Goal: Task Accomplishment & Management: Manage account settings

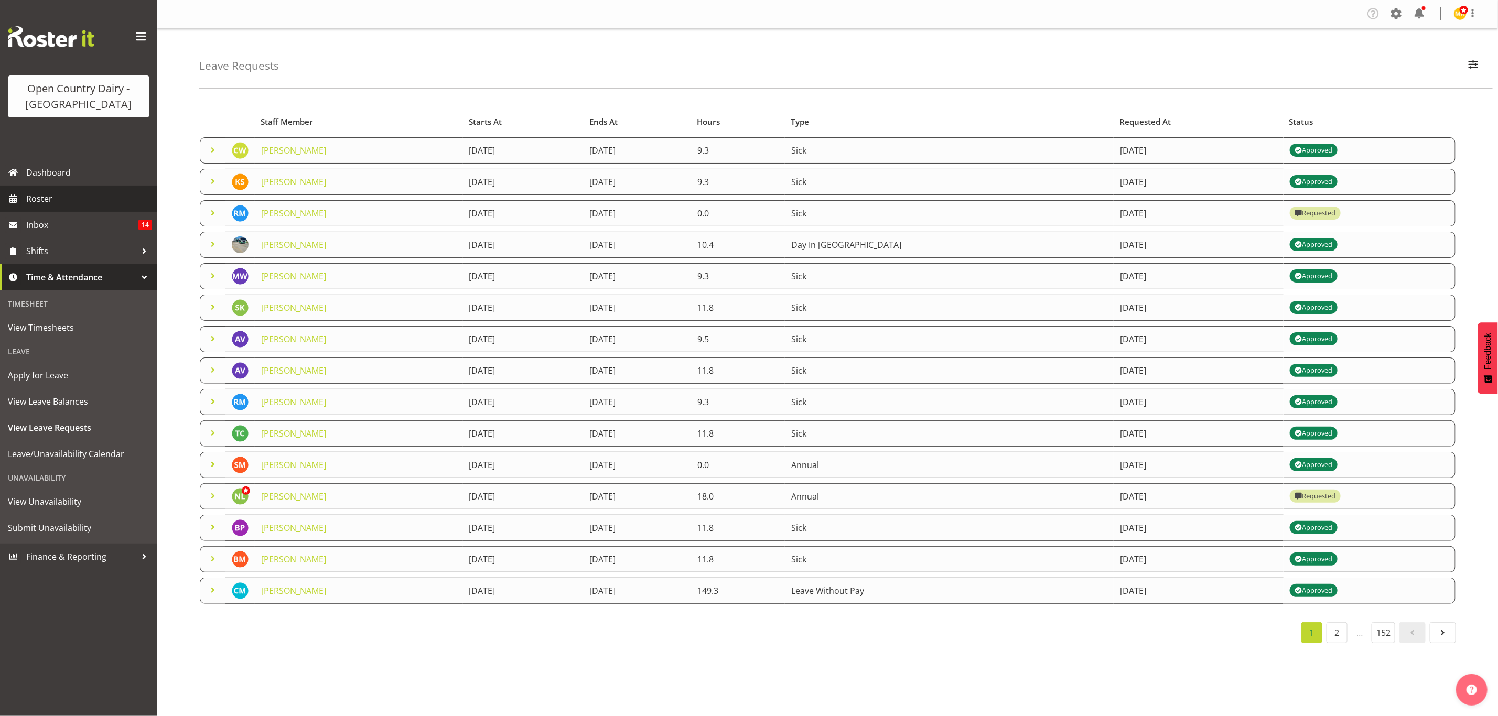
click at [37, 194] on span "Roster" at bounding box center [89, 199] width 126 height 16
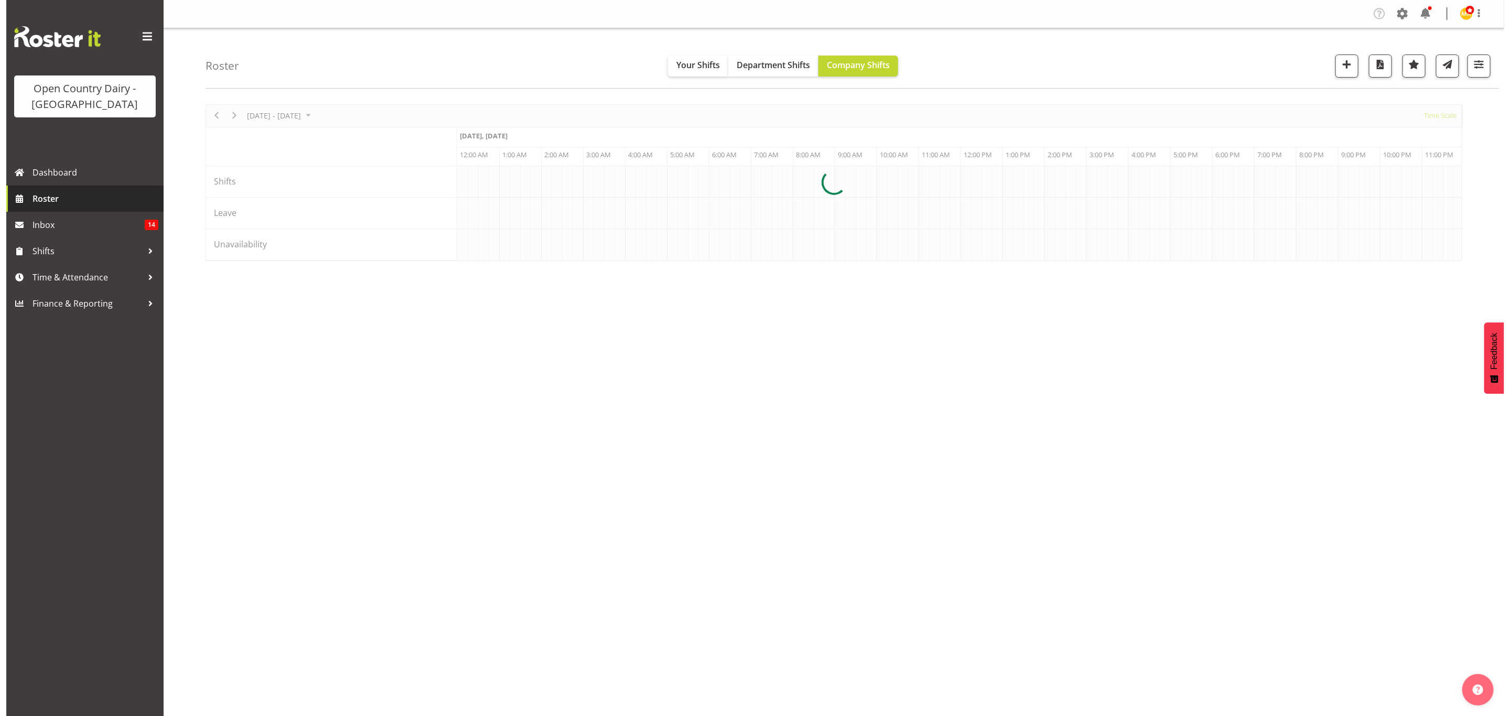
scroll to position [0, 6036]
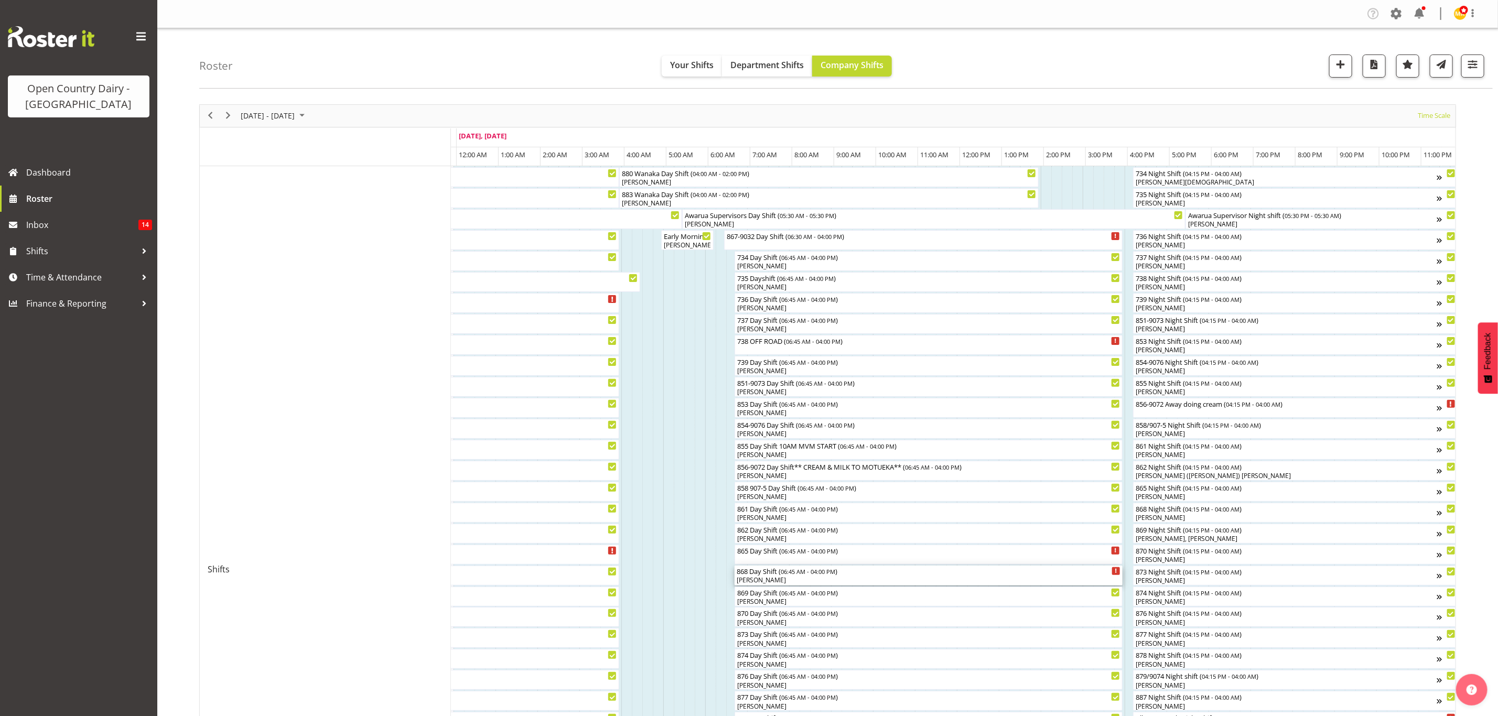
click at [762, 579] on div "[PERSON_NAME]" at bounding box center [929, 580] width 384 height 9
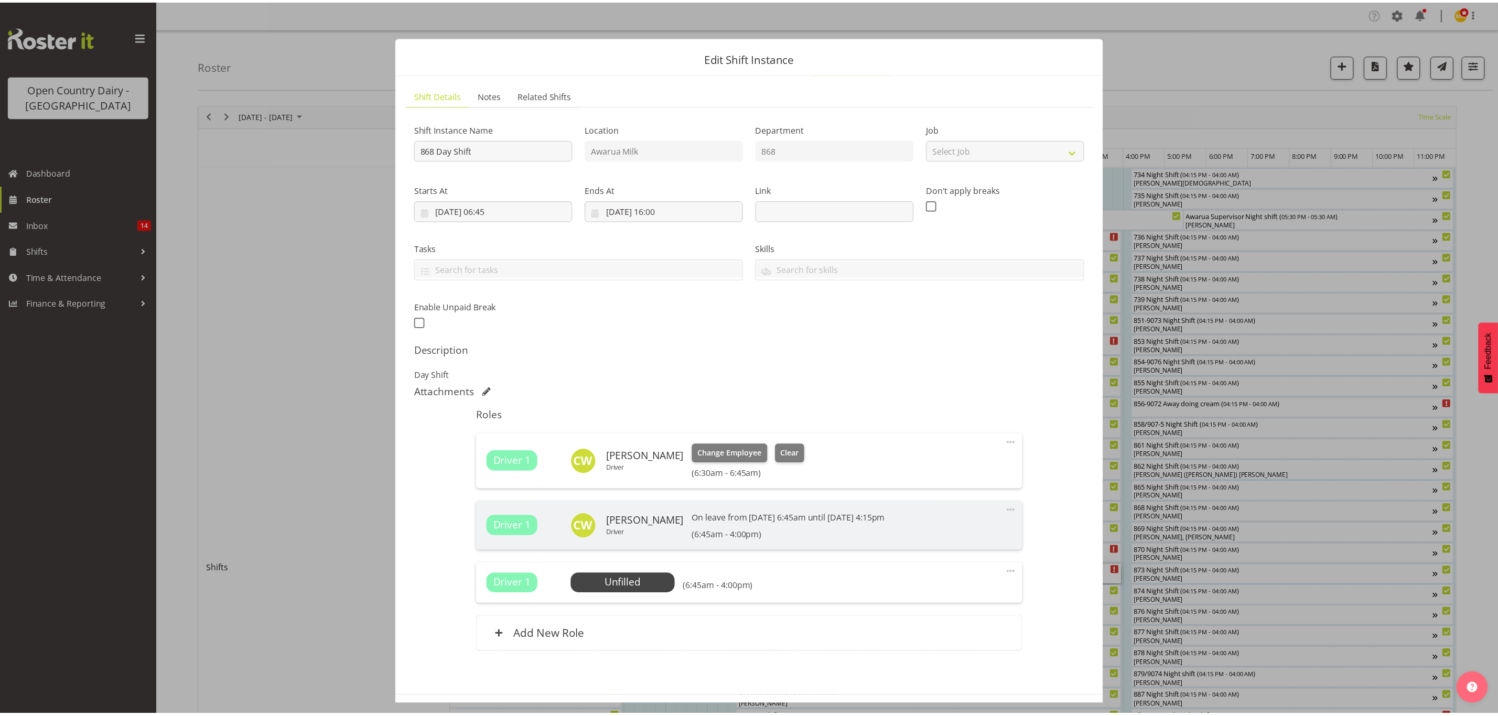
scroll to position [0, 6029]
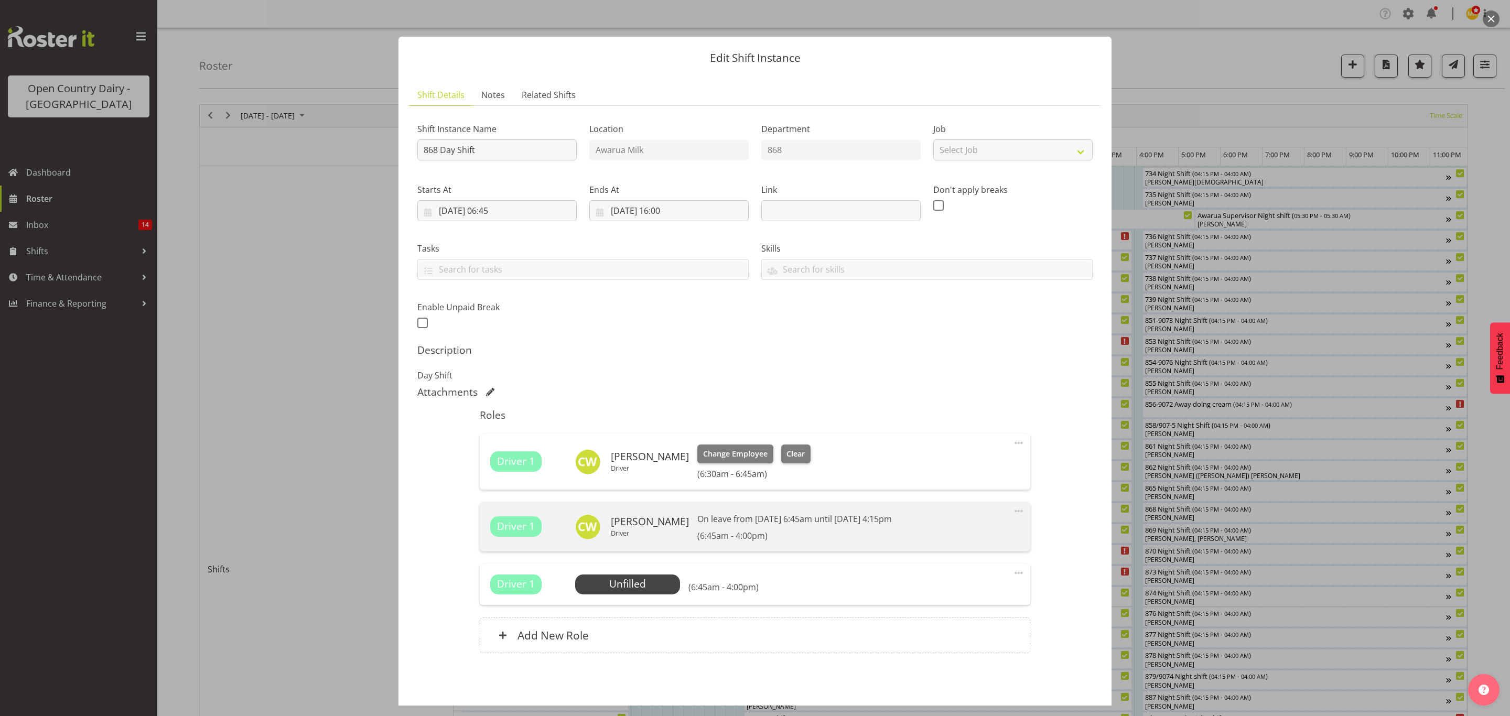
click at [1148, 51] on div at bounding box center [755, 358] width 1510 height 716
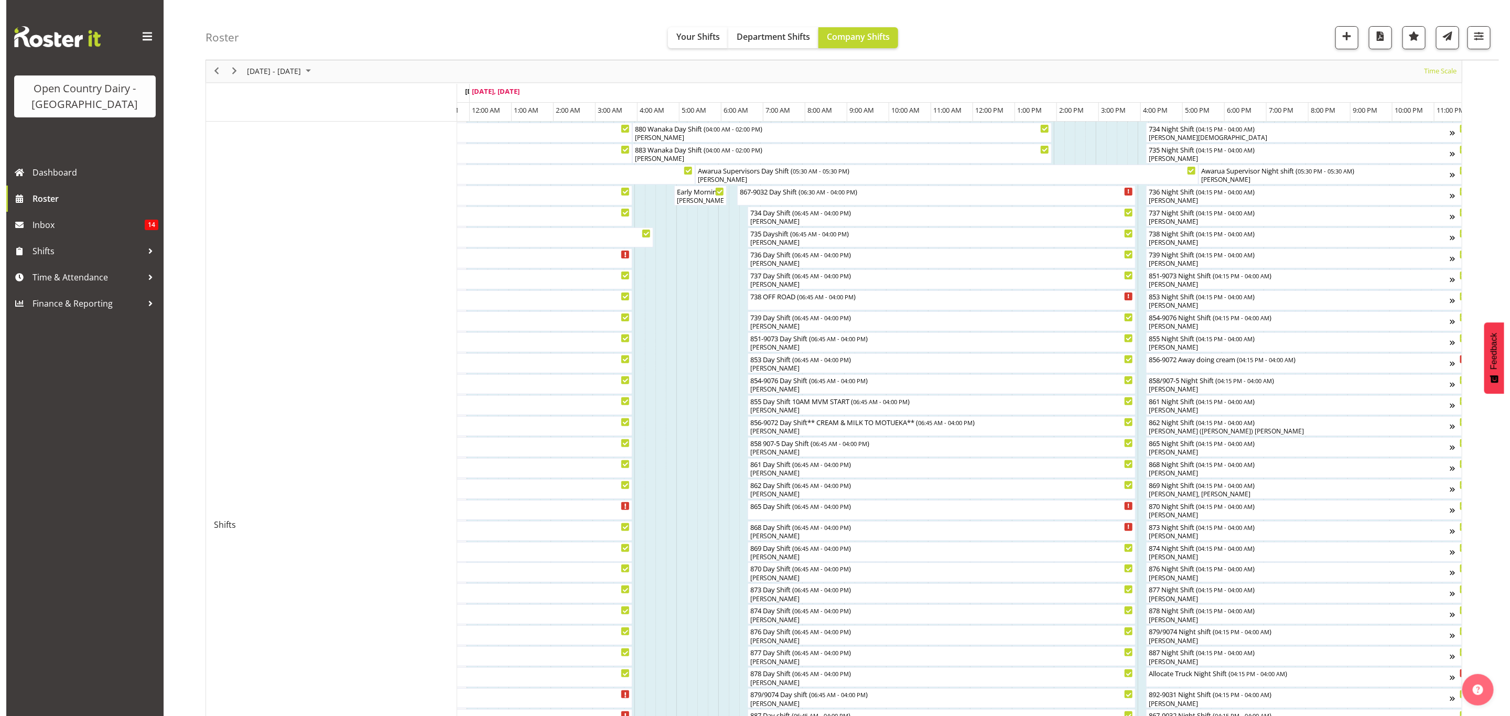
scroll to position [79, 0]
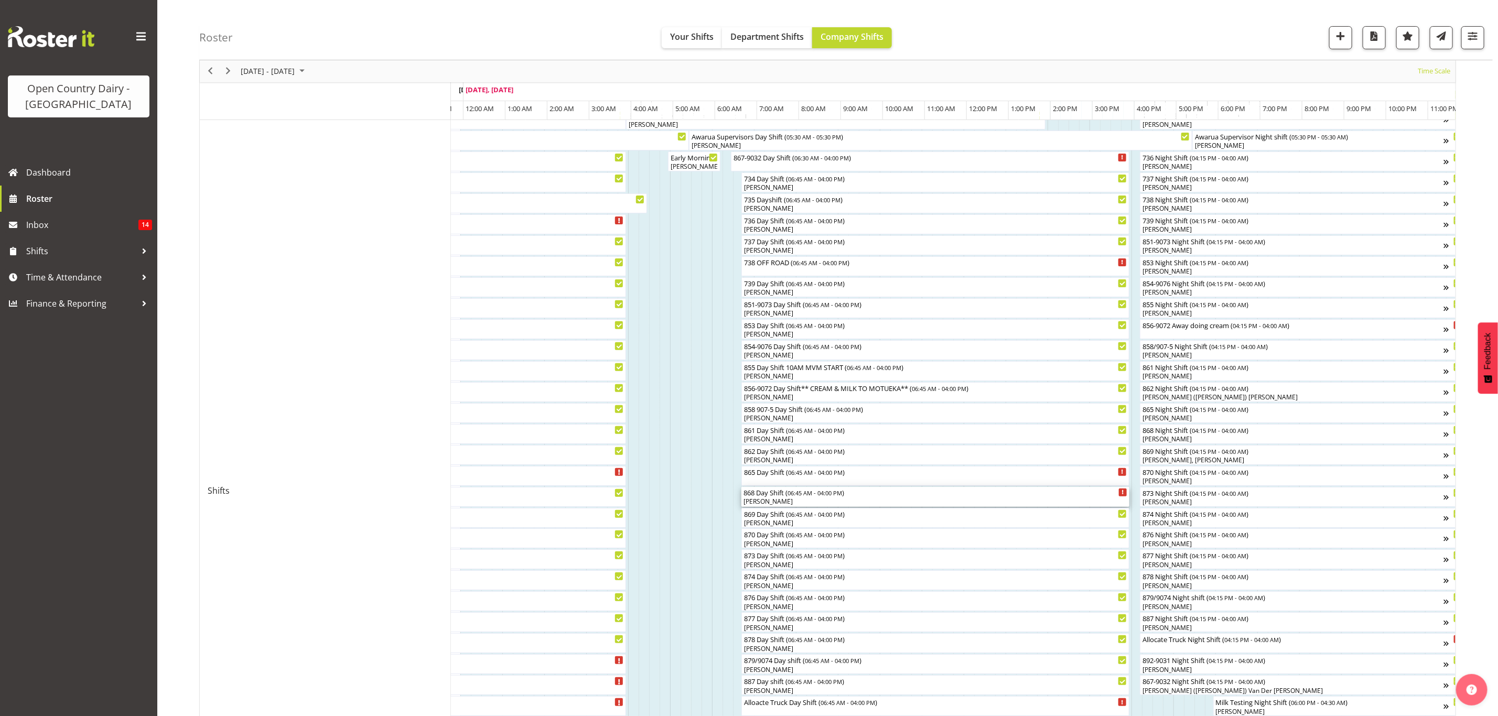
click at [766, 497] on div "868 Day Shift ( 06:45 AM - 04:00 PM )" at bounding box center [935, 492] width 384 height 10
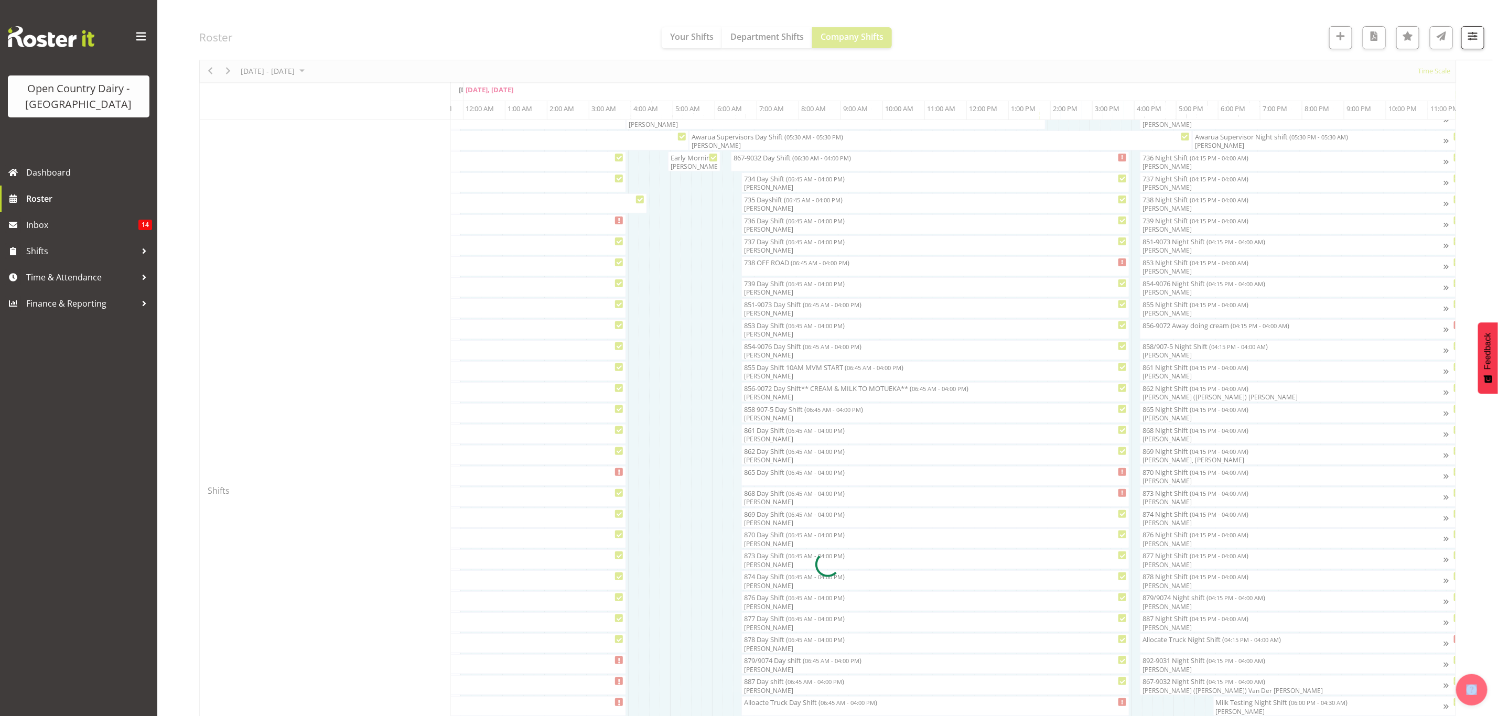
click at [766, 497] on div at bounding box center [827, 565] width 1257 height 1078
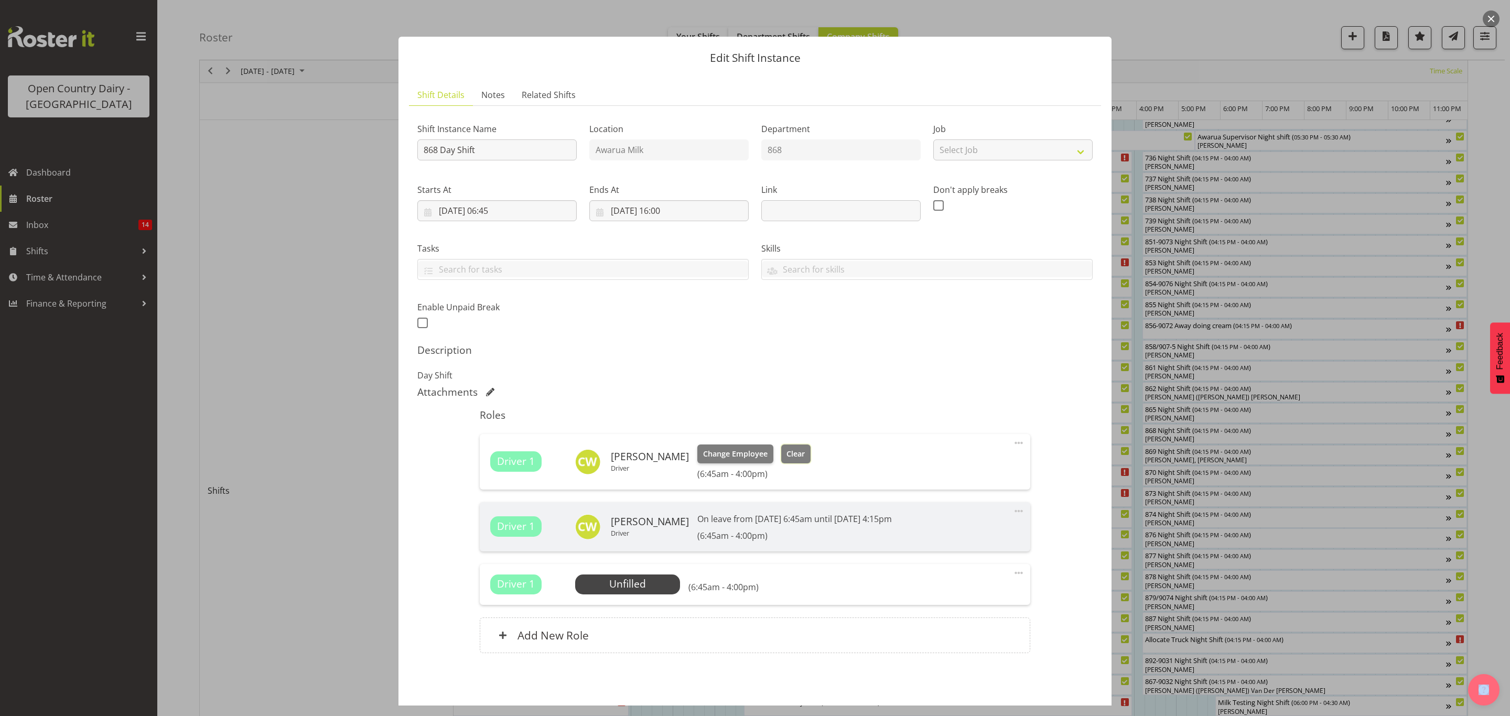
click at [795, 451] on span "Clear" at bounding box center [795, 454] width 18 height 12
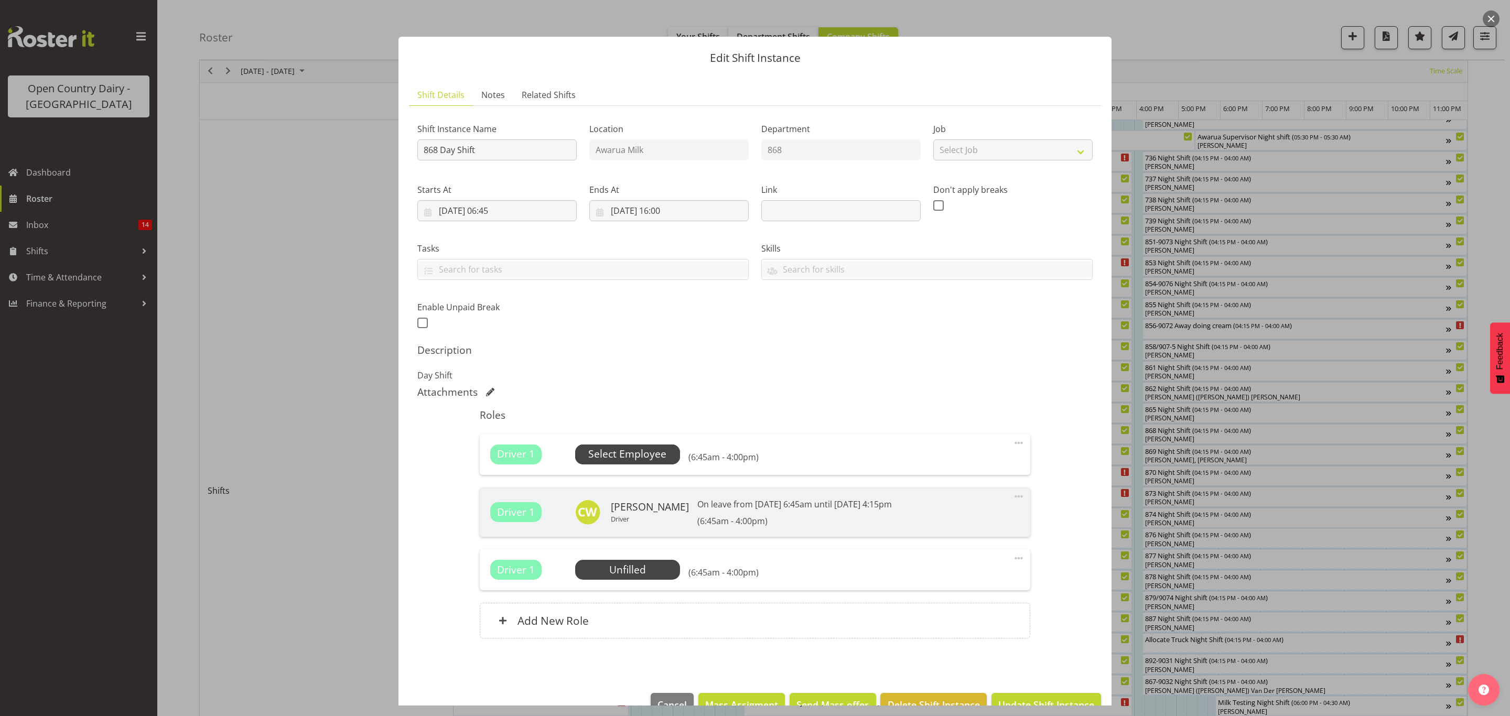
click at [652, 450] on span "Select Employee" at bounding box center [627, 454] width 78 height 15
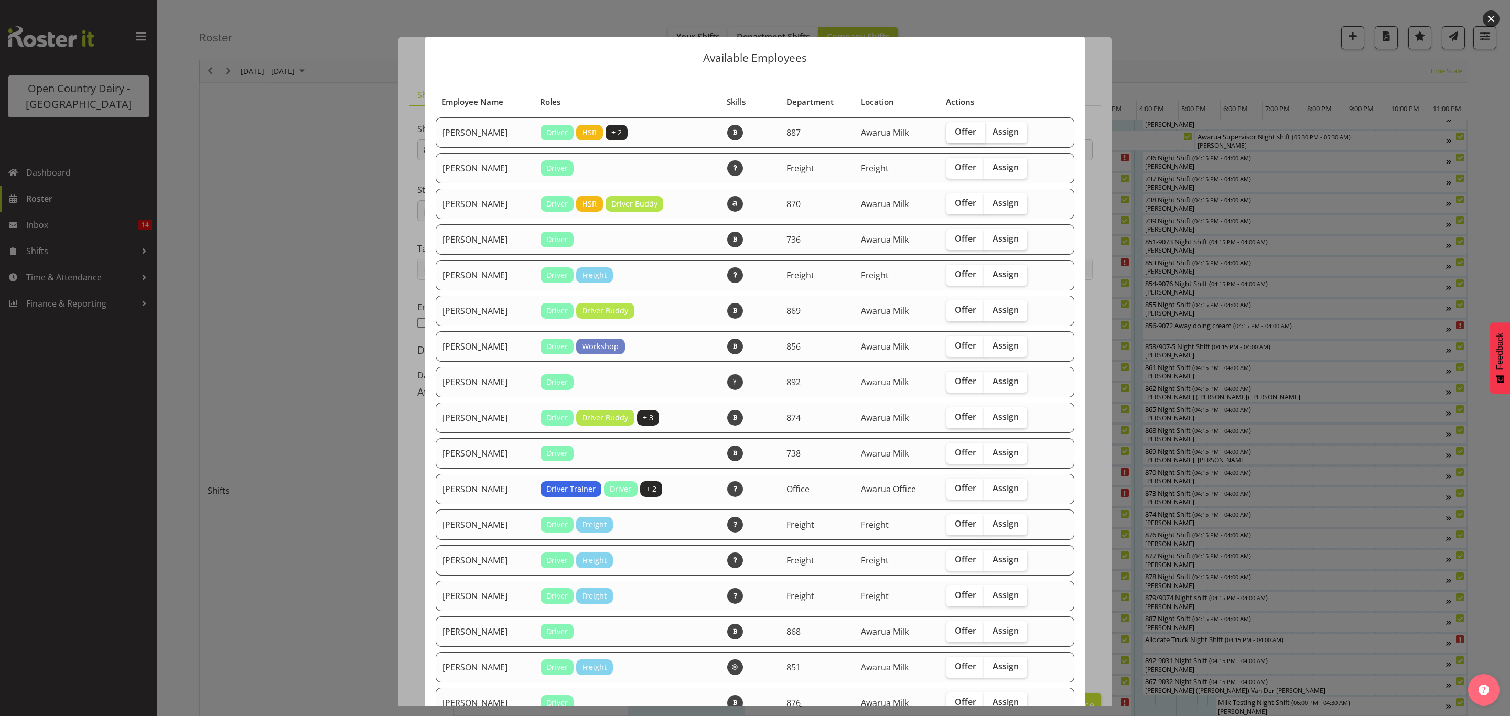
click at [955, 129] on span "Offer" at bounding box center [965, 131] width 21 height 10
click at [953, 129] on input "Offer" at bounding box center [949, 131] width 7 height 7
checkbox input "true"
click at [961, 239] on span "Offer" at bounding box center [965, 238] width 21 height 10
click at [953, 239] on input "Offer" at bounding box center [949, 238] width 7 height 7
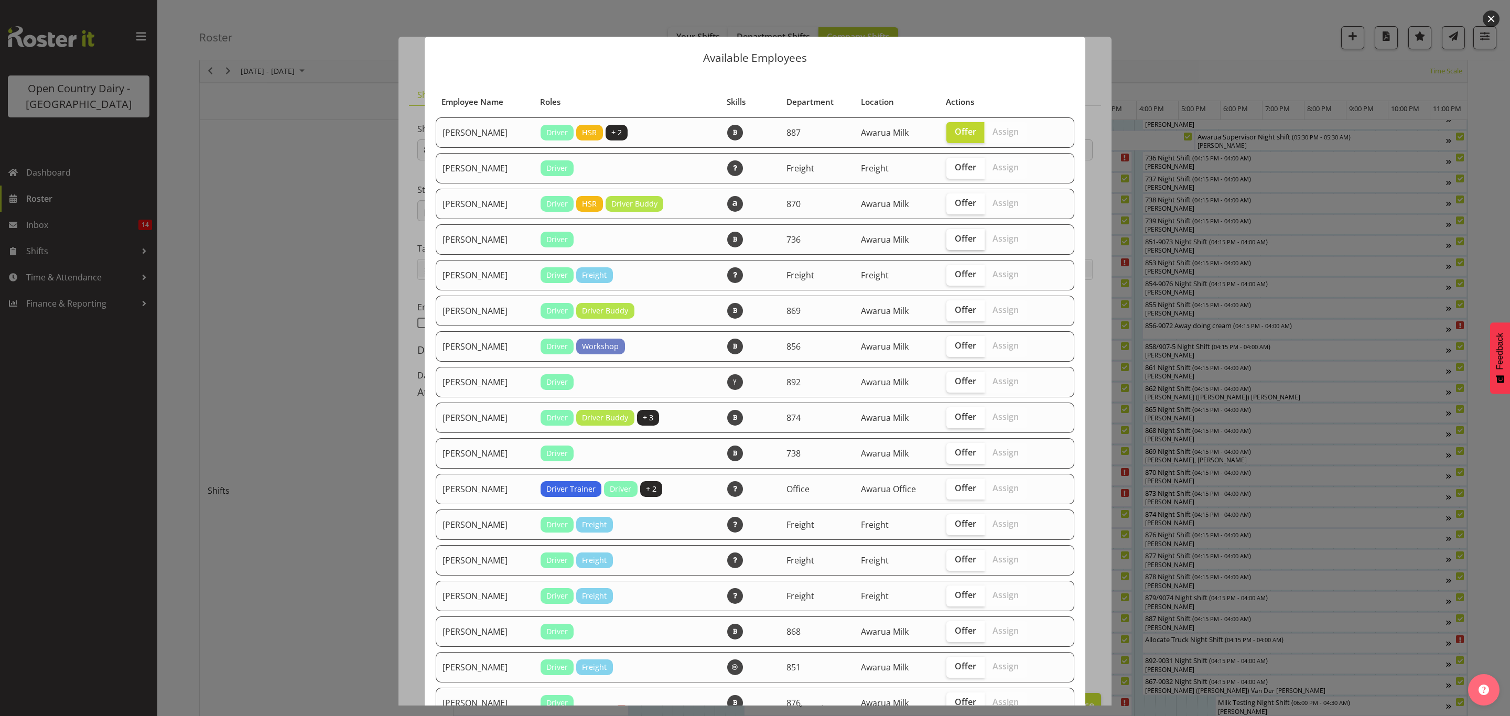
checkbox input "true"
click at [968, 348] on span "Offer" at bounding box center [965, 345] width 21 height 10
click at [953, 348] on input "Offer" at bounding box center [949, 345] width 7 height 7
checkbox input "true"
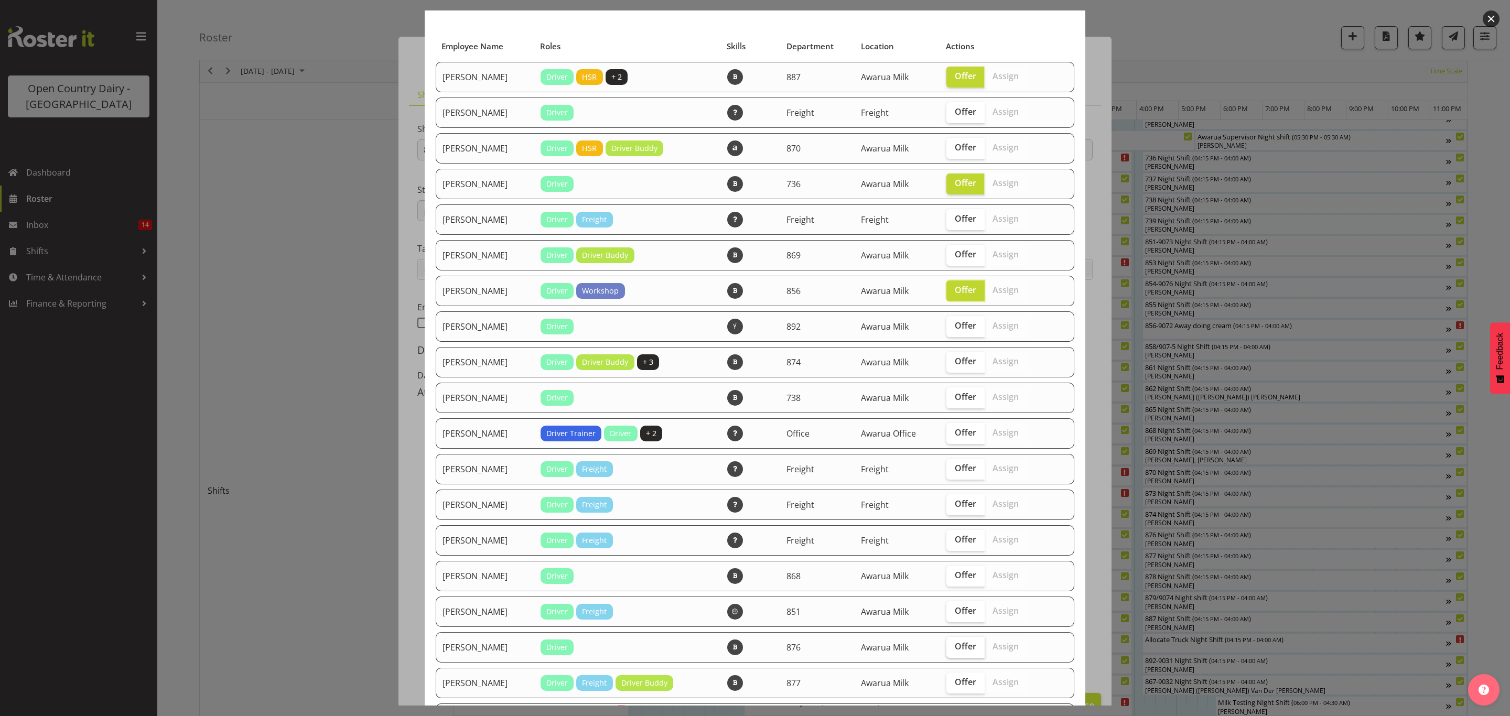
scroll to position [157, 0]
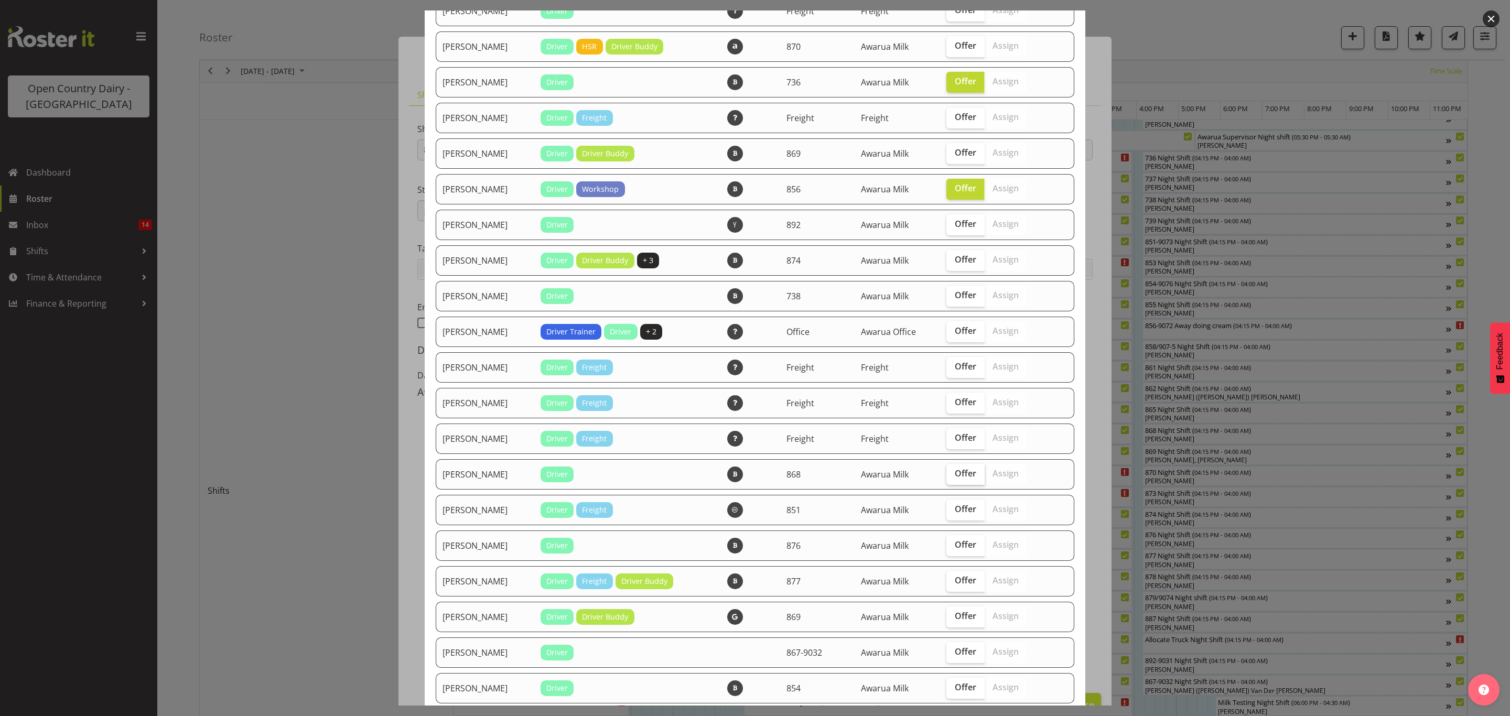
click at [963, 477] on span "Offer" at bounding box center [965, 473] width 21 height 10
click at [953, 477] on input "Offer" at bounding box center [949, 473] width 7 height 7
checkbox input "true"
click at [956, 513] on span "Offer" at bounding box center [965, 509] width 21 height 10
click at [953, 513] on input "Offer" at bounding box center [949, 509] width 7 height 7
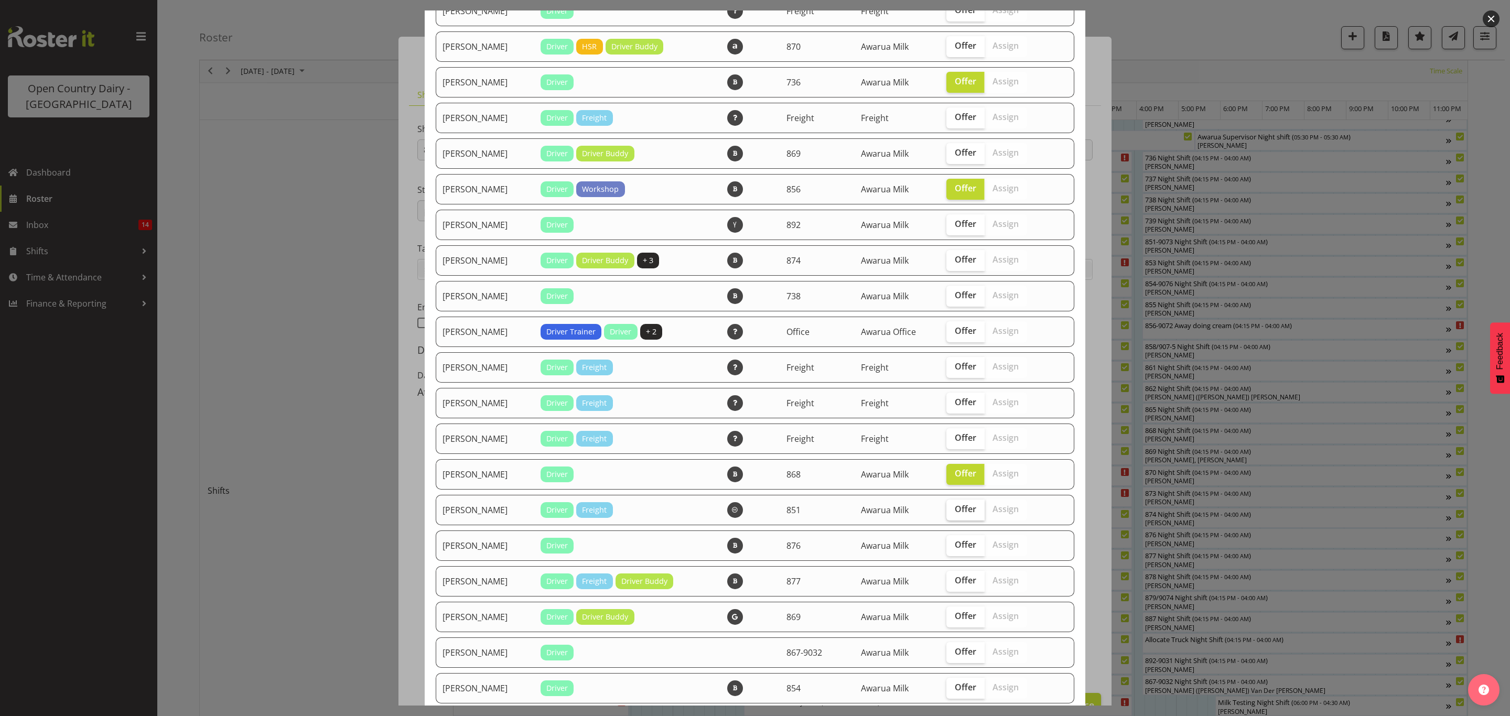
checkbox input "true"
click at [963, 609] on label "Offer" at bounding box center [965, 616] width 38 height 21
click at [953, 613] on input "Offer" at bounding box center [949, 616] width 7 height 7
checkbox input "true"
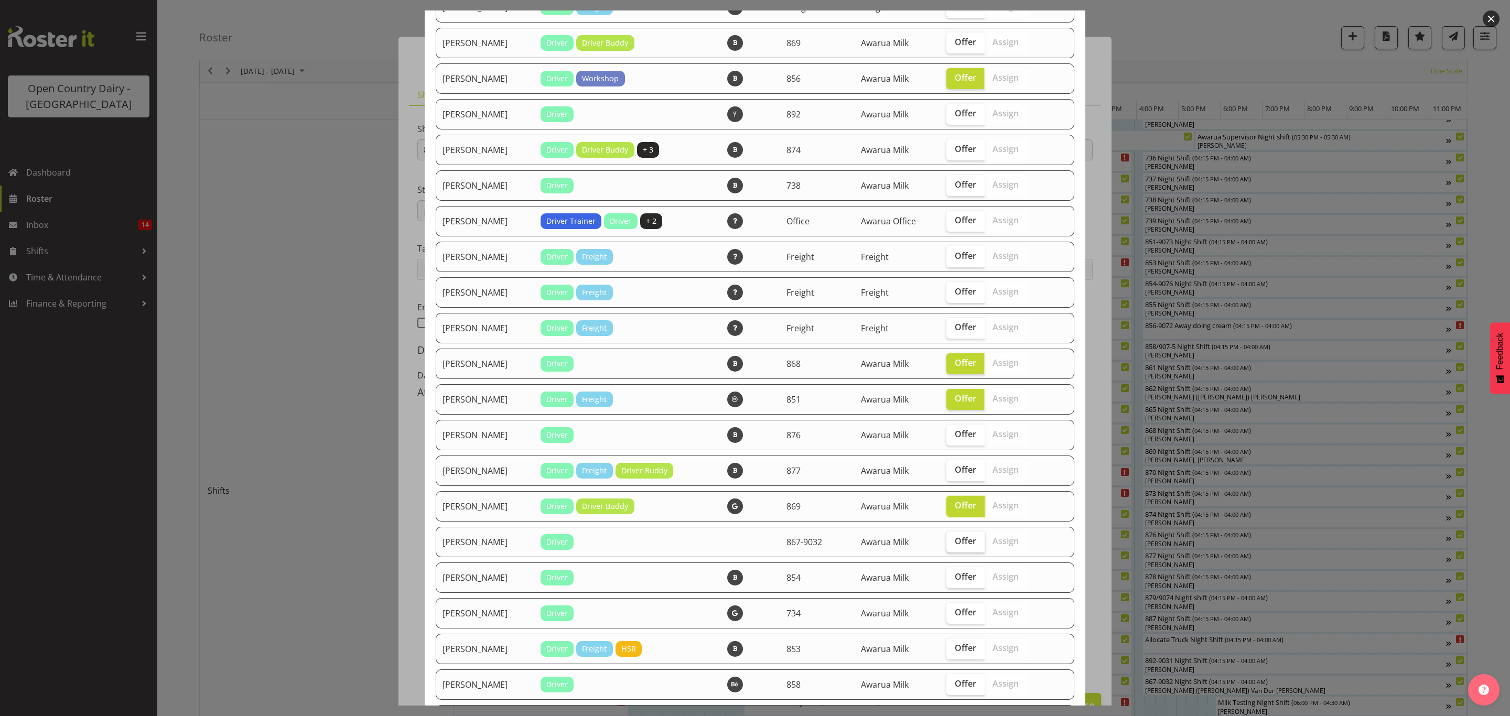
scroll to position [393, 0]
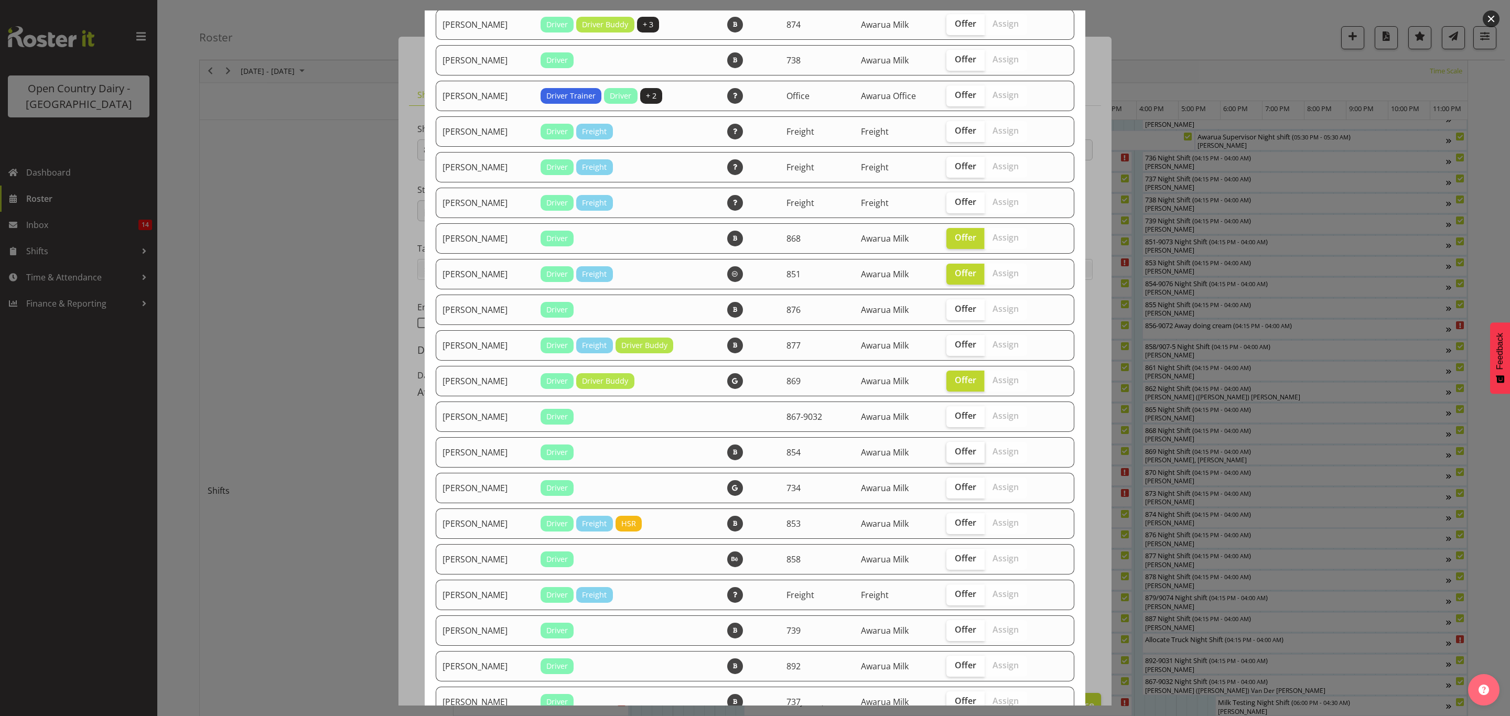
click at [957, 453] on span "Offer" at bounding box center [965, 451] width 21 height 10
click at [953, 453] on input "Offer" at bounding box center [949, 451] width 7 height 7
checkbox input "true"
click at [958, 631] on span "Offer" at bounding box center [965, 629] width 21 height 10
click at [953, 631] on input "Offer" at bounding box center [949, 629] width 7 height 7
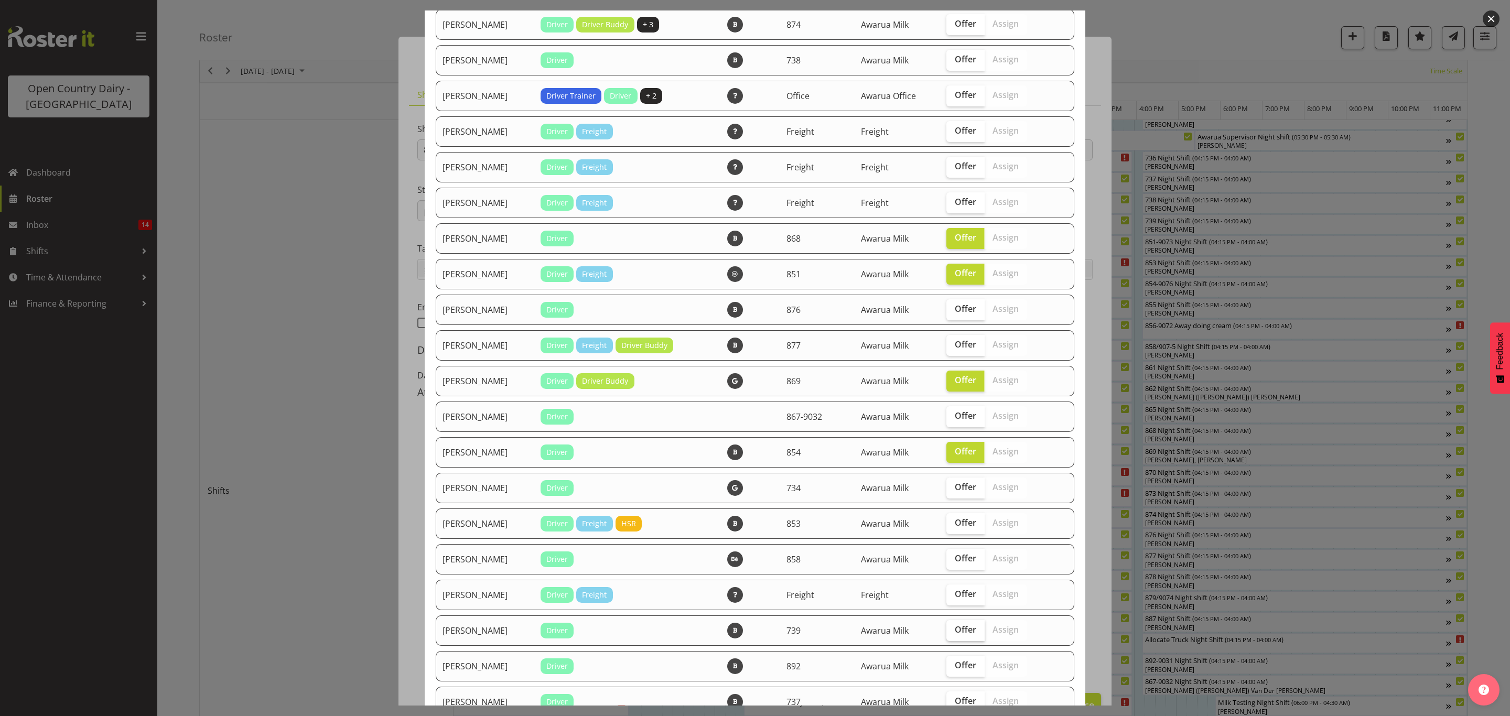
checkbox input "true"
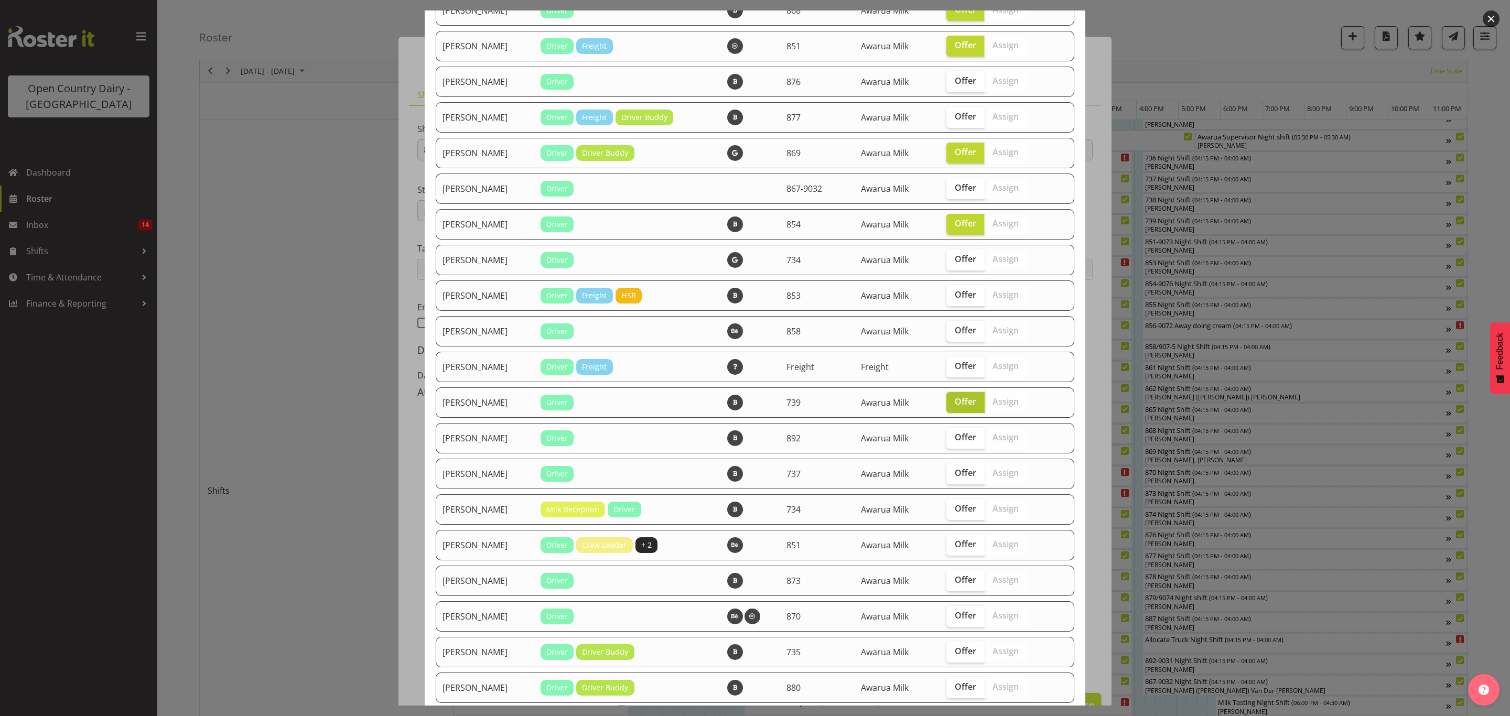
scroll to position [629, 0]
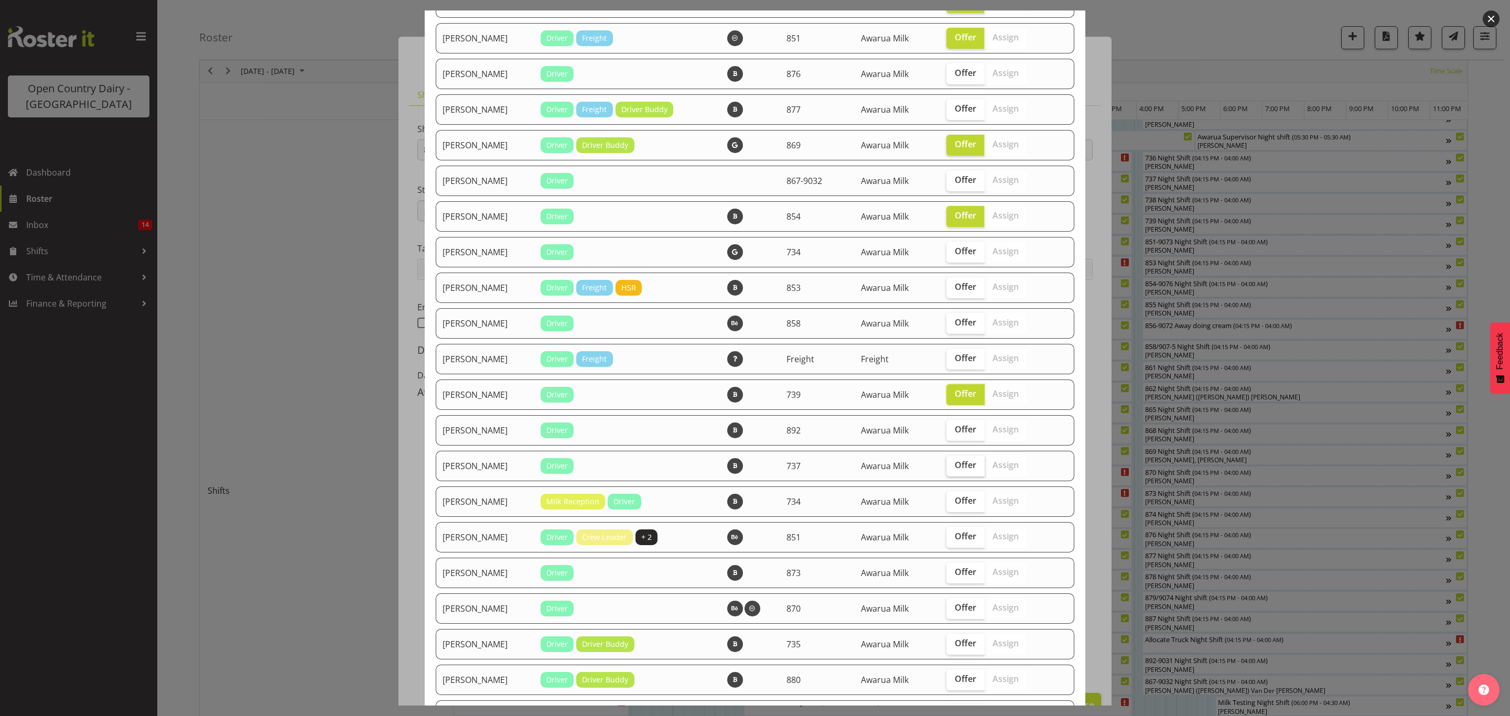
click at [963, 460] on span "Offer" at bounding box center [965, 465] width 21 height 10
click at [953, 462] on input "Offer" at bounding box center [949, 465] width 7 height 7
checkbox input "true"
click at [955, 527] on label "Offer" at bounding box center [965, 537] width 38 height 21
click at [953, 533] on input "Offer" at bounding box center [949, 536] width 7 height 7
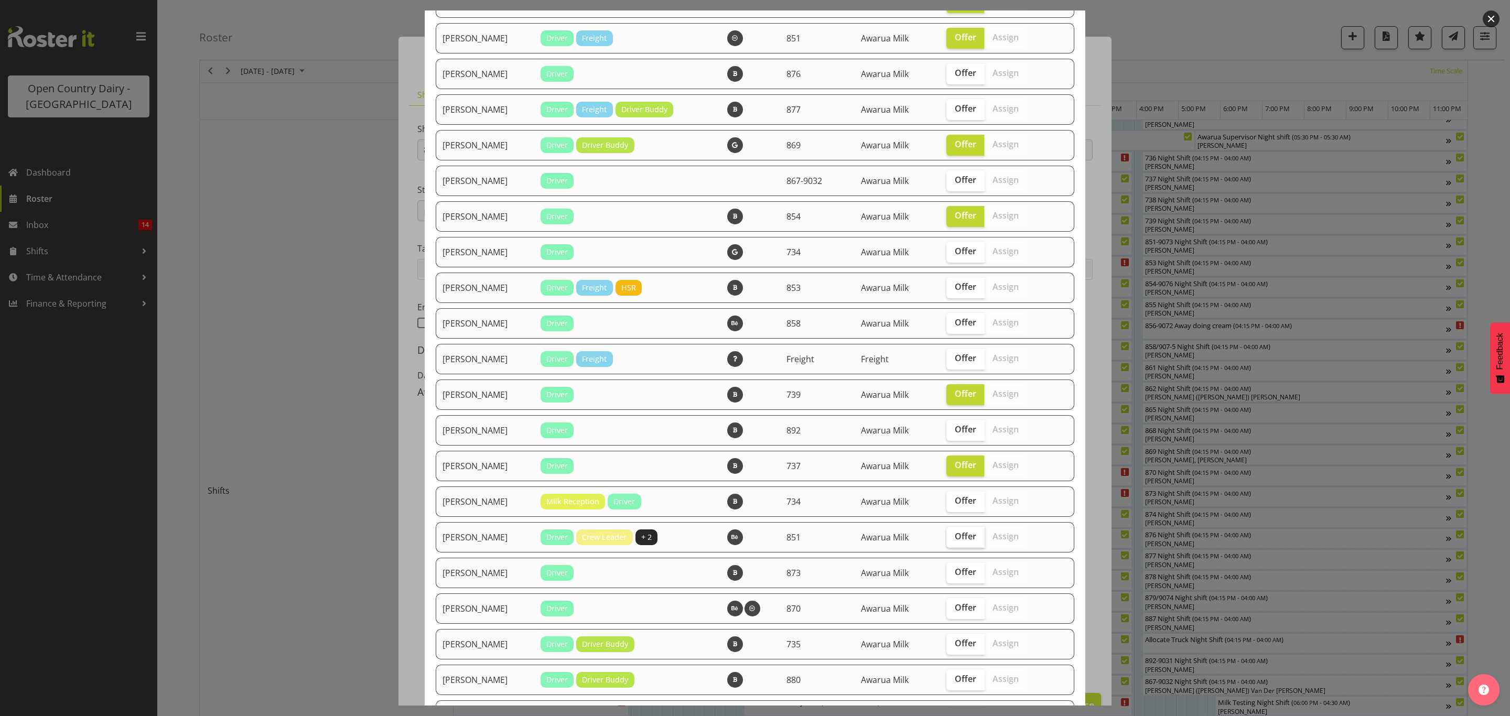
checkbox input "true"
click at [962, 640] on span "Offer" at bounding box center [965, 643] width 21 height 10
click at [953, 640] on input "Offer" at bounding box center [949, 643] width 7 height 7
checkbox input "true"
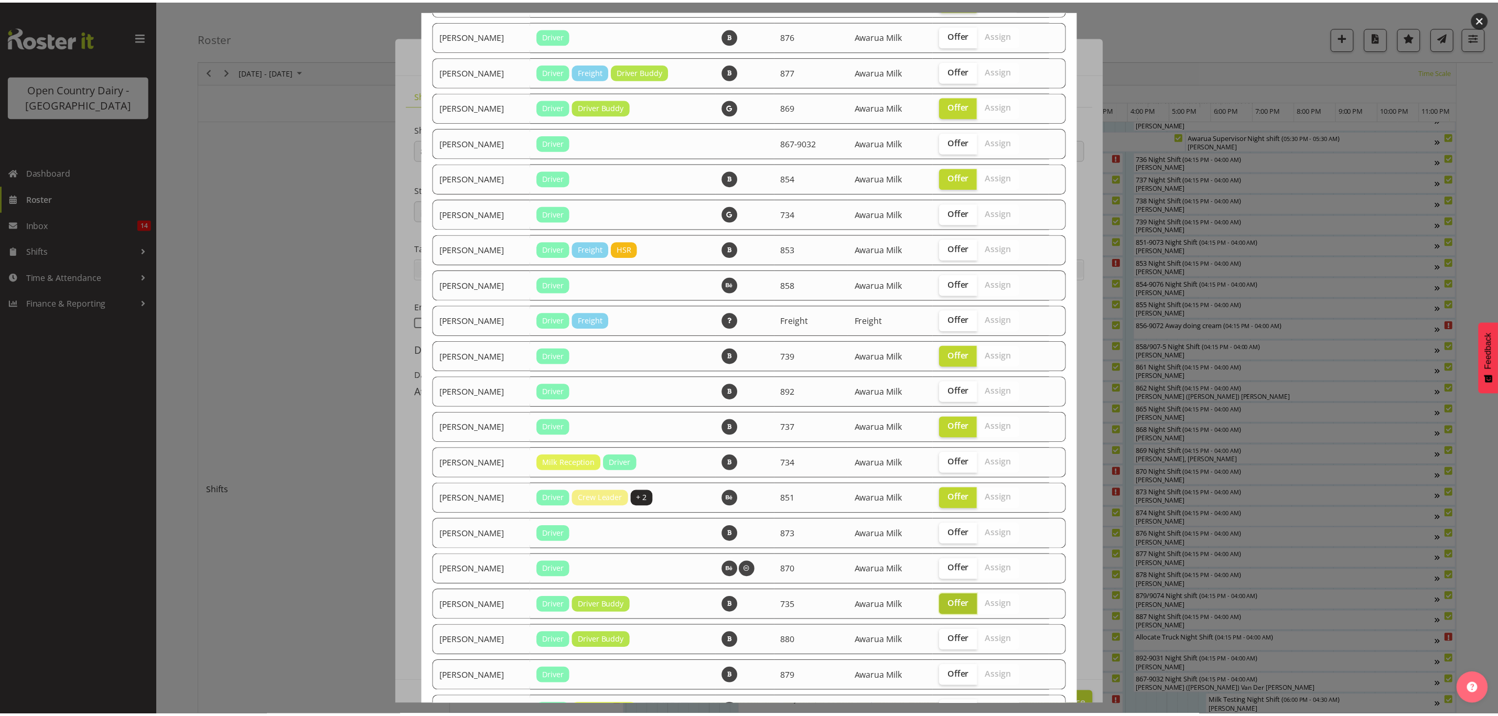
scroll to position [753, 0]
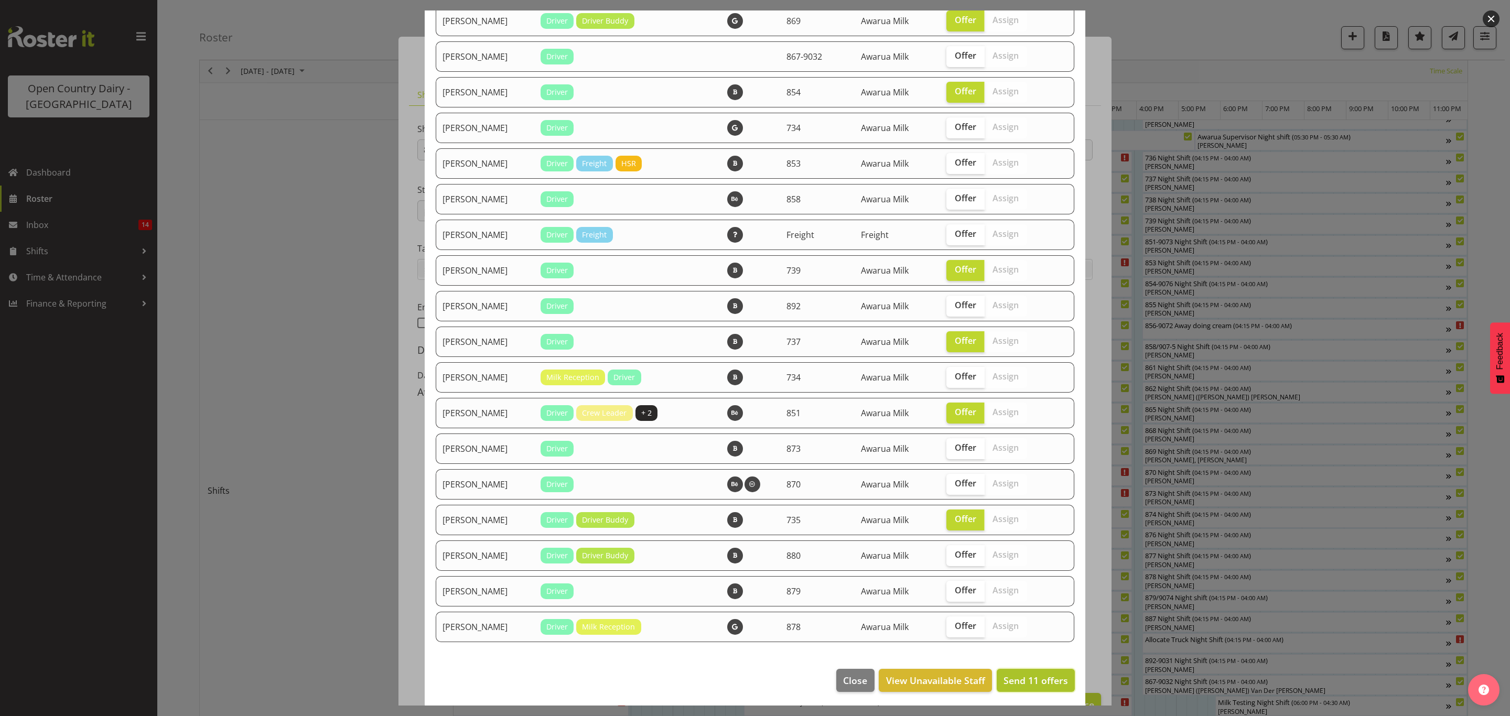
click at [1009, 680] on span "Send 11 offers" at bounding box center [1035, 680] width 64 height 13
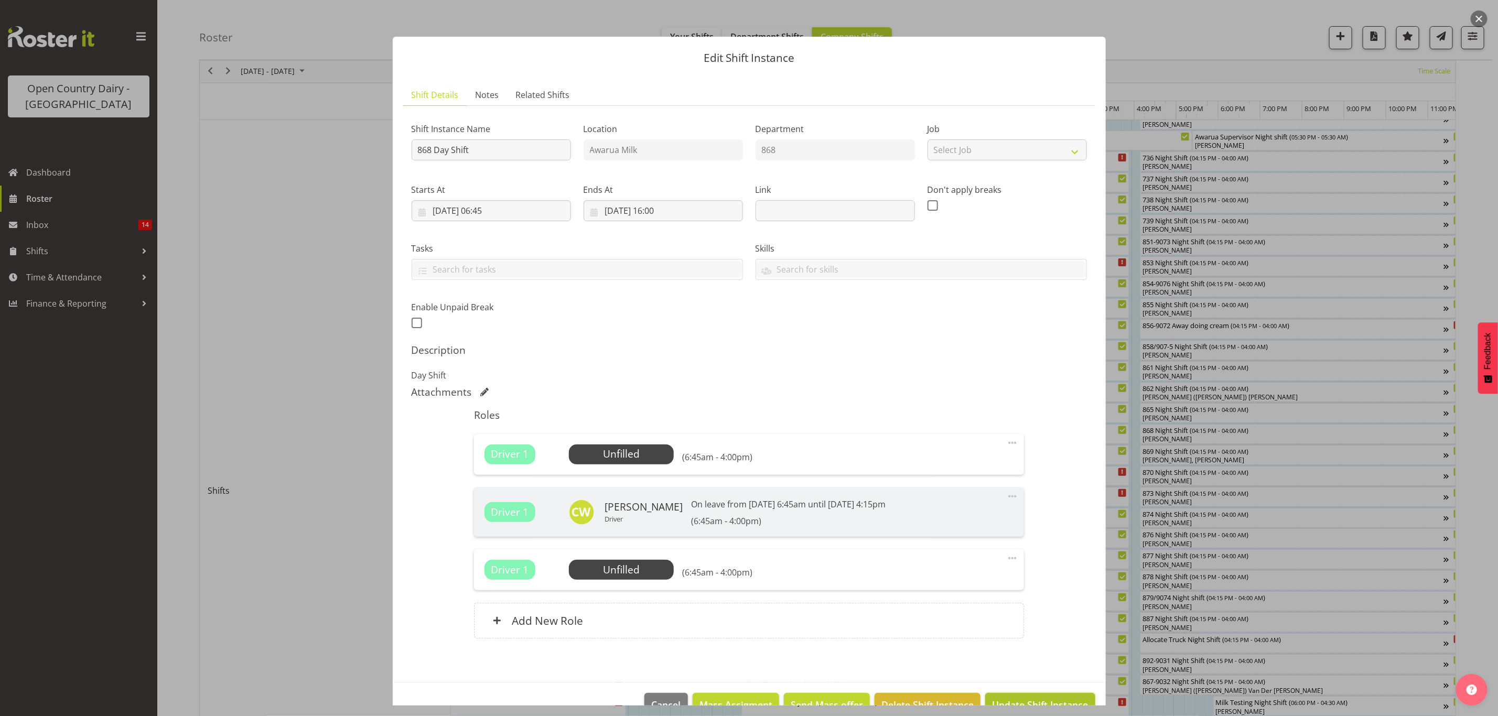
click at [1004, 697] on button "Update Shift Instance" at bounding box center [1040, 704] width 110 height 23
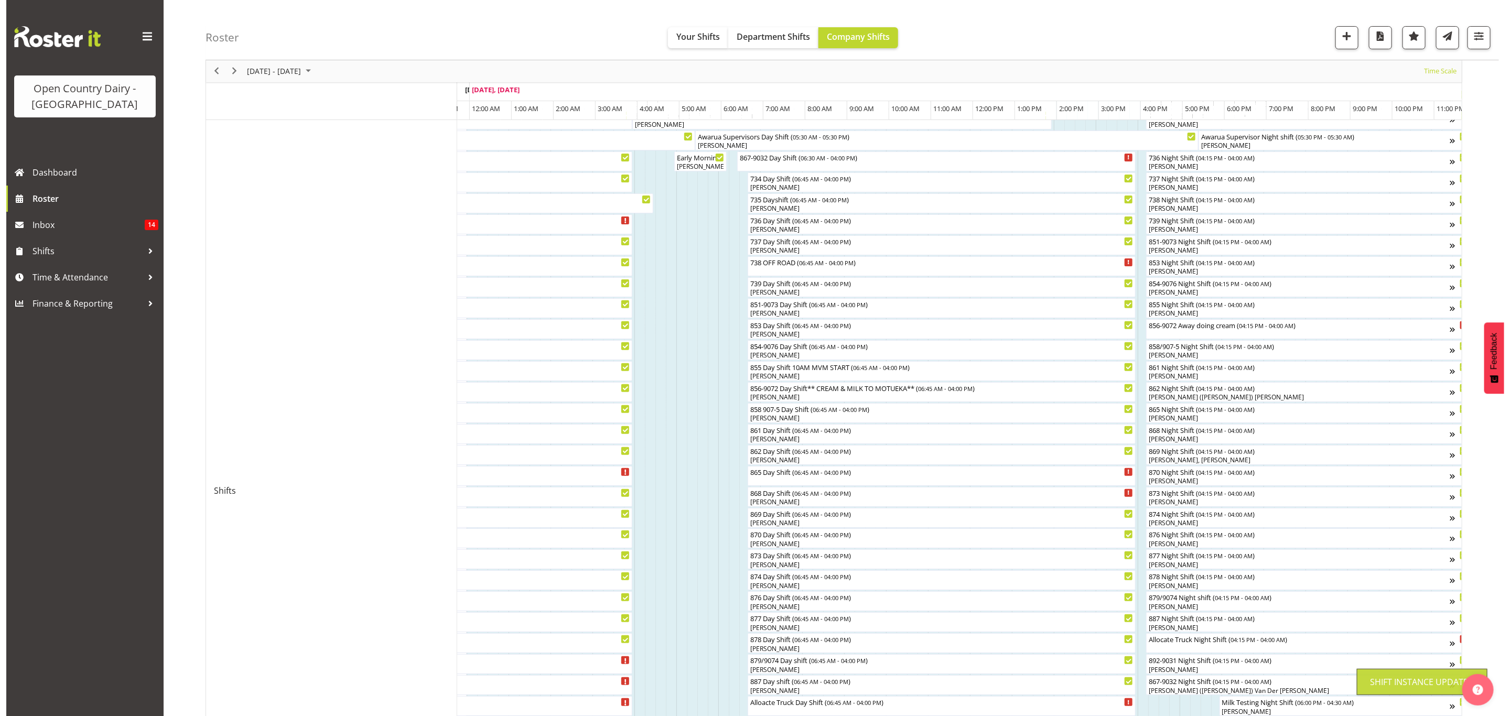
scroll to position [0, 0]
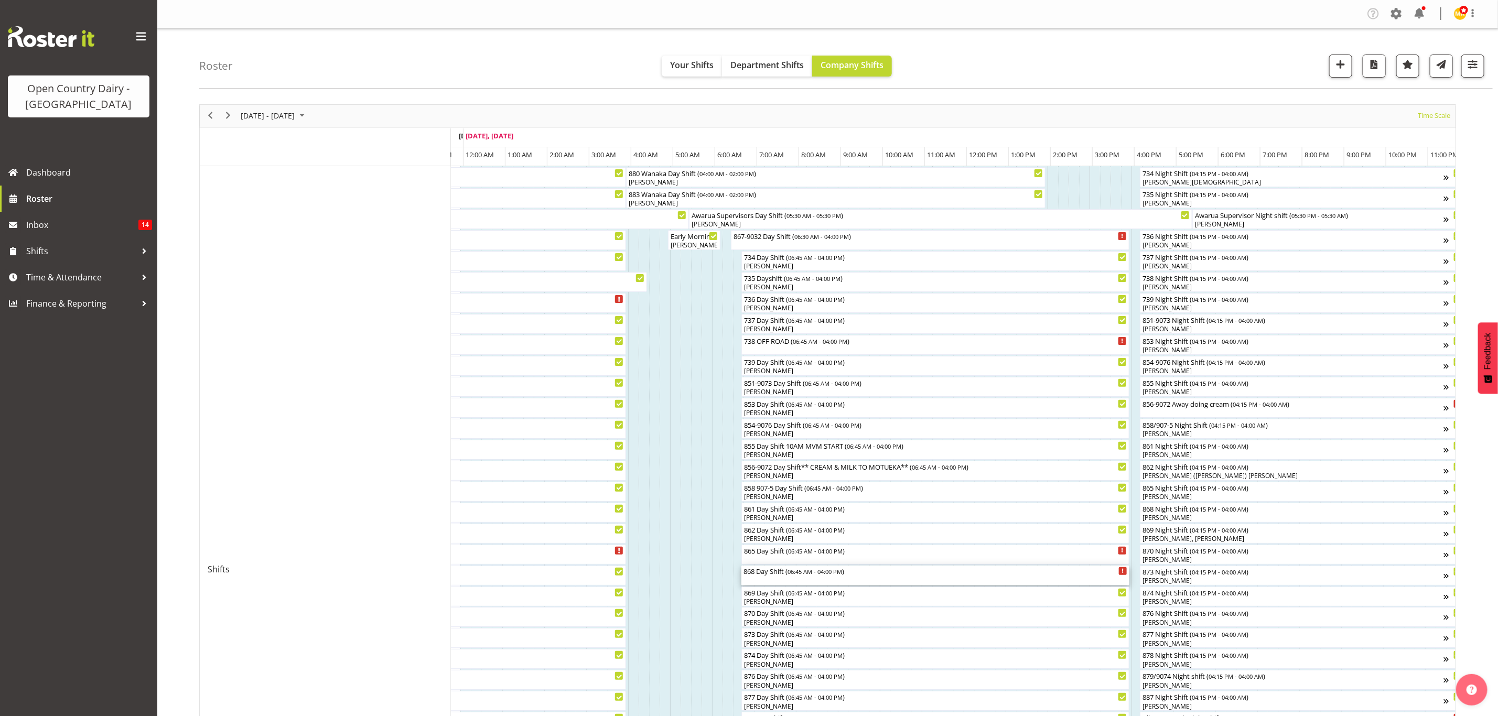
click at [769, 579] on div "868 Day Shift ( 06:45 AM - 04:00 PM )" at bounding box center [935, 576] width 384 height 20
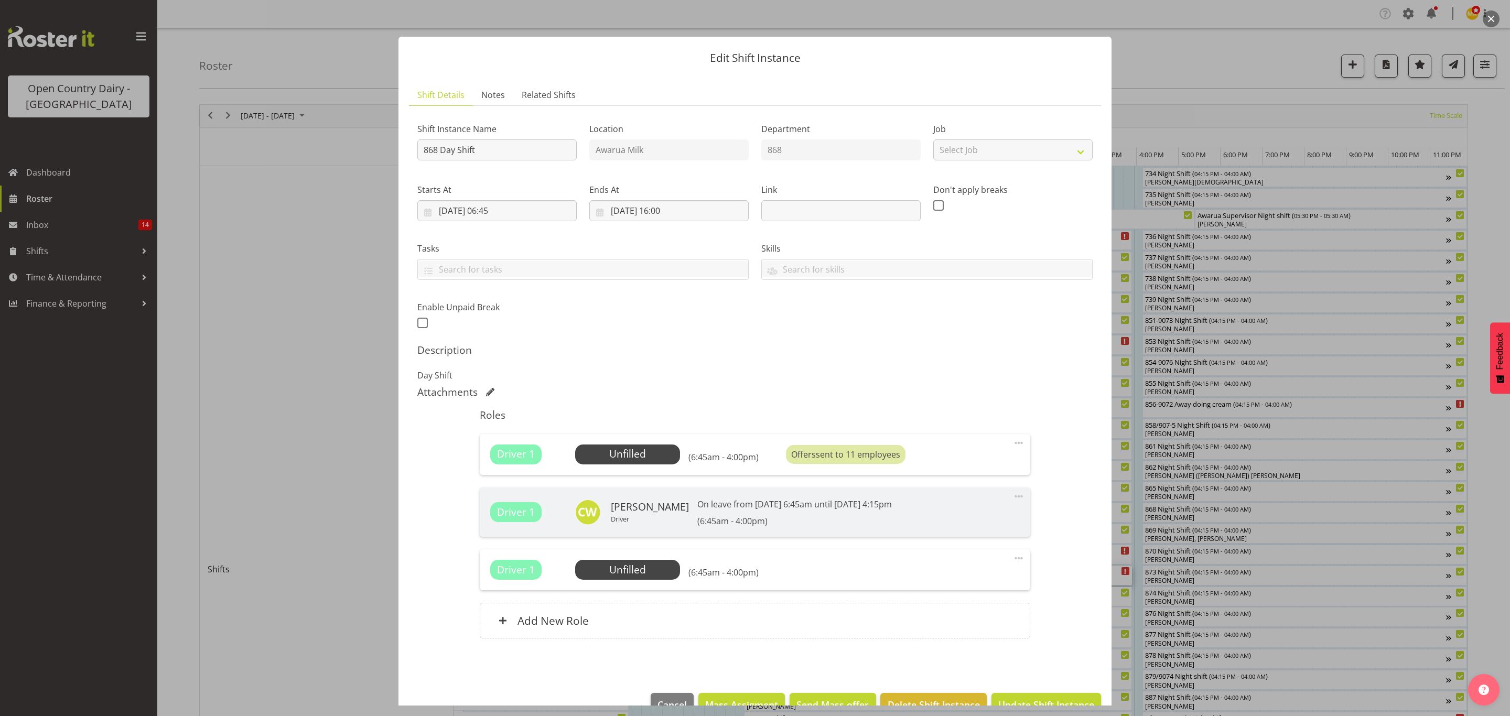
click at [821, 464] on div "Offers sent to 11 employees" at bounding box center [846, 454] width 120 height 19
click at [801, 458] on span "Offers" at bounding box center [803, 455] width 25 height 12
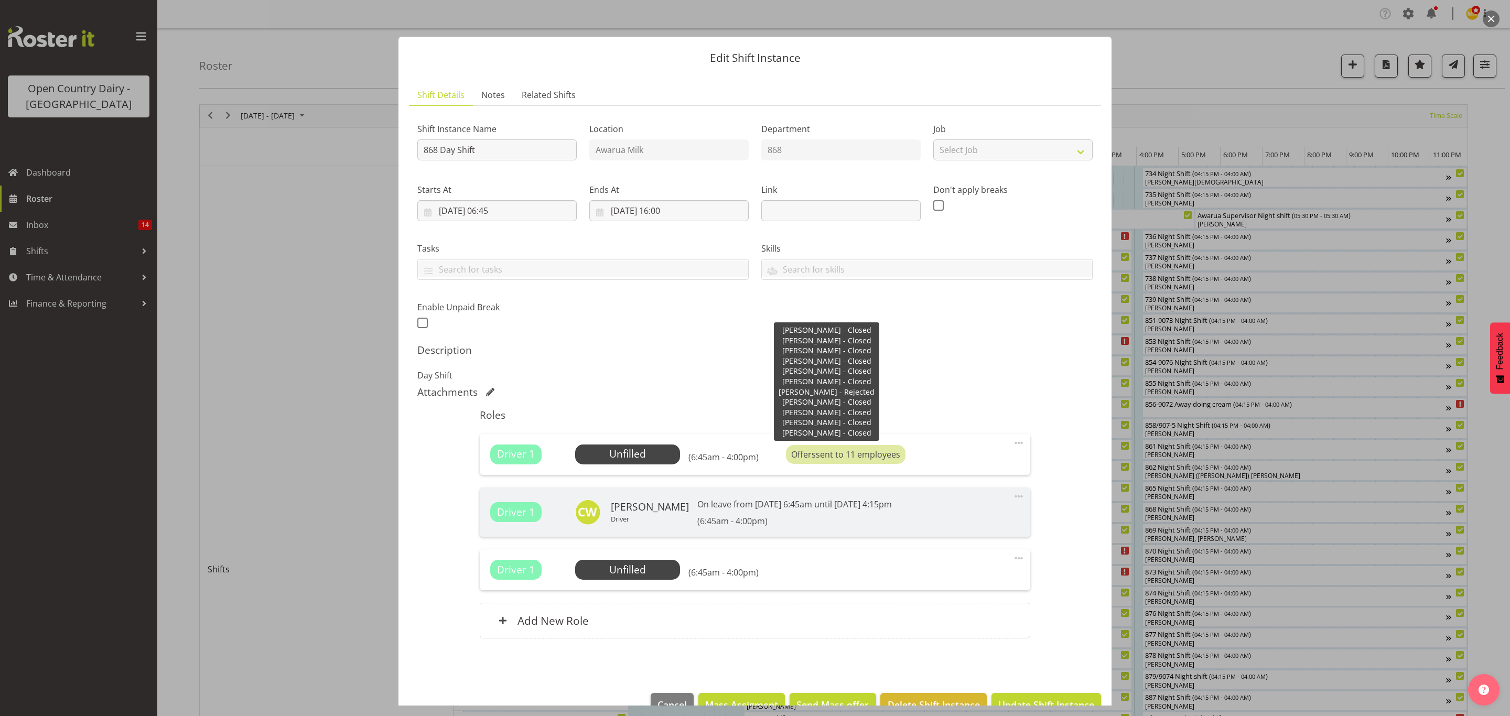
click at [804, 456] on span "Offers" at bounding box center [803, 455] width 25 height 12
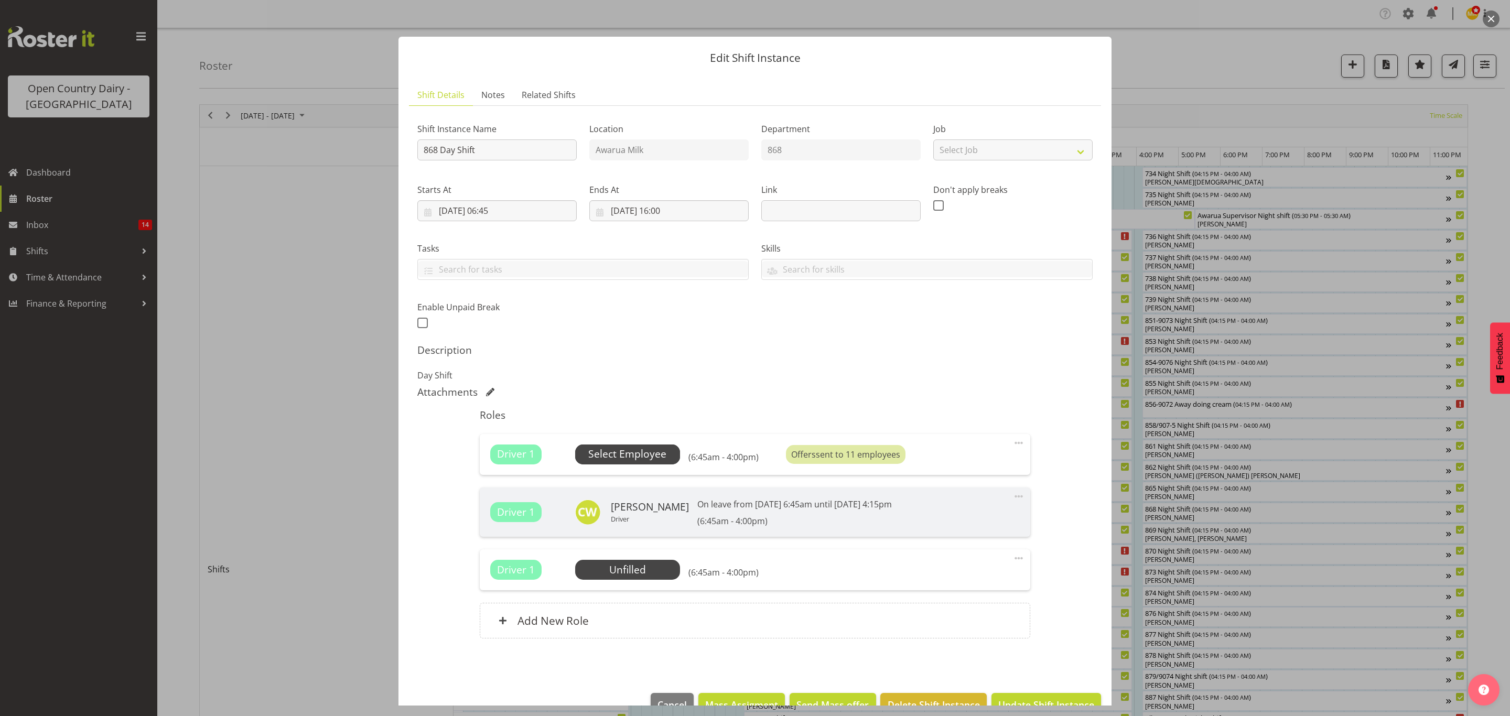
click at [629, 458] on span "Select Employee" at bounding box center [627, 454] width 78 height 15
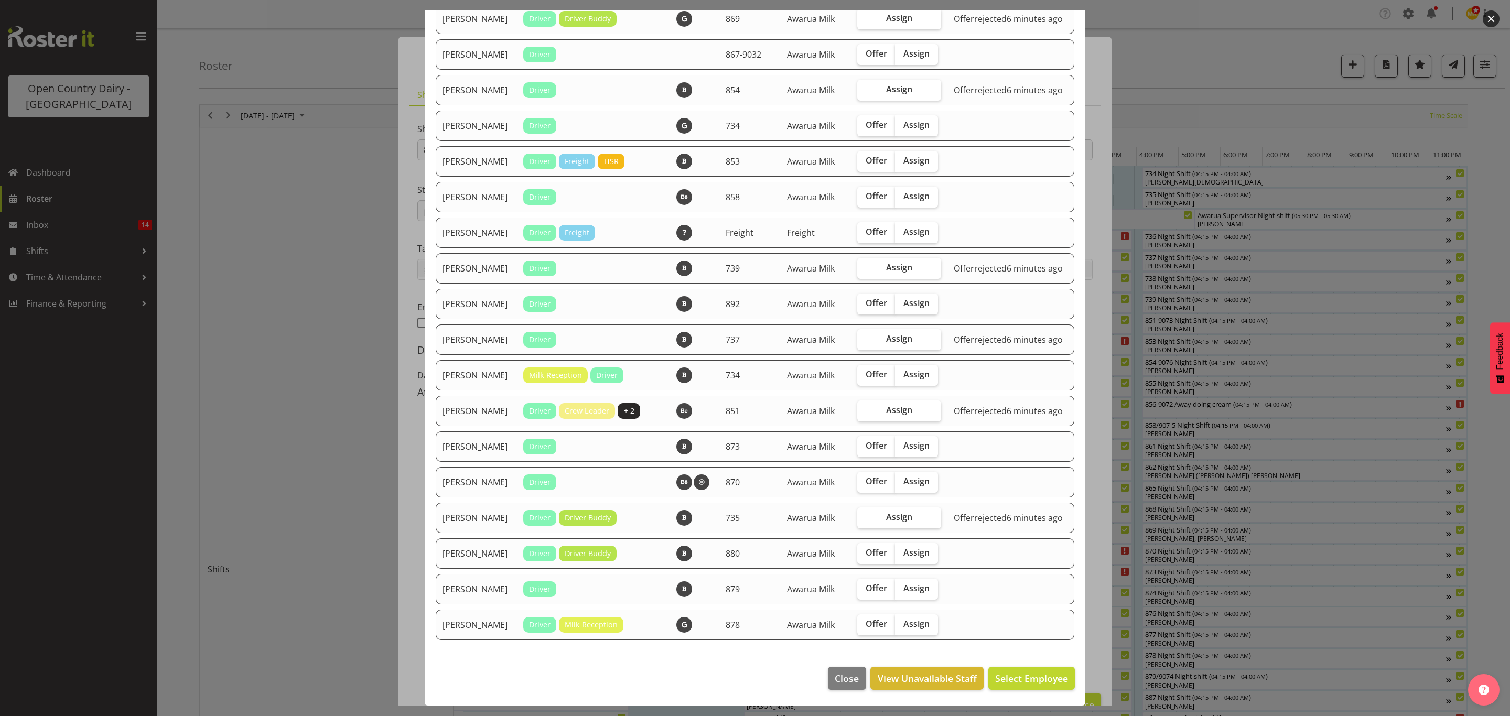
scroll to position [808, 0]
click at [835, 678] on span "Close" at bounding box center [847, 679] width 24 height 14
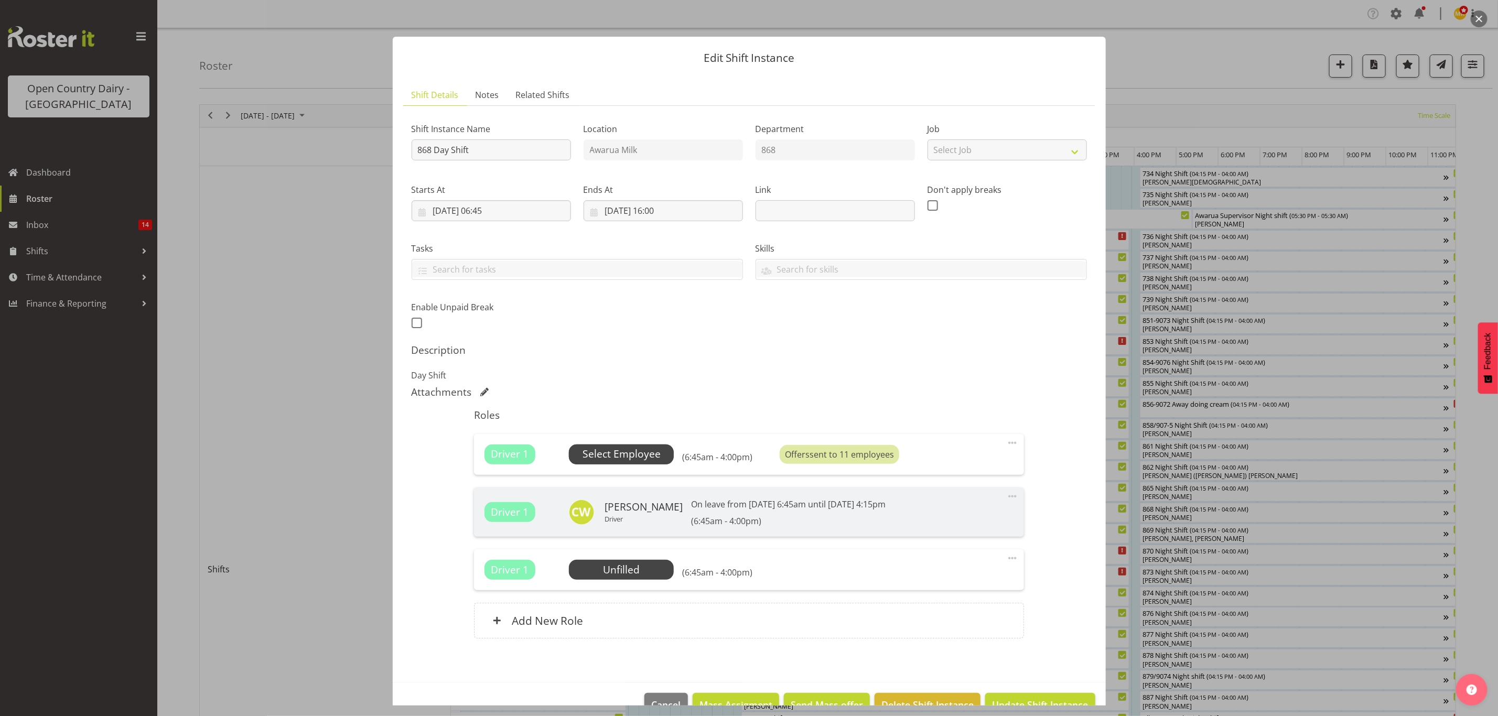
click at [646, 458] on span "Select Employee" at bounding box center [621, 454] width 78 height 15
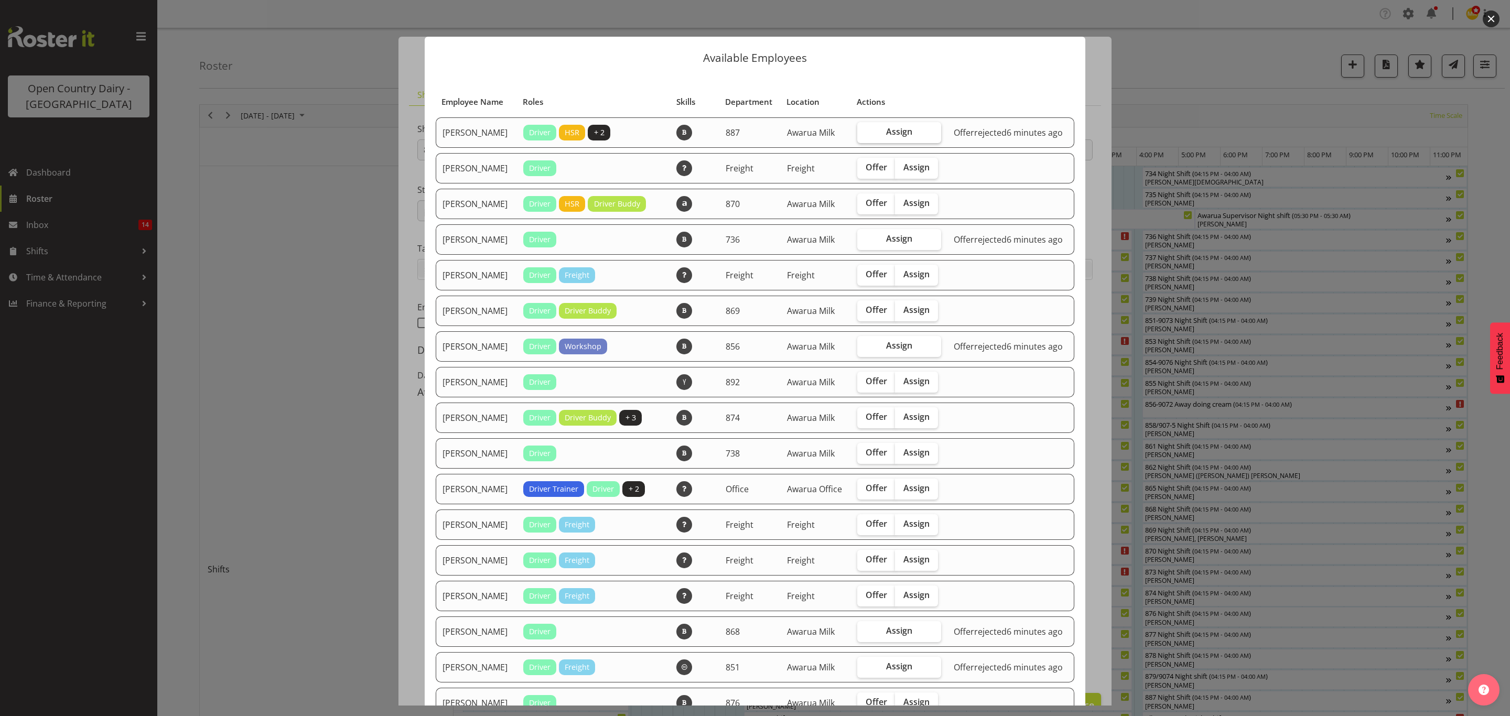
click at [895, 132] on span "Assign" at bounding box center [899, 131] width 26 height 10
click at [864, 132] on input "Assign" at bounding box center [860, 131] width 7 height 7
click at [894, 134] on span "Assign" at bounding box center [899, 131] width 26 height 10
click at [864, 134] on input "Assign" at bounding box center [860, 131] width 7 height 7
checkbox input "false"
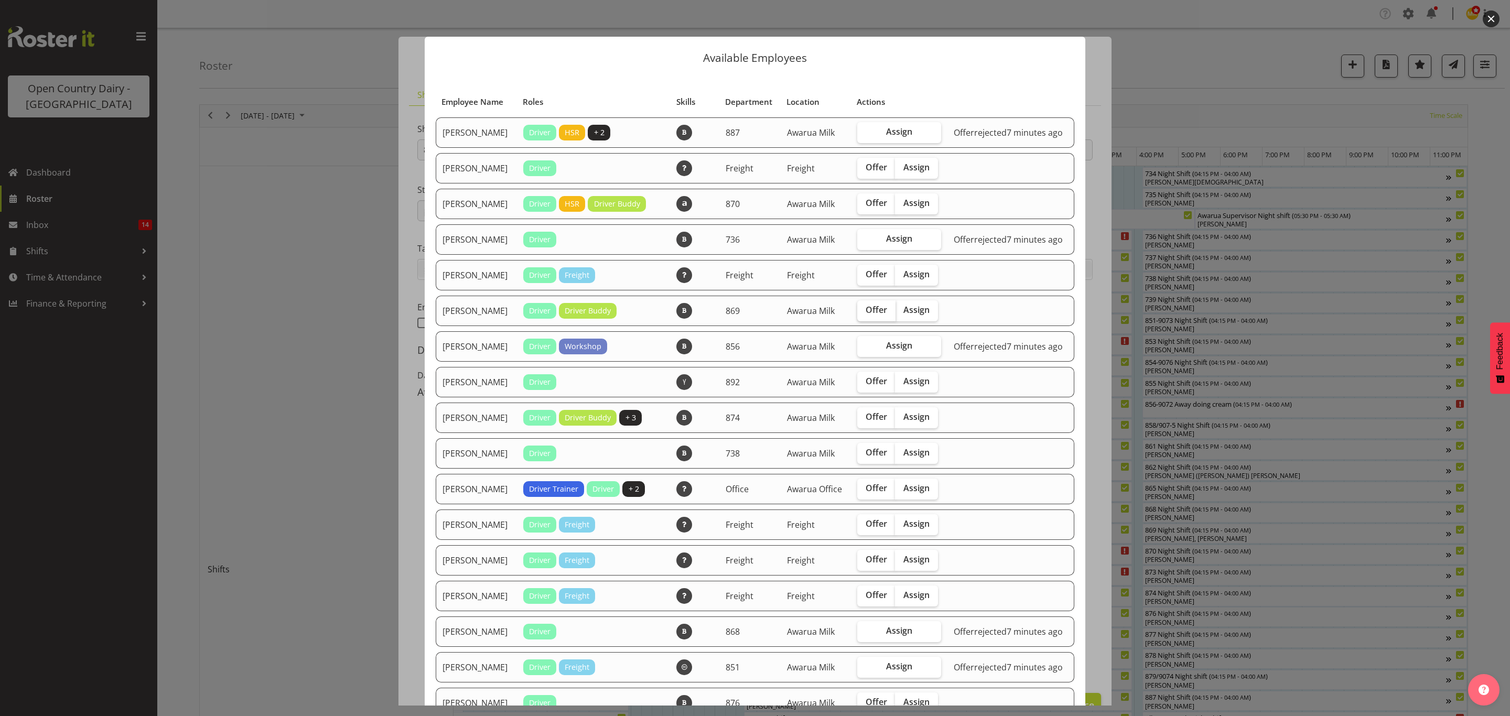
click at [872, 315] on span "Offer" at bounding box center [875, 310] width 21 height 10
click at [864, 313] on input "Offer" at bounding box center [860, 310] width 7 height 7
checkbox input "true"
click at [870, 422] on span "Offer" at bounding box center [875, 416] width 21 height 10
click at [864, 420] on input "Offer" at bounding box center [860, 417] width 7 height 7
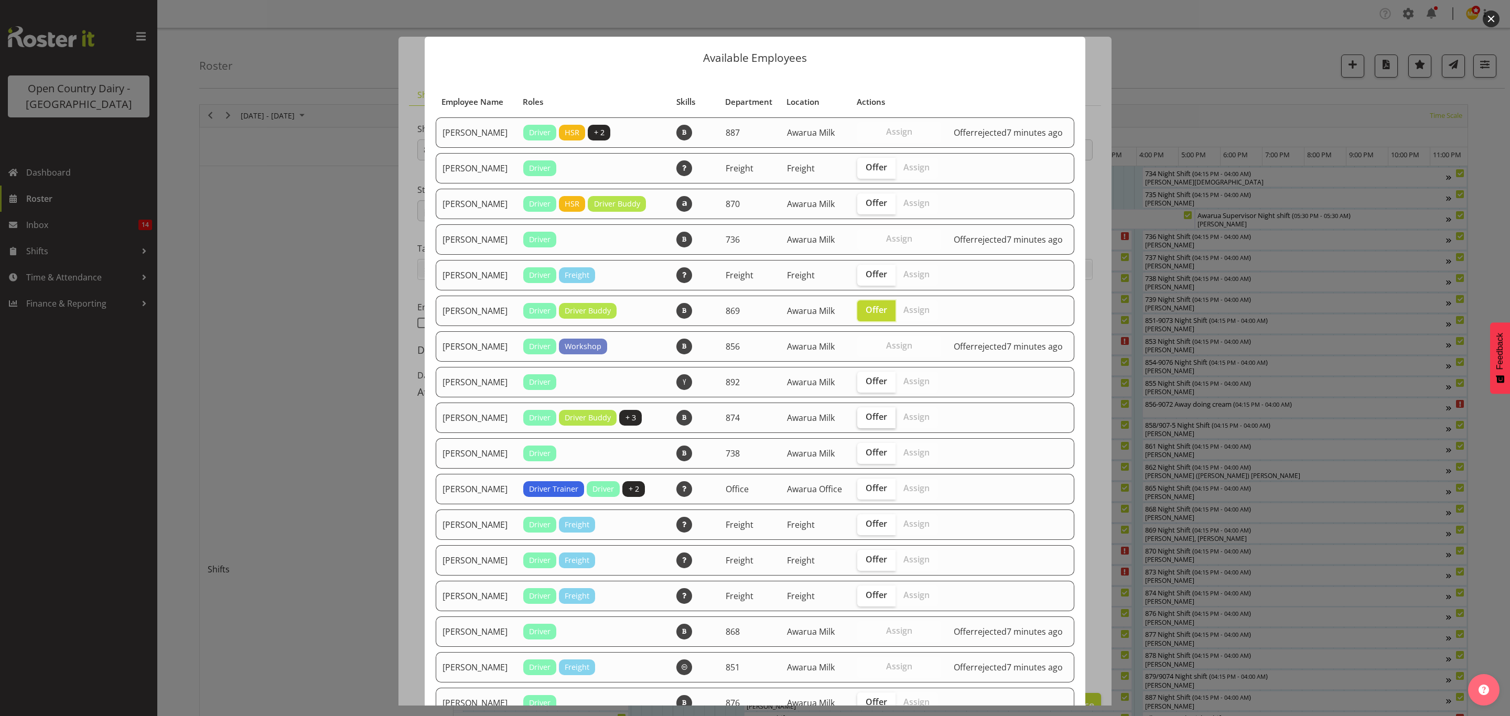
checkbox input "true"
click at [871, 464] on label "Offer" at bounding box center [876, 453] width 38 height 21
click at [864, 456] on input "Offer" at bounding box center [860, 452] width 7 height 7
checkbox input "true"
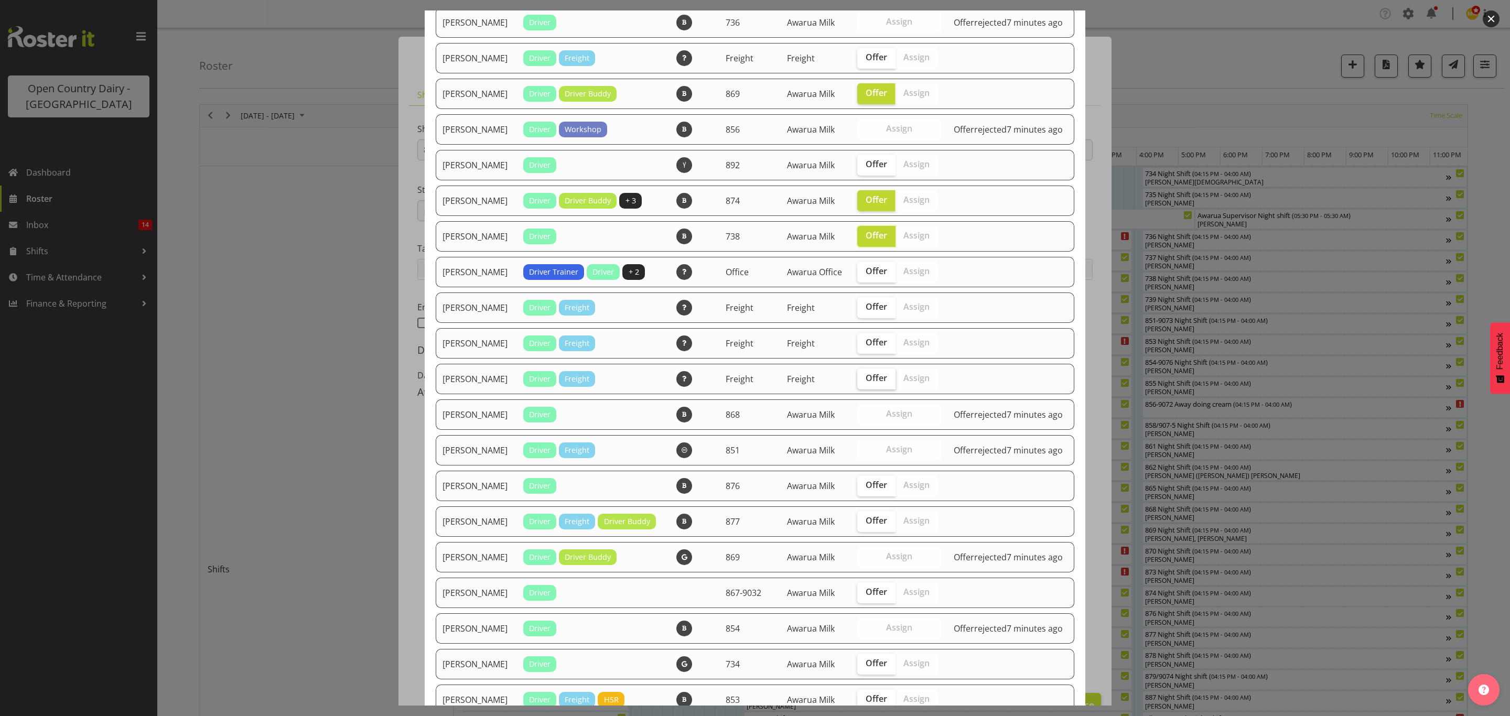
scroll to position [236, 0]
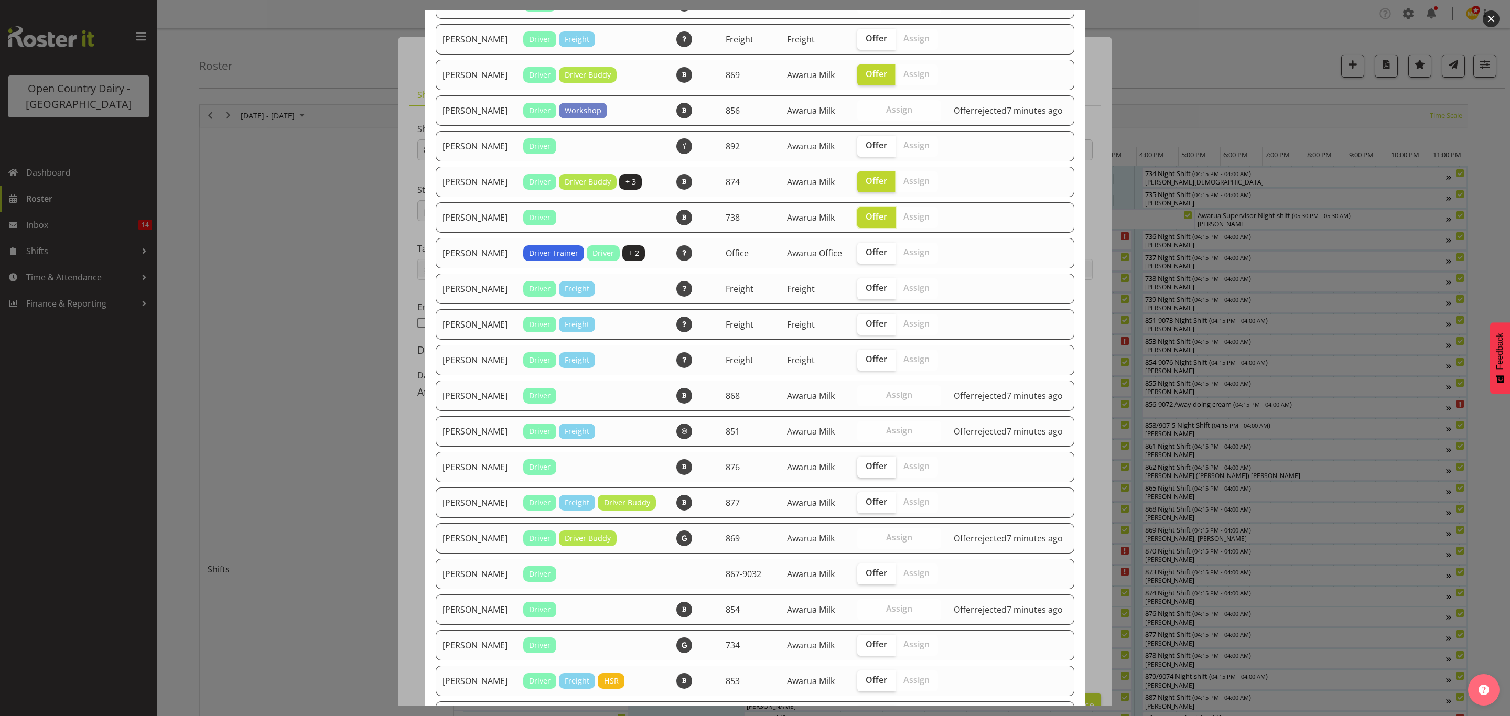
click at [873, 471] on span "Offer" at bounding box center [875, 466] width 21 height 10
click at [864, 470] on input "Offer" at bounding box center [860, 466] width 7 height 7
checkbox input "true"
click at [870, 507] on span "Offer" at bounding box center [875, 501] width 21 height 10
click at [864, 505] on input "Offer" at bounding box center [860, 502] width 7 height 7
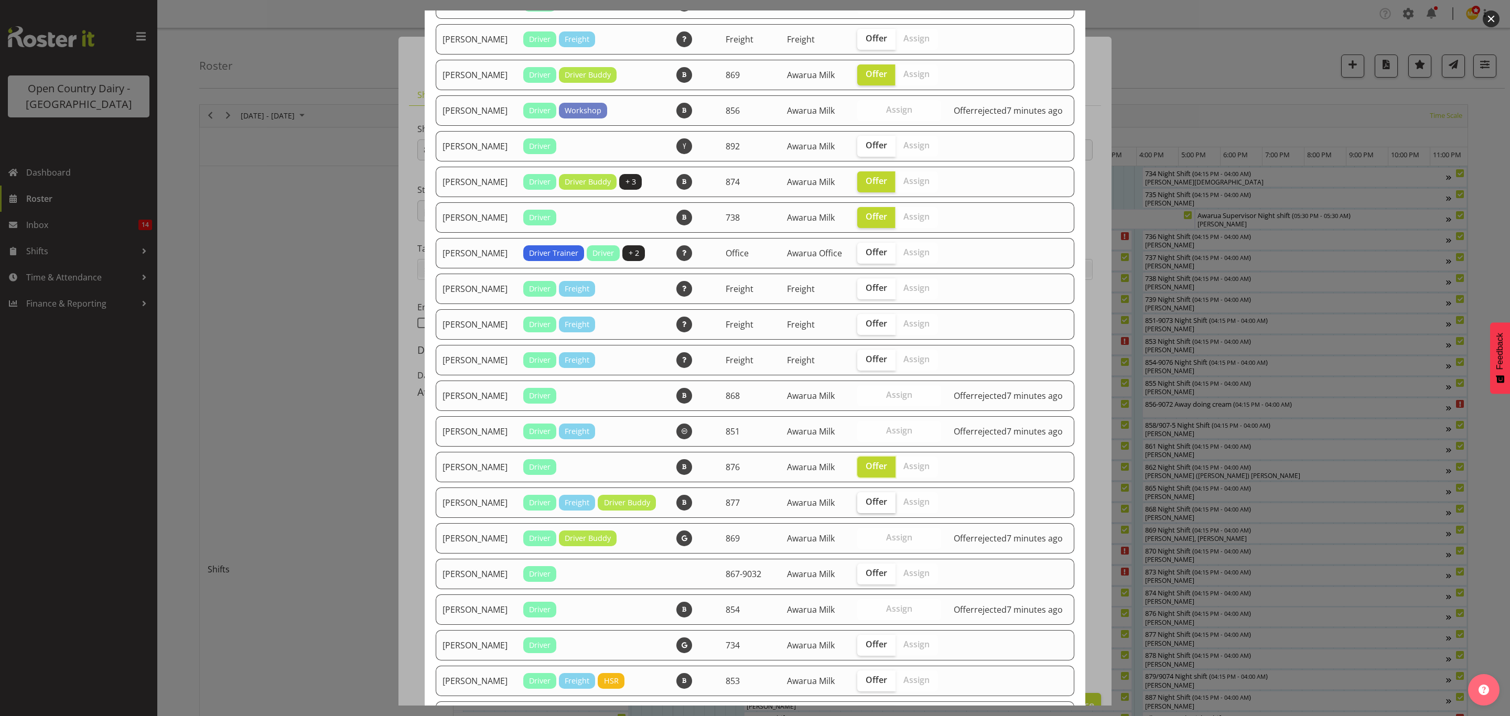
checkbox input "true"
click at [875, 578] on span "Offer" at bounding box center [875, 573] width 21 height 10
click at [864, 577] on input "Offer" at bounding box center [860, 573] width 7 height 7
checkbox input "true"
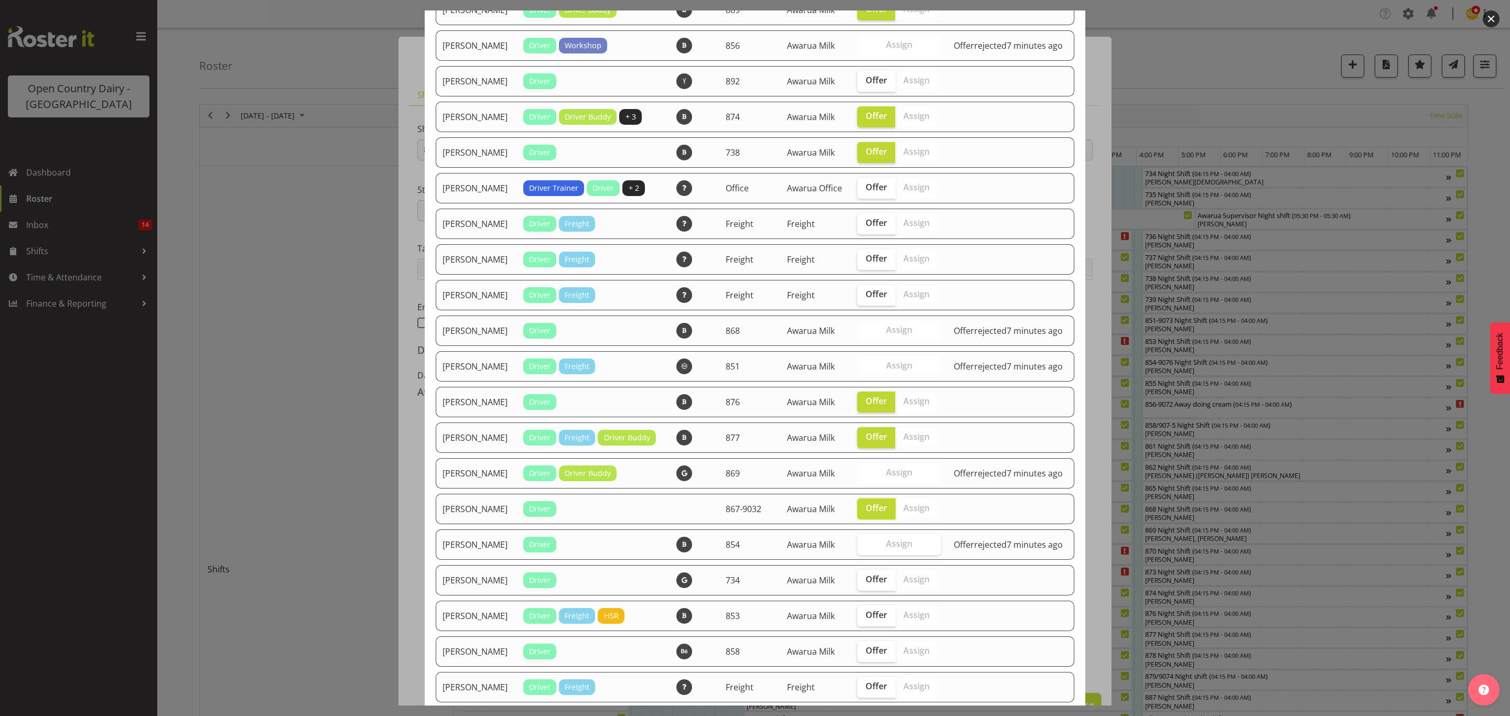
scroll to position [393, 0]
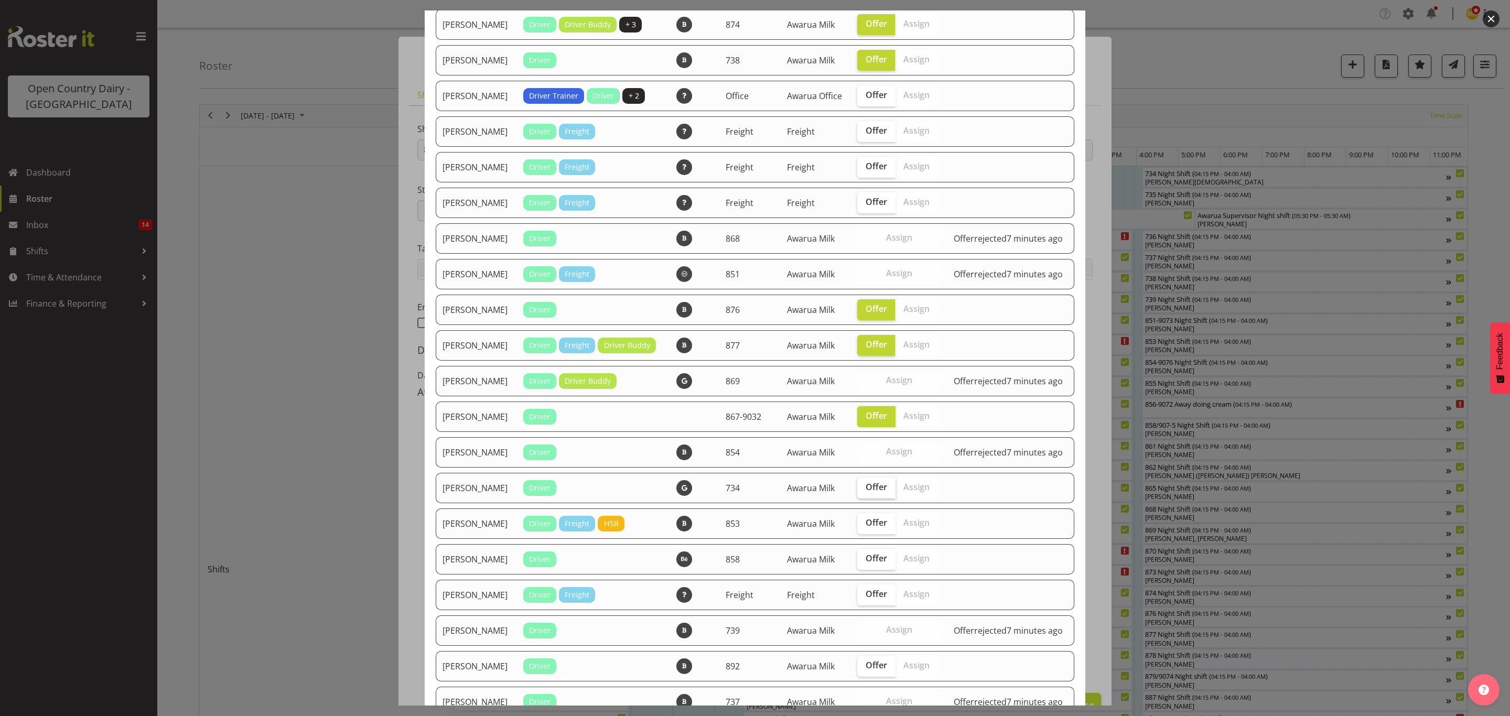
click at [869, 492] on span "Offer" at bounding box center [875, 487] width 21 height 10
click at [864, 491] on input "Offer" at bounding box center [860, 487] width 7 height 7
checkbox input "true"
click at [865, 528] on span "Offer" at bounding box center [875, 522] width 21 height 10
click at [864, 526] on input "Offer" at bounding box center [860, 522] width 7 height 7
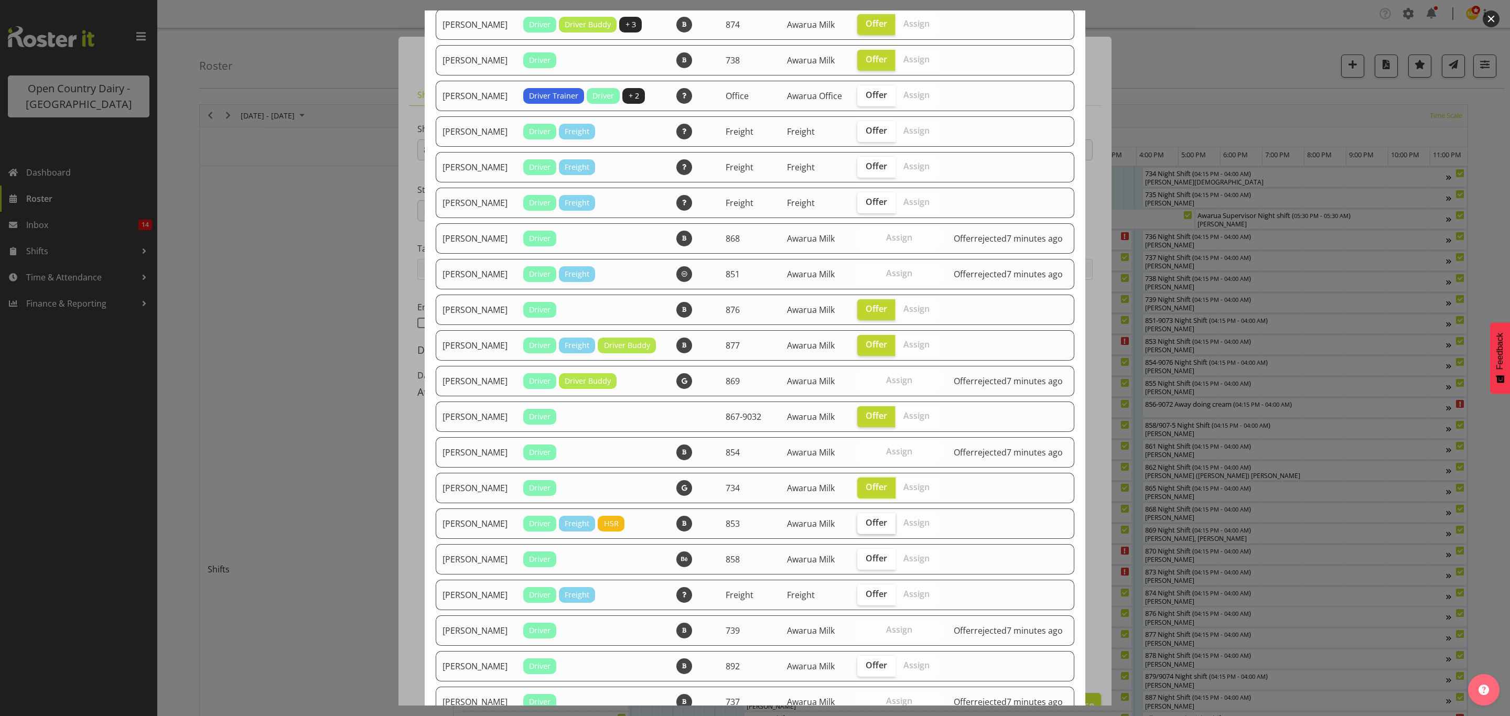
checkbox input "true"
drag, startPoint x: 878, startPoint y: 597, endPoint x: 878, endPoint y: 604, distance: 7.3
click at [878, 570] on label "Offer" at bounding box center [876, 559] width 38 height 21
click at [864, 562] on input "Offer" at bounding box center [860, 558] width 7 height 7
checkbox input "true"
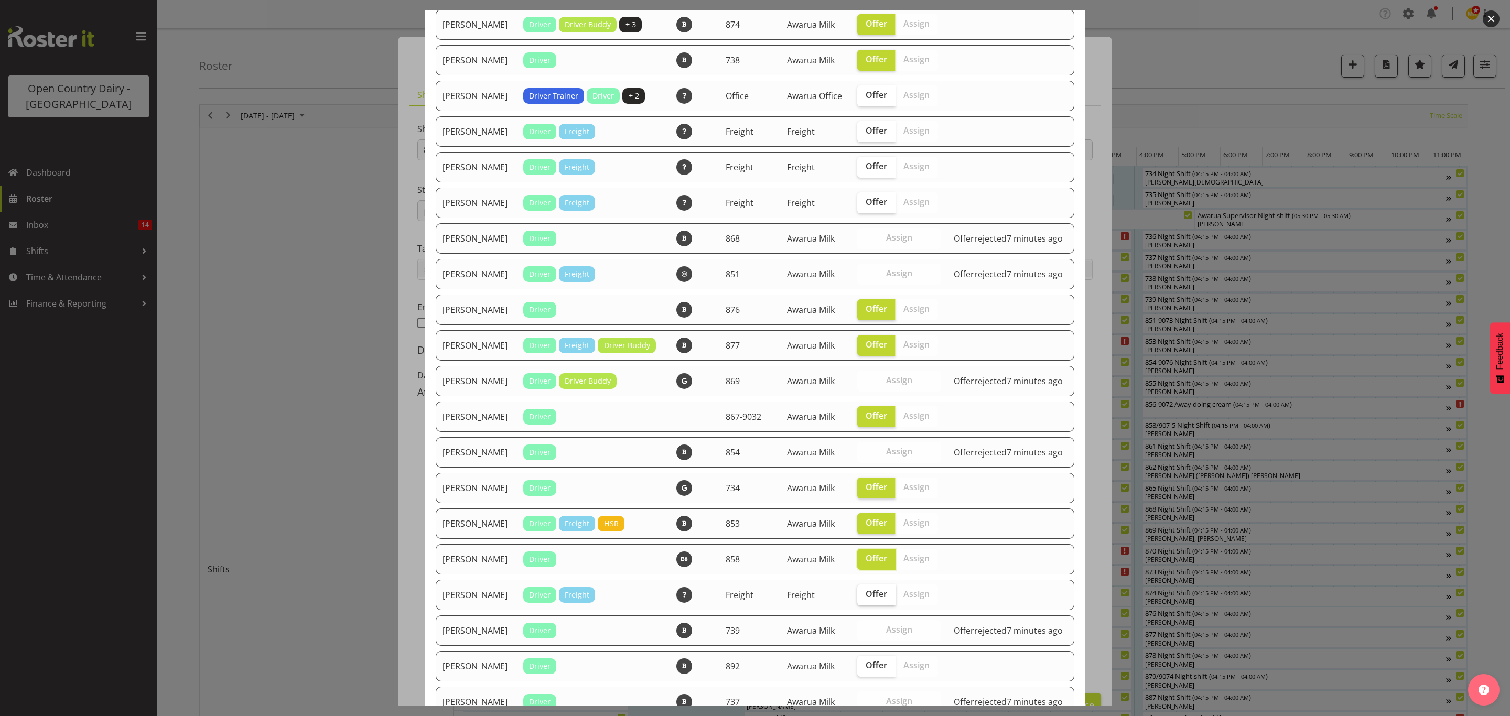
click at [868, 599] on span "Offer" at bounding box center [875, 594] width 21 height 10
click at [864, 598] on input "Offer" at bounding box center [860, 594] width 7 height 7
checkbox input "true"
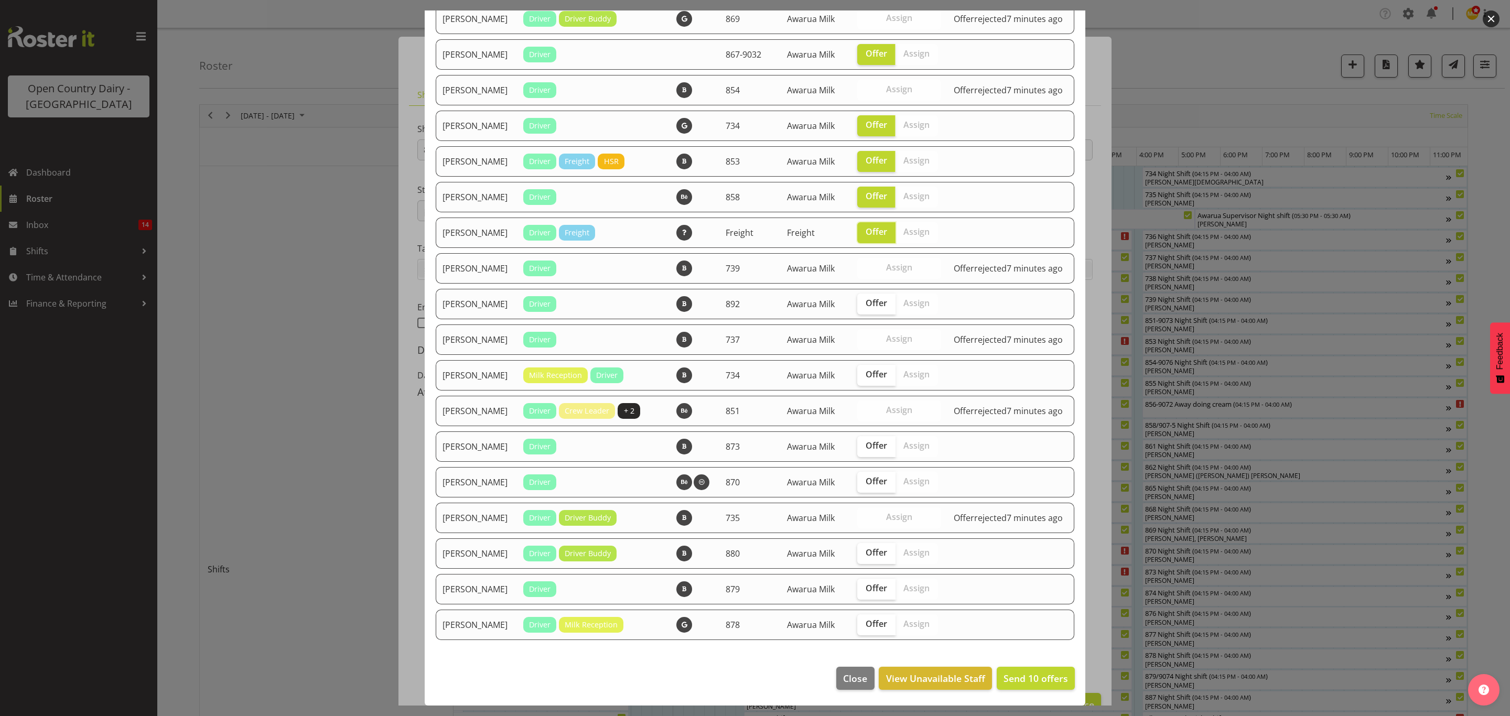
scroll to position [786, 0]
click at [871, 308] on span "Offer" at bounding box center [875, 303] width 21 height 10
click at [864, 307] on input "Offer" at bounding box center [860, 303] width 7 height 7
checkbox input "true"
click at [867, 451] on span "Offer" at bounding box center [875, 445] width 21 height 10
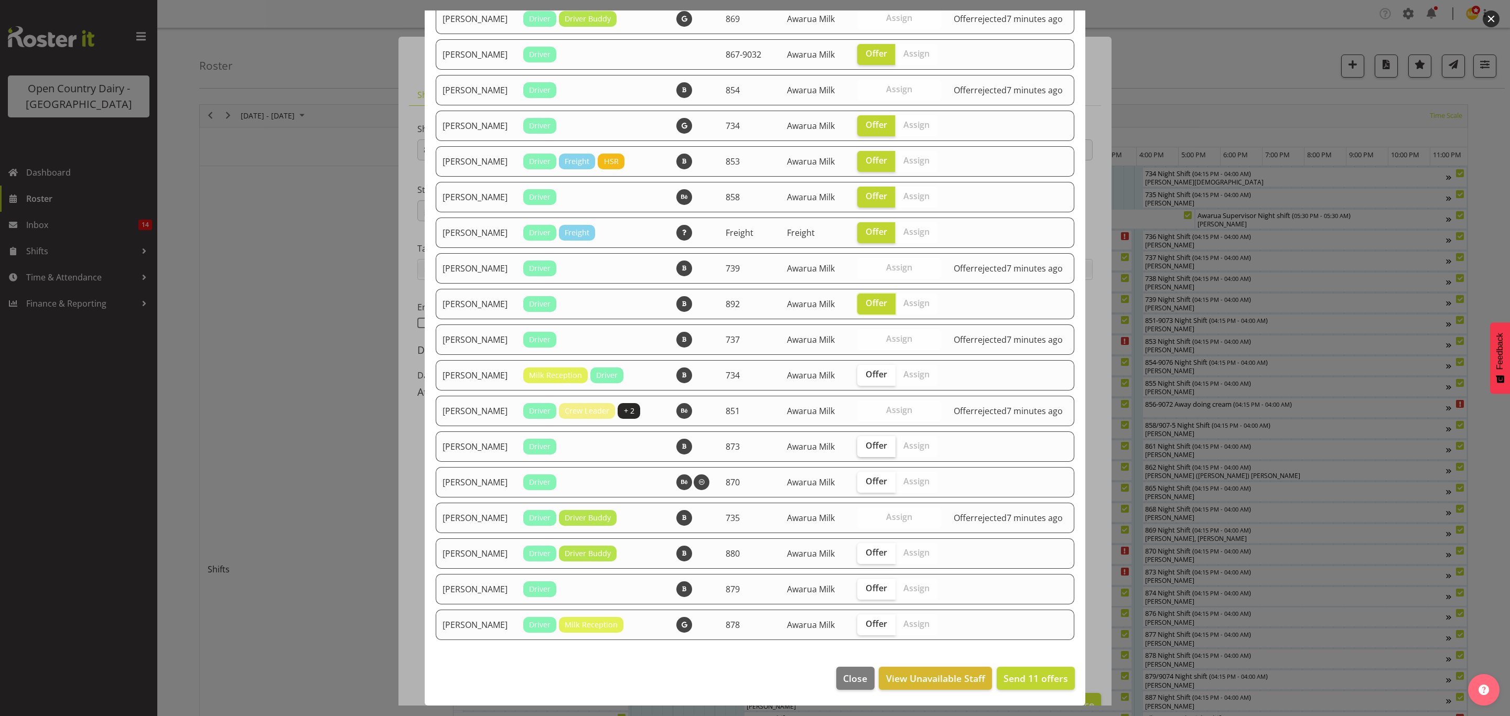
click at [864, 449] on input "Offer" at bounding box center [860, 445] width 7 height 7
checkbox input "true"
click at [881, 593] on span "Offer" at bounding box center [875, 588] width 21 height 10
click at [864, 592] on input "Offer" at bounding box center [860, 588] width 7 height 7
checkbox input "true"
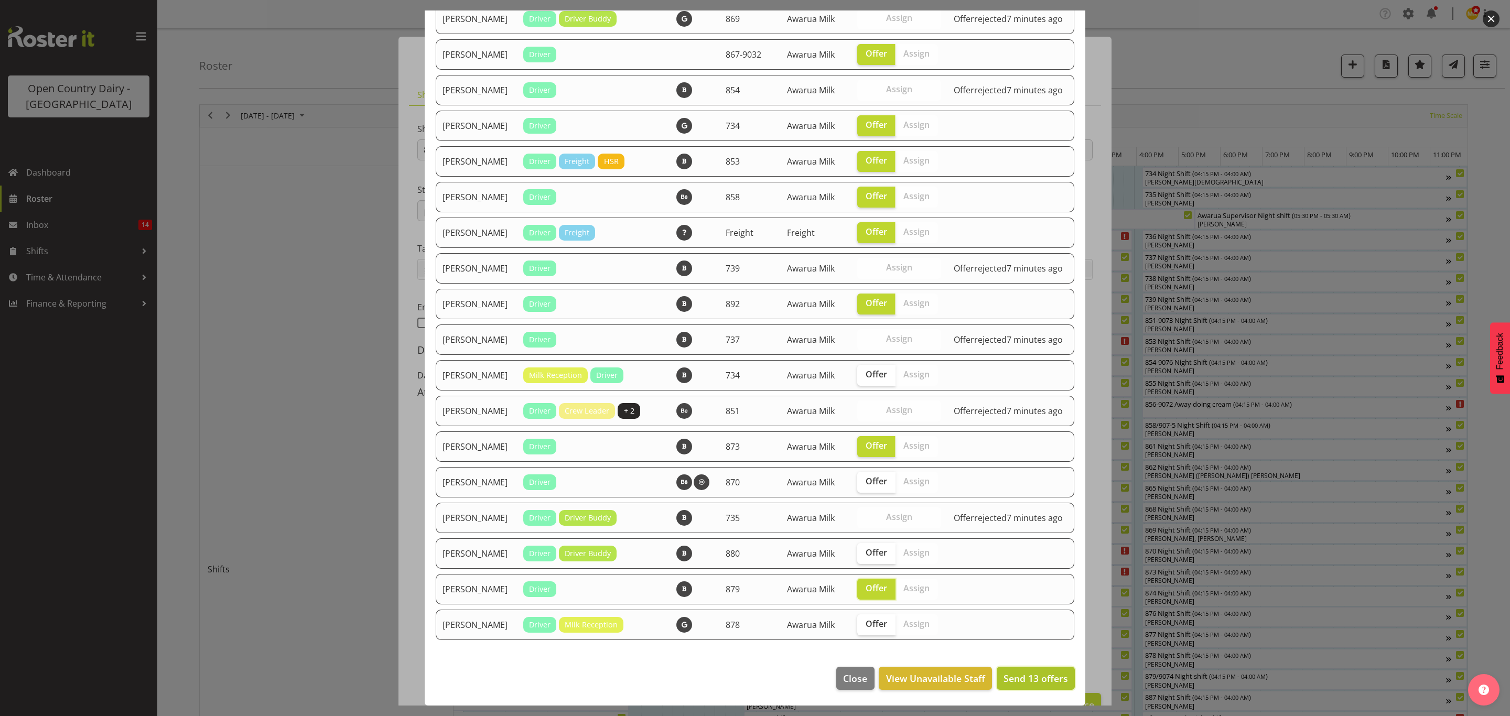
click at [1027, 685] on span "Send 13 offers" at bounding box center [1035, 678] width 64 height 13
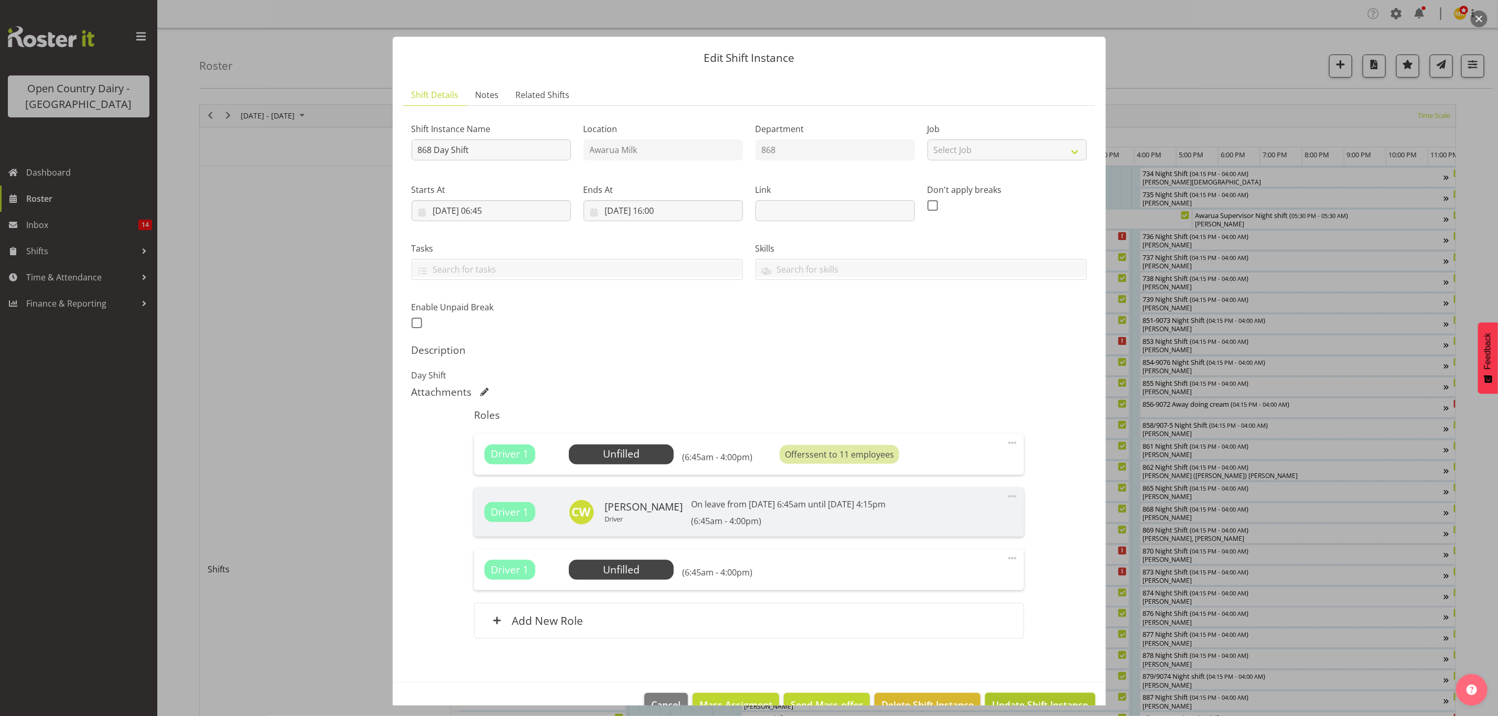
click at [1023, 701] on span "Update Shift Instance" at bounding box center [1040, 705] width 96 height 14
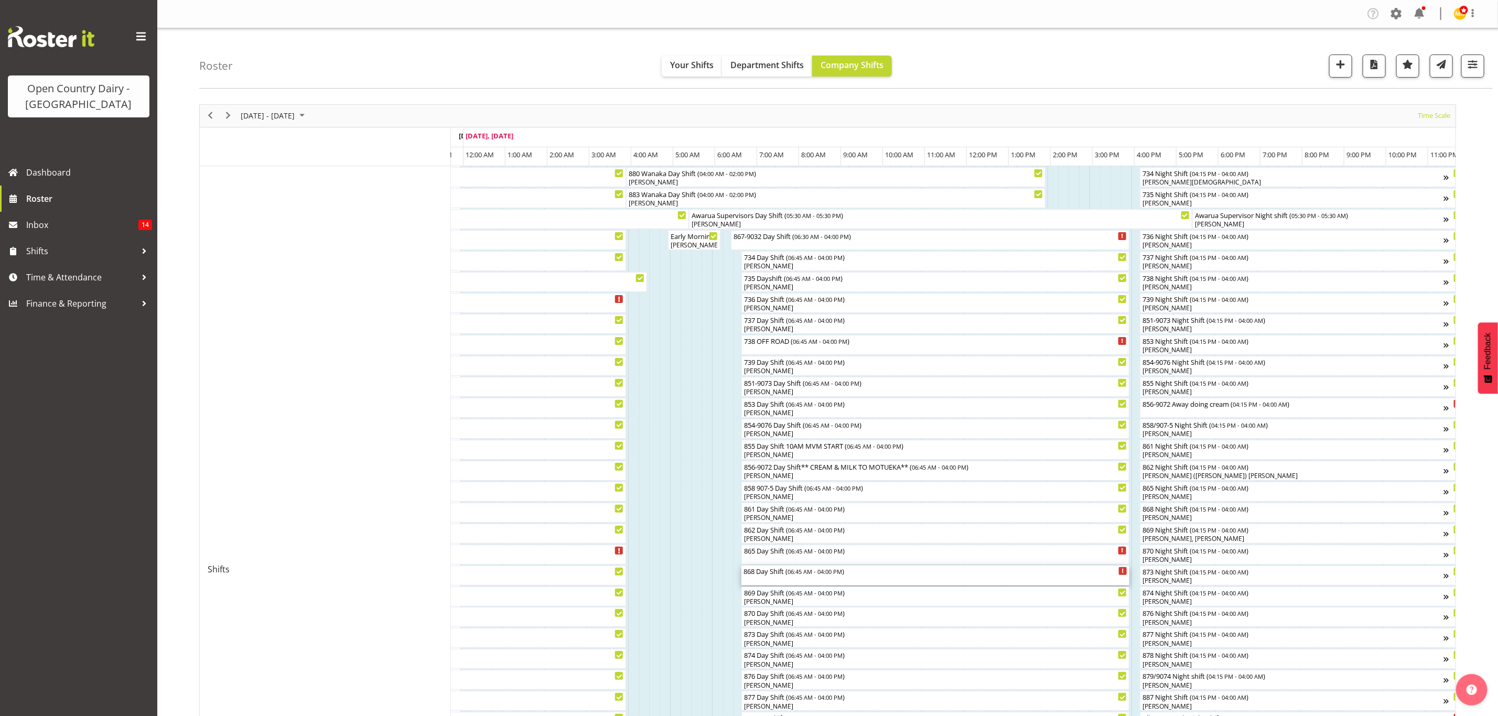
click at [753, 580] on div "868 Day Shift ( 06:45 AM - 04:00 PM )" at bounding box center [935, 576] width 384 height 20
click at [0, 0] on div at bounding box center [0, 0] width 0 height 0
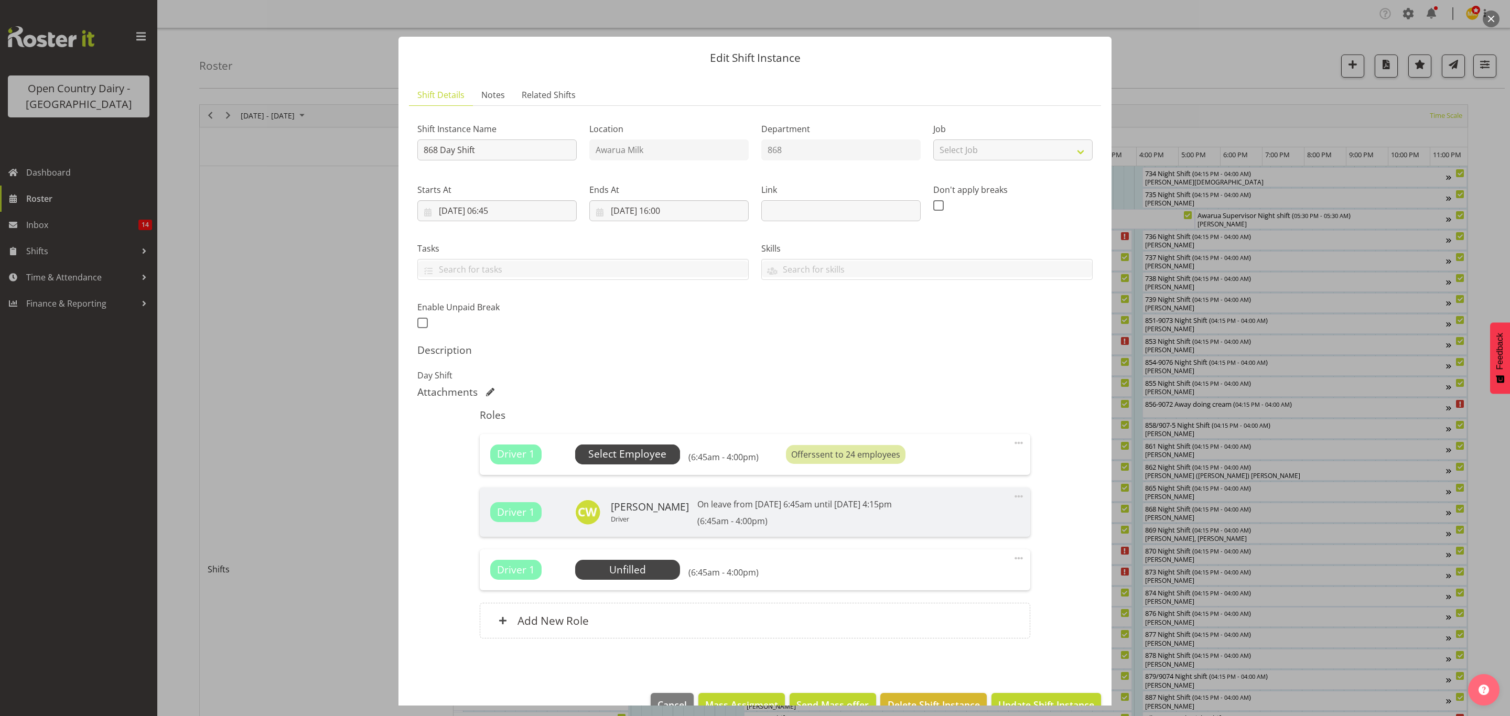
click at [656, 454] on span "Select Employee" at bounding box center [627, 454] width 78 height 15
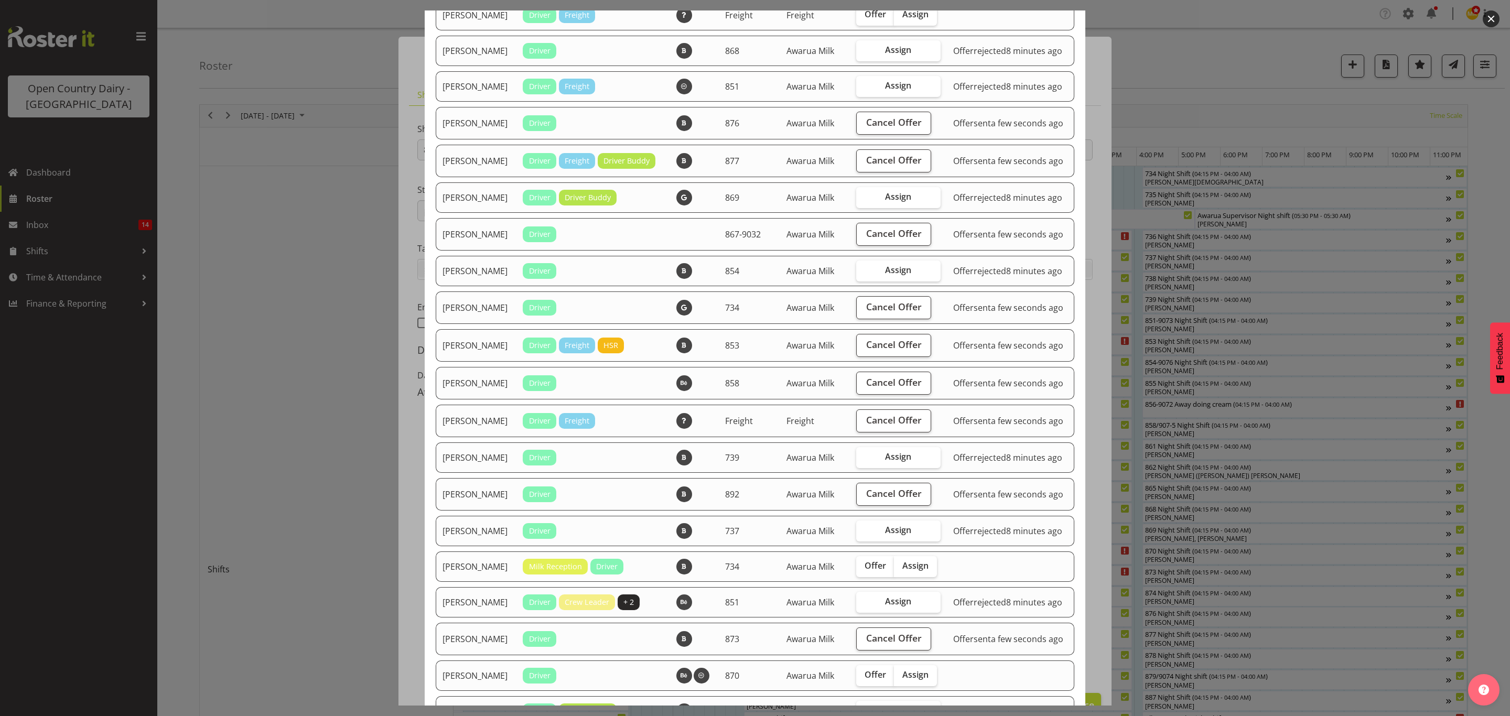
scroll to position [544, 0]
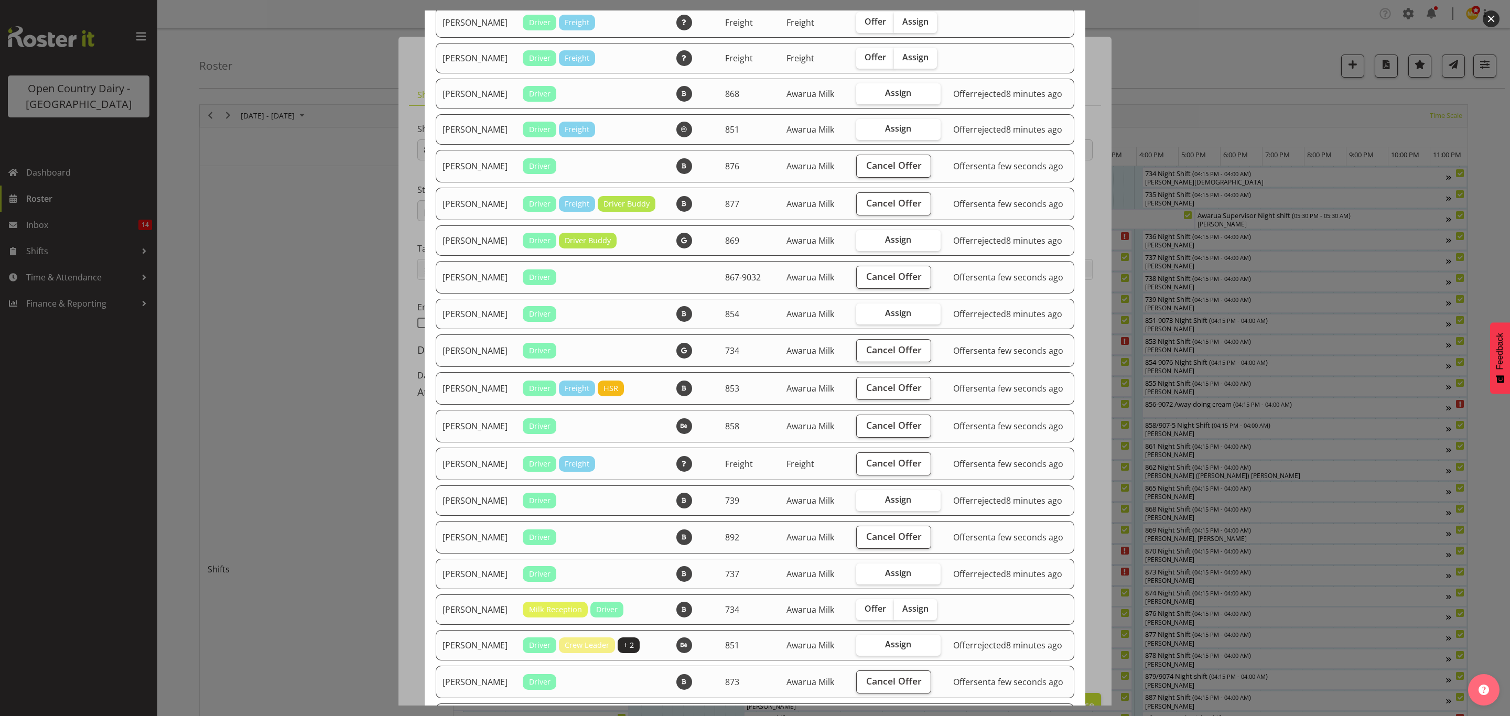
click at [961, 247] on div "Offer rejected 8 minutes ago" at bounding box center [1010, 240] width 114 height 13
click at [965, 247] on div "Offer rejected 8 minutes ago" at bounding box center [1010, 240] width 114 height 13
click at [903, 245] on span "Assign" at bounding box center [898, 239] width 26 height 10
click at [863, 243] on input "Assign" at bounding box center [859, 239] width 7 height 7
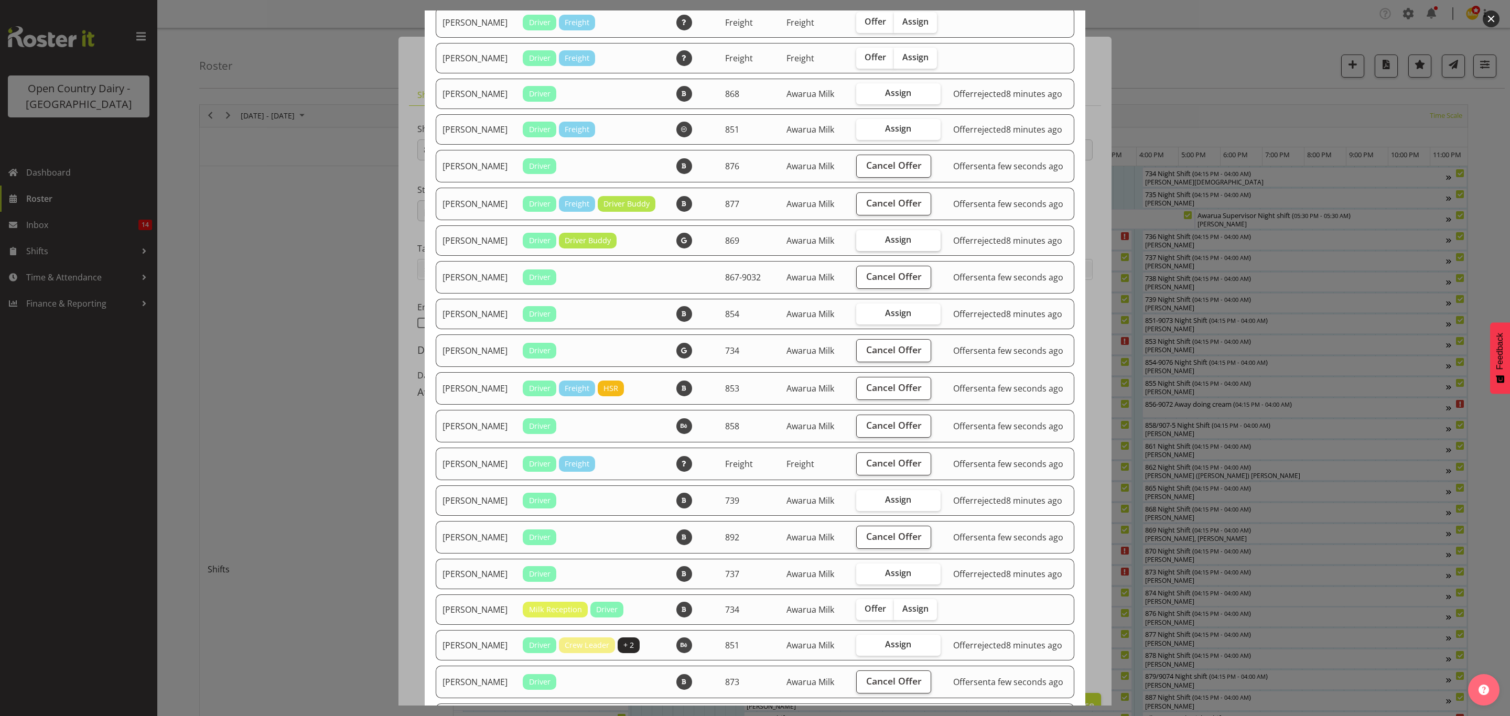
scroll to position [540, 0]
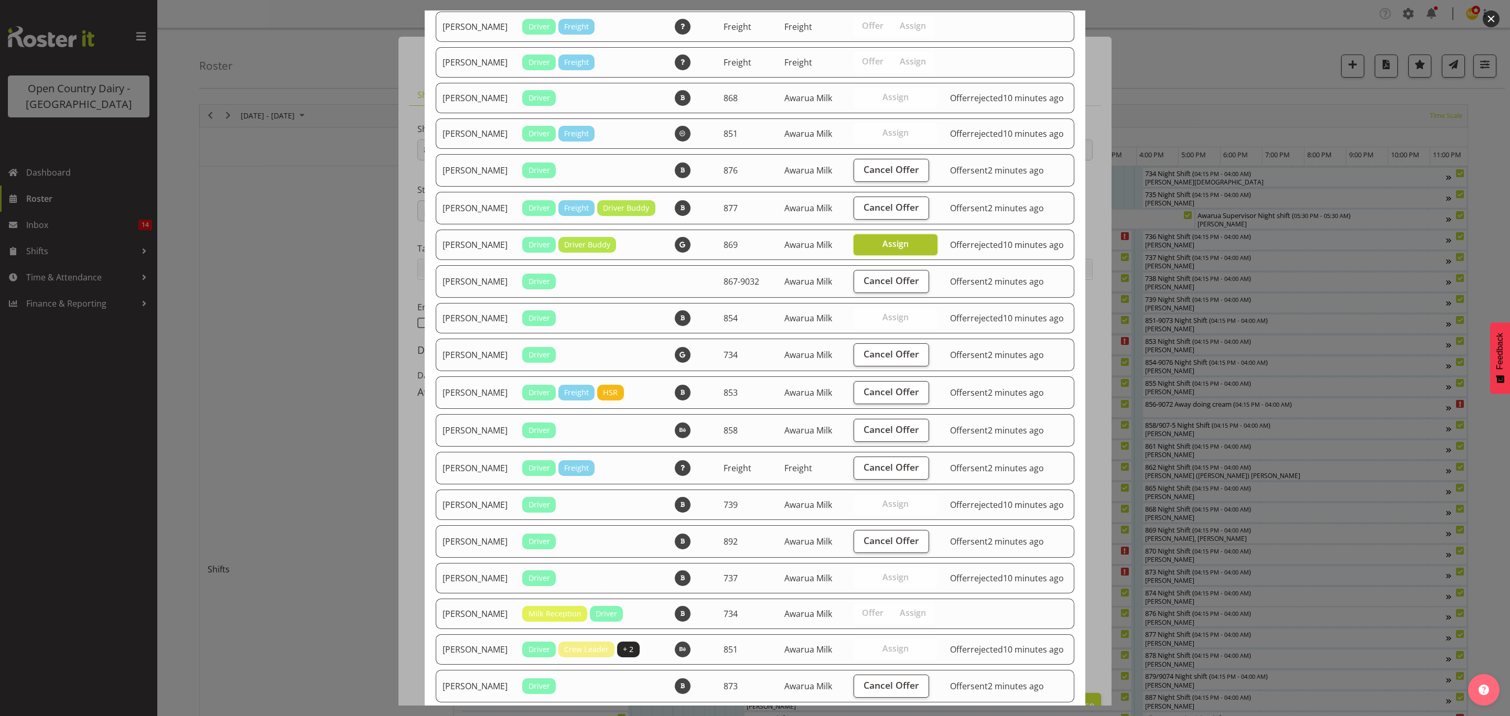
click at [903, 249] on span "Assign" at bounding box center [895, 244] width 26 height 10
click at [860, 247] on input "Assign" at bounding box center [856, 244] width 7 height 7
checkbox input "false"
click at [1230, 98] on div at bounding box center [755, 358] width 1510 height 716
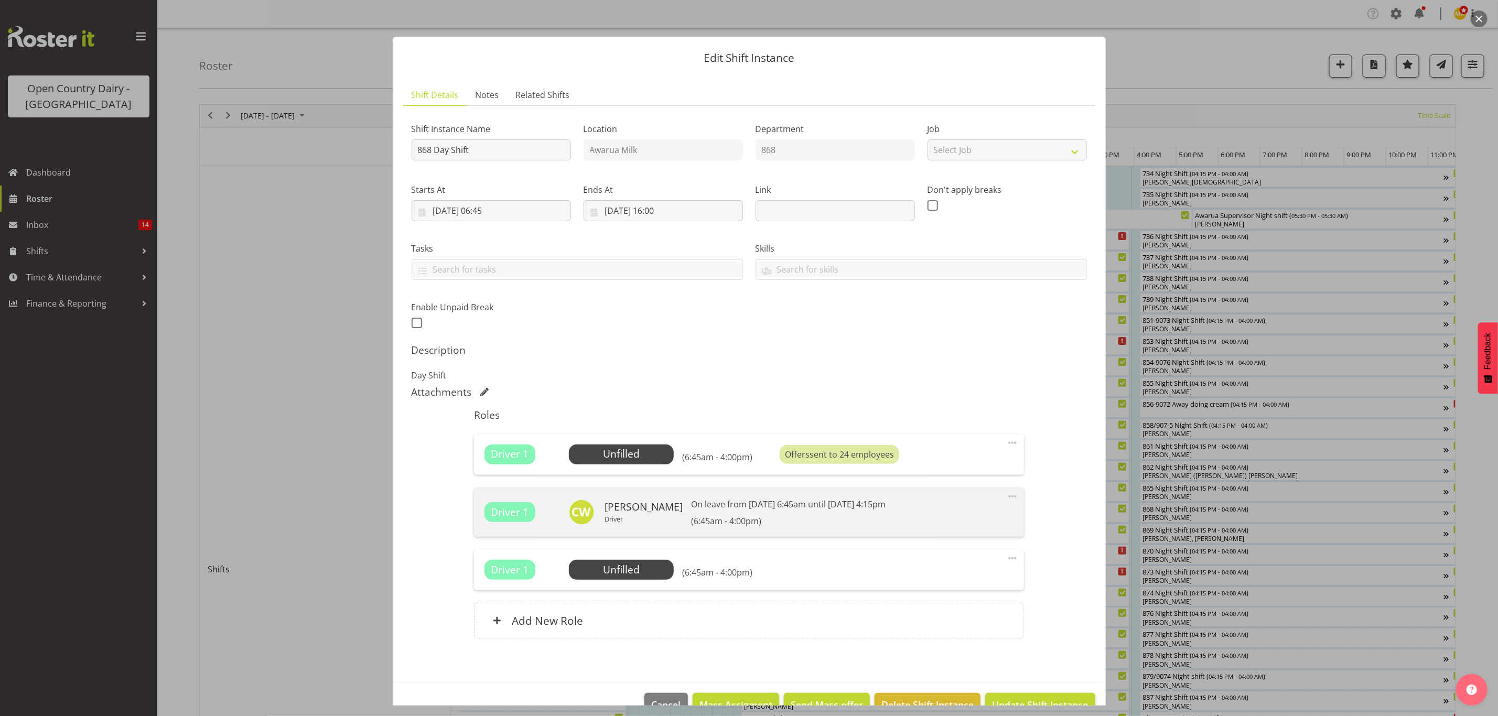
click at [1230, 93] on div at bounding box center [749, 358] width 1498 height 716
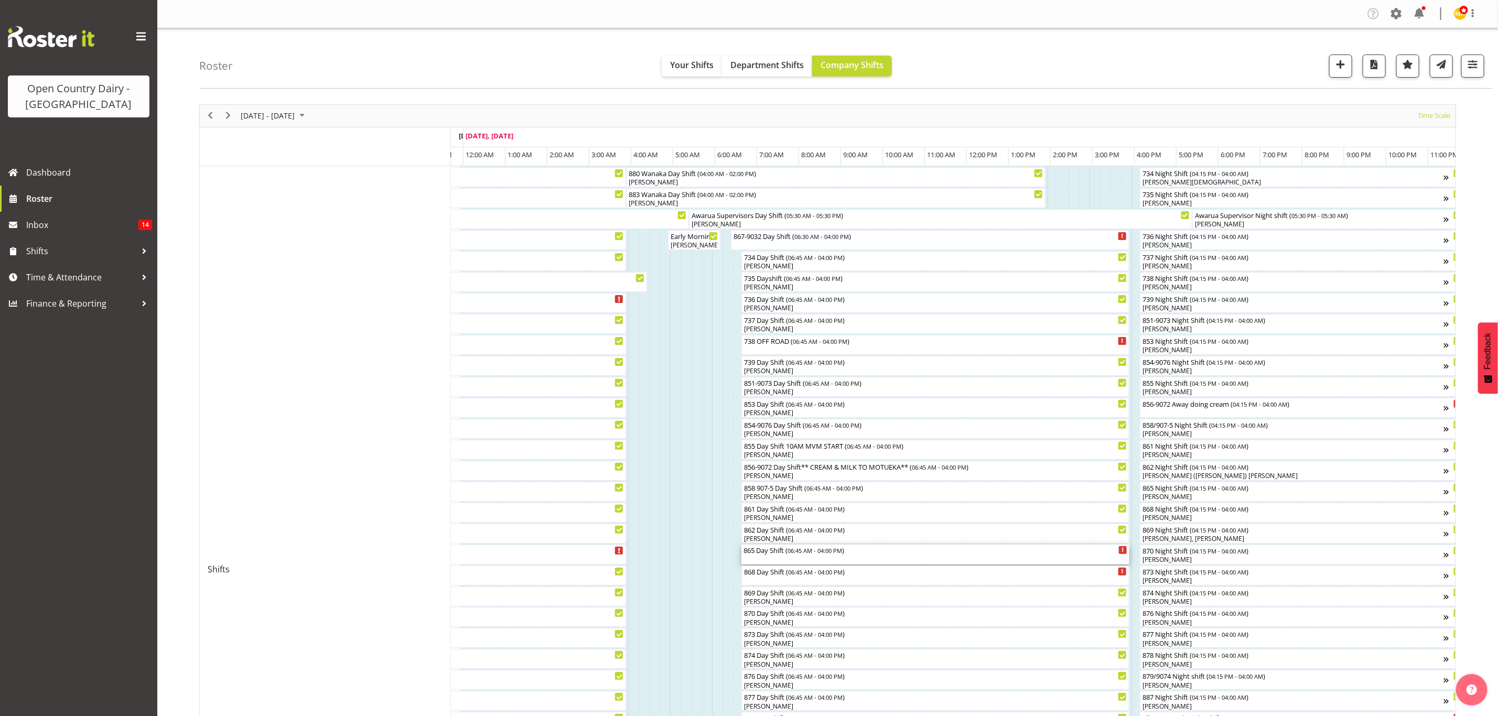
click at [769, 554] on div "865 Day Shift ( 06:45 AM - 04:00 PM )" at bounding box center [935, 550] width 384 height 10
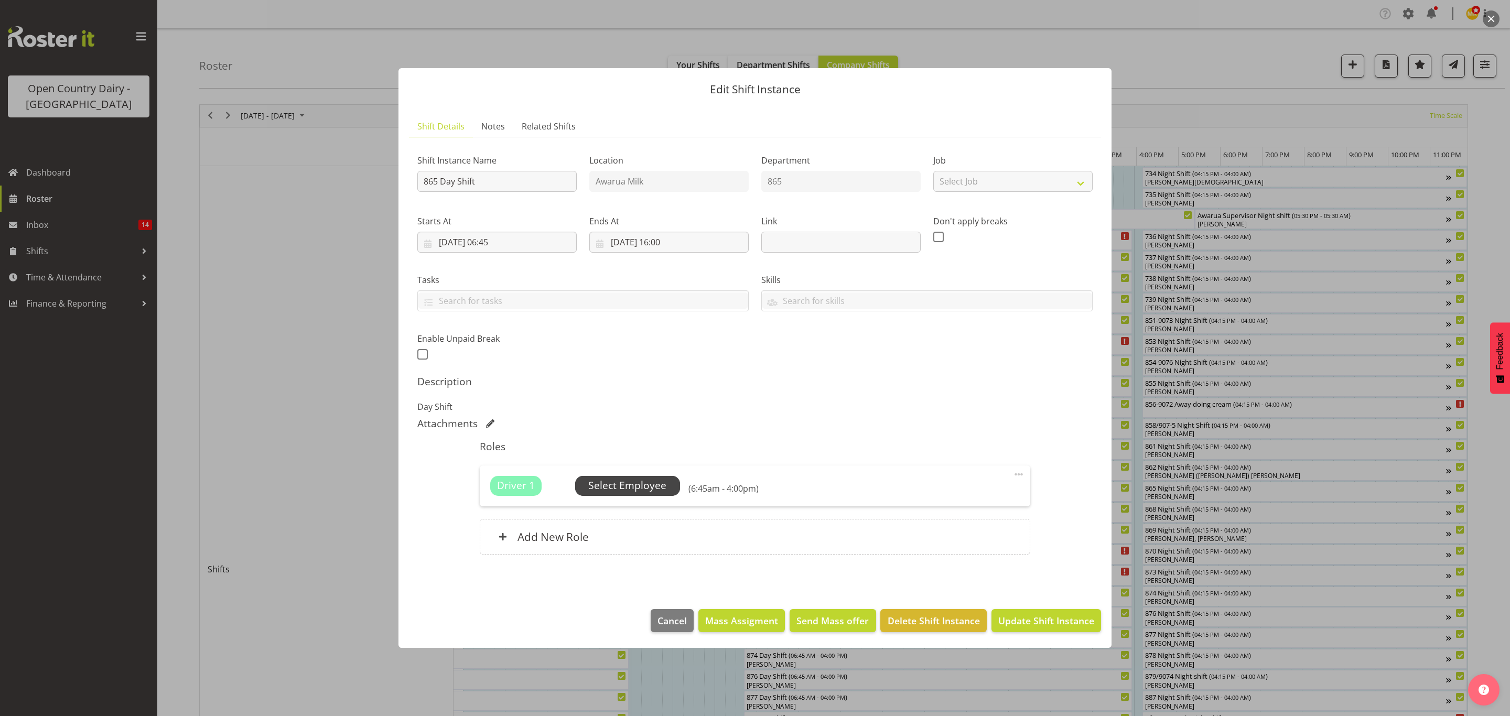
click at [621, 486] on span "Select Employee" at bounding box center [627, 485] width 78 height 15
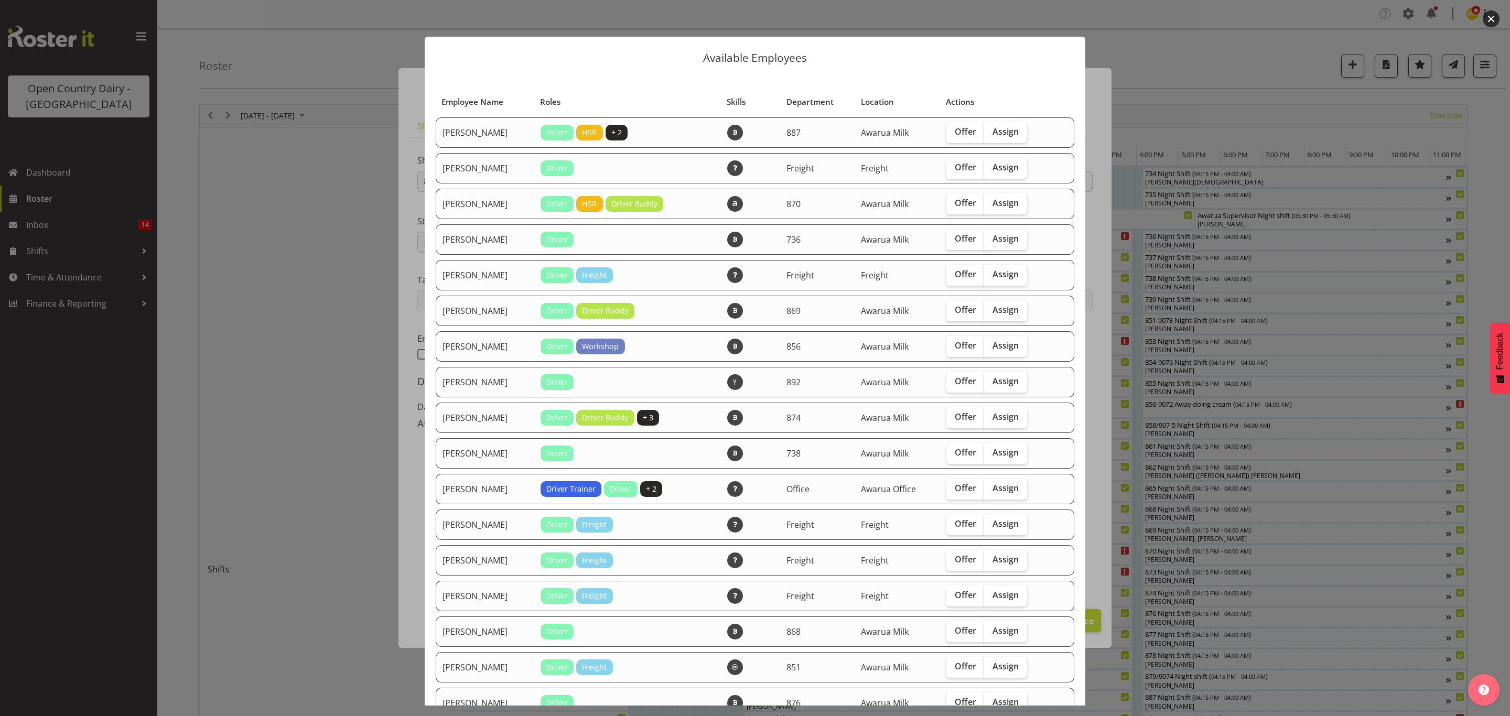
click at [1219, 43] on div at bounding box center [755, 358] width 1510 height 716
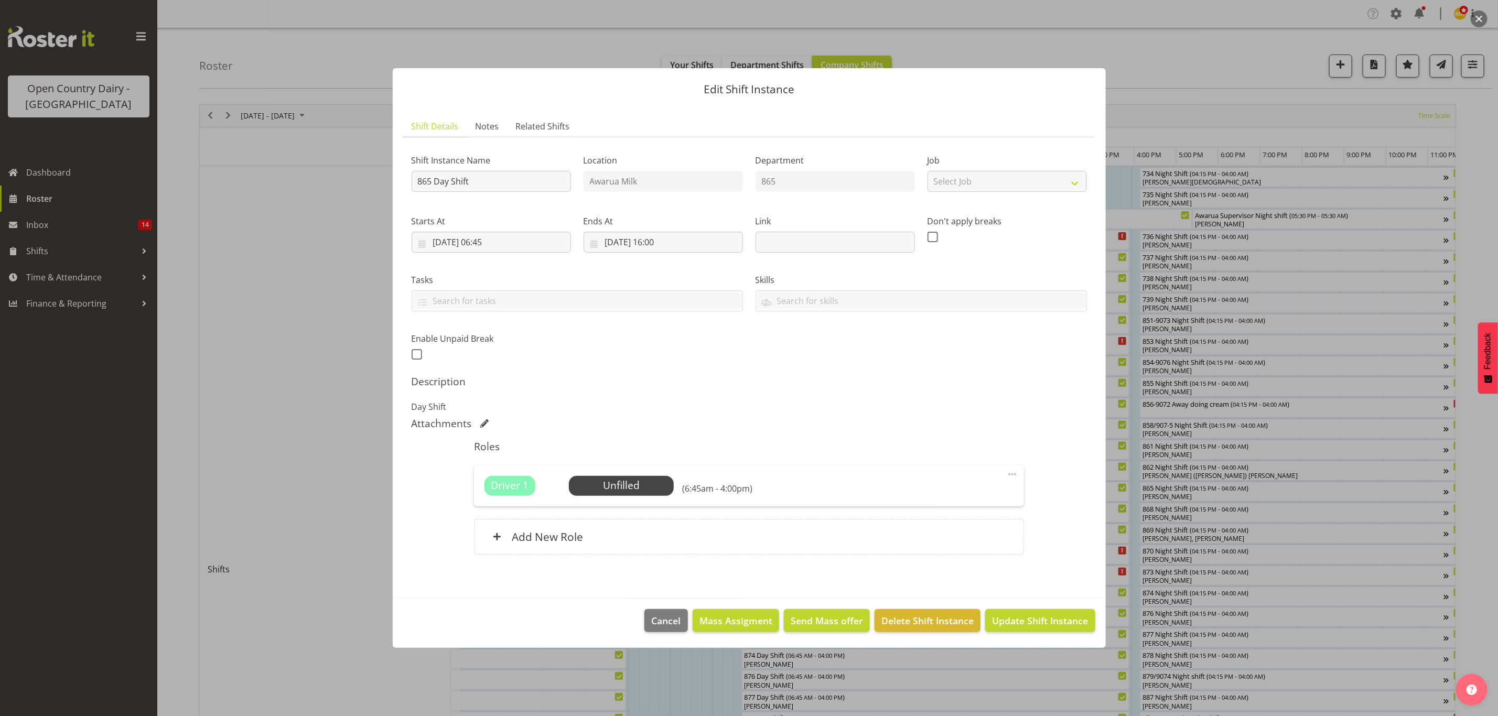
drag, startPoint x: 311, startPoint y: 17, endPoint x: 312, endPoint y: 10, distance: 7.4
click at [312, 13] on div at bounding box center [749, 358] width 1498 height 716
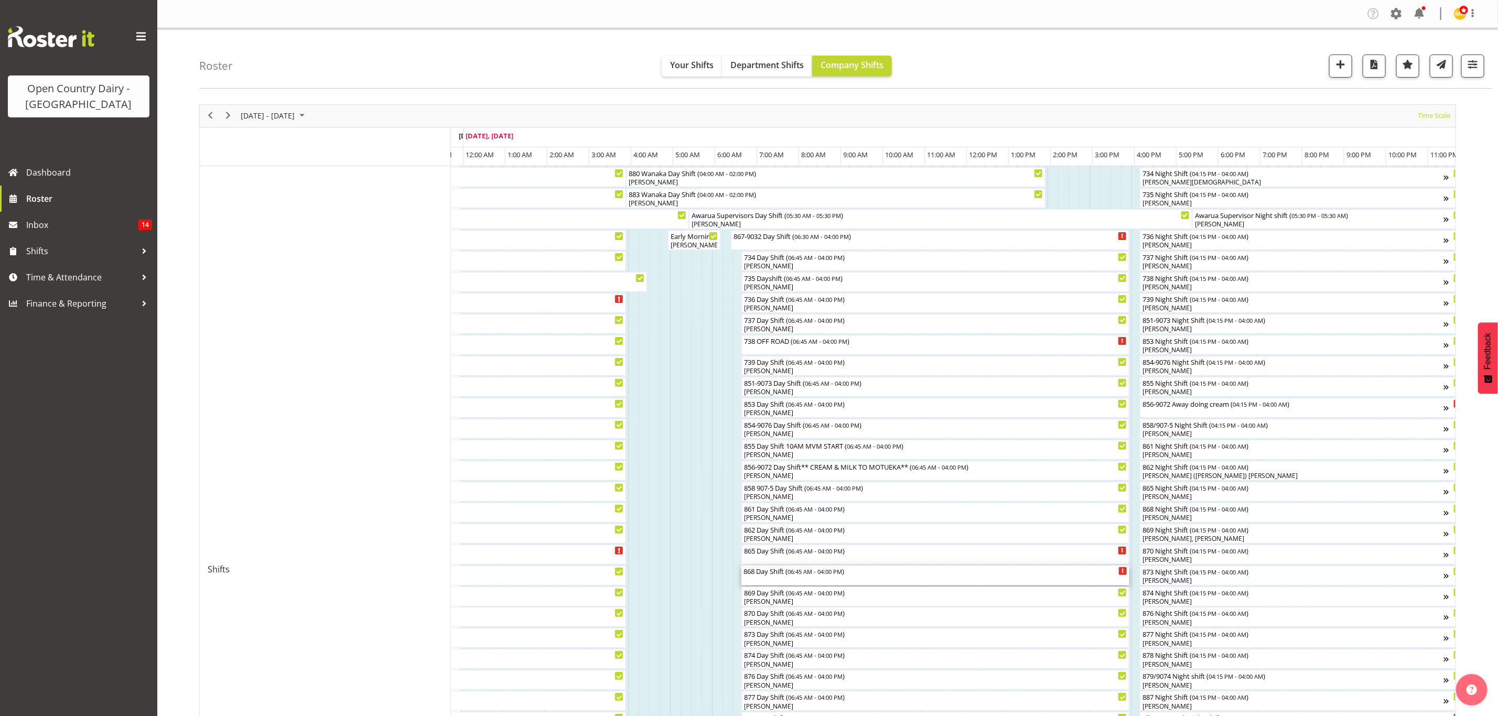
click at [770, 582] on div "868 Day Shift ( 06:45 AM - 04:00 PM )" at bounding box center [935, 576] width 384 height 20
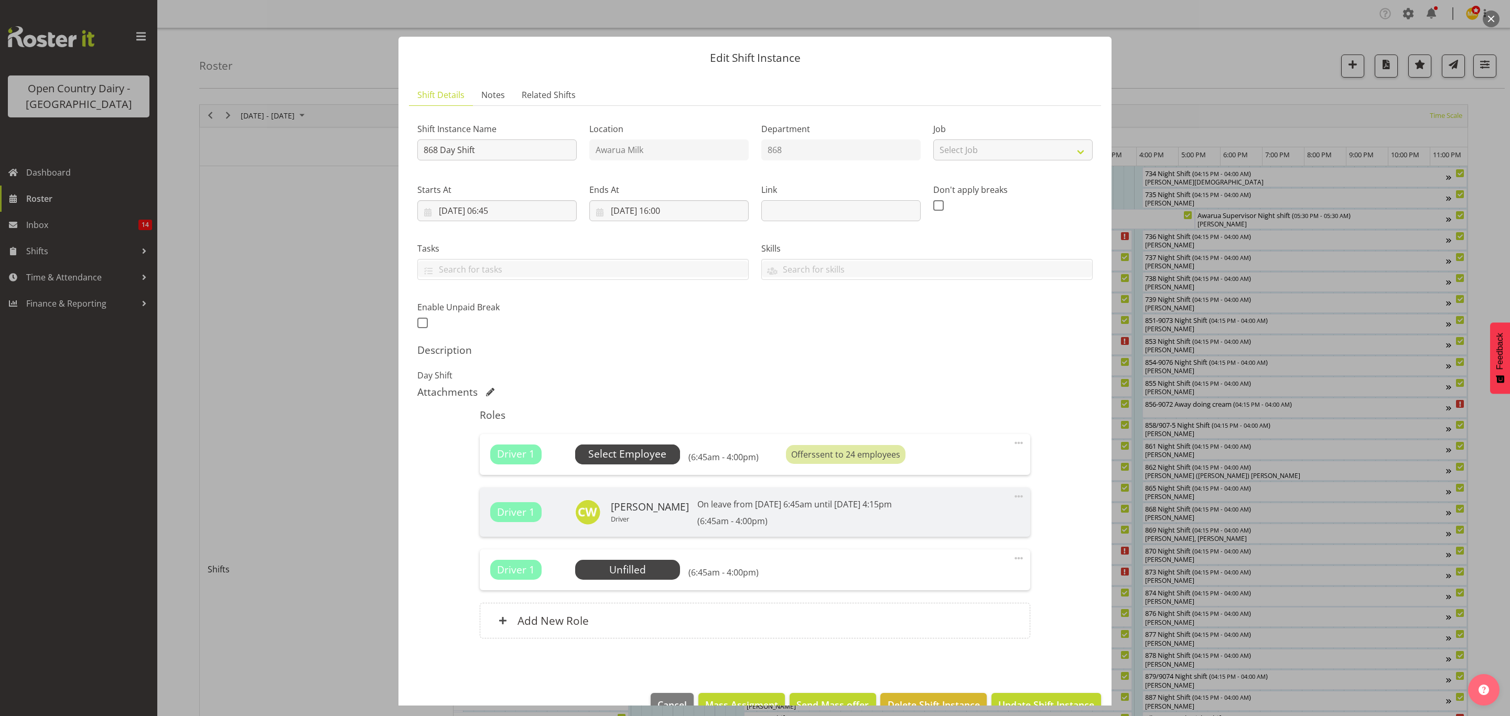
click at [641, 446] on span "Select Employee" at bounding box center [627, 455] width 105 height 20
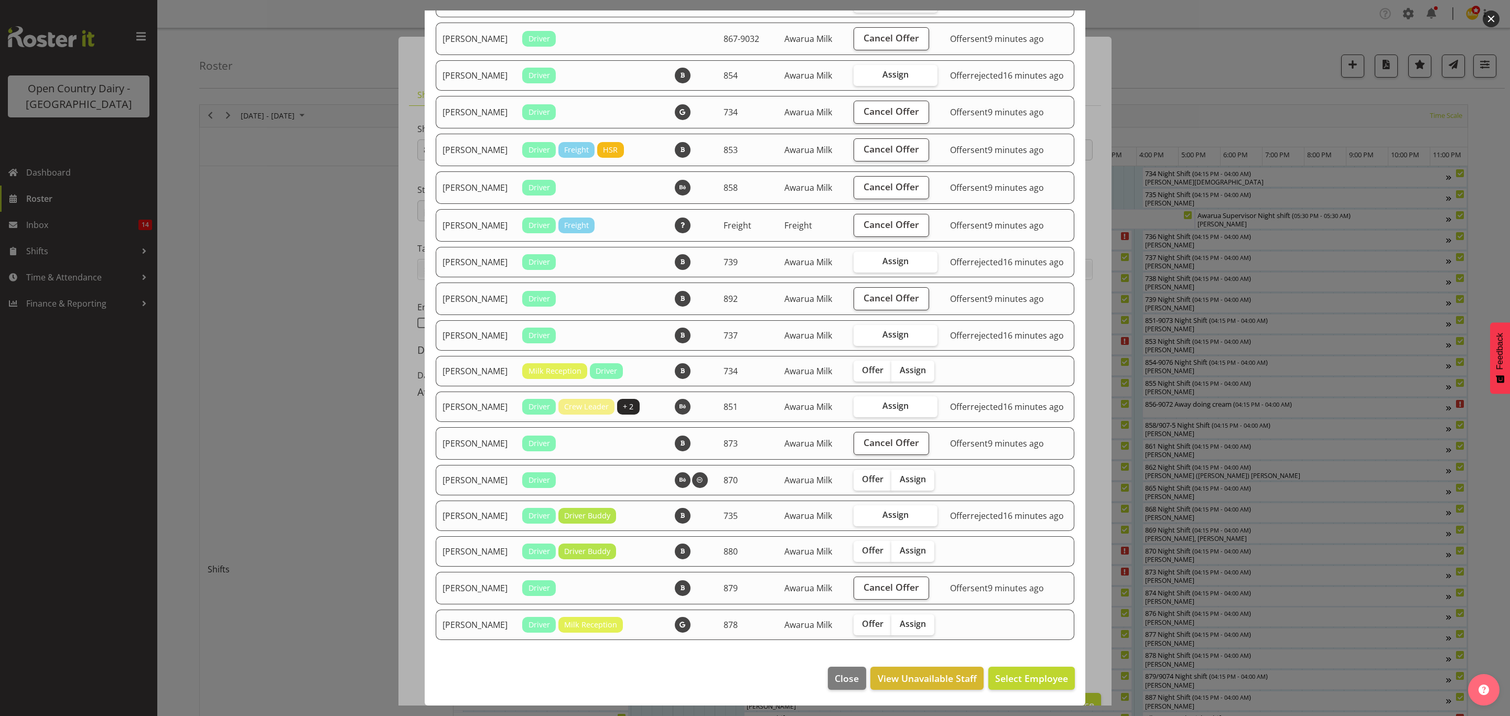
scroll to position [833, 0]
click at [1211, 89] on div at bounding box center [755, 358] width 1510 height 716
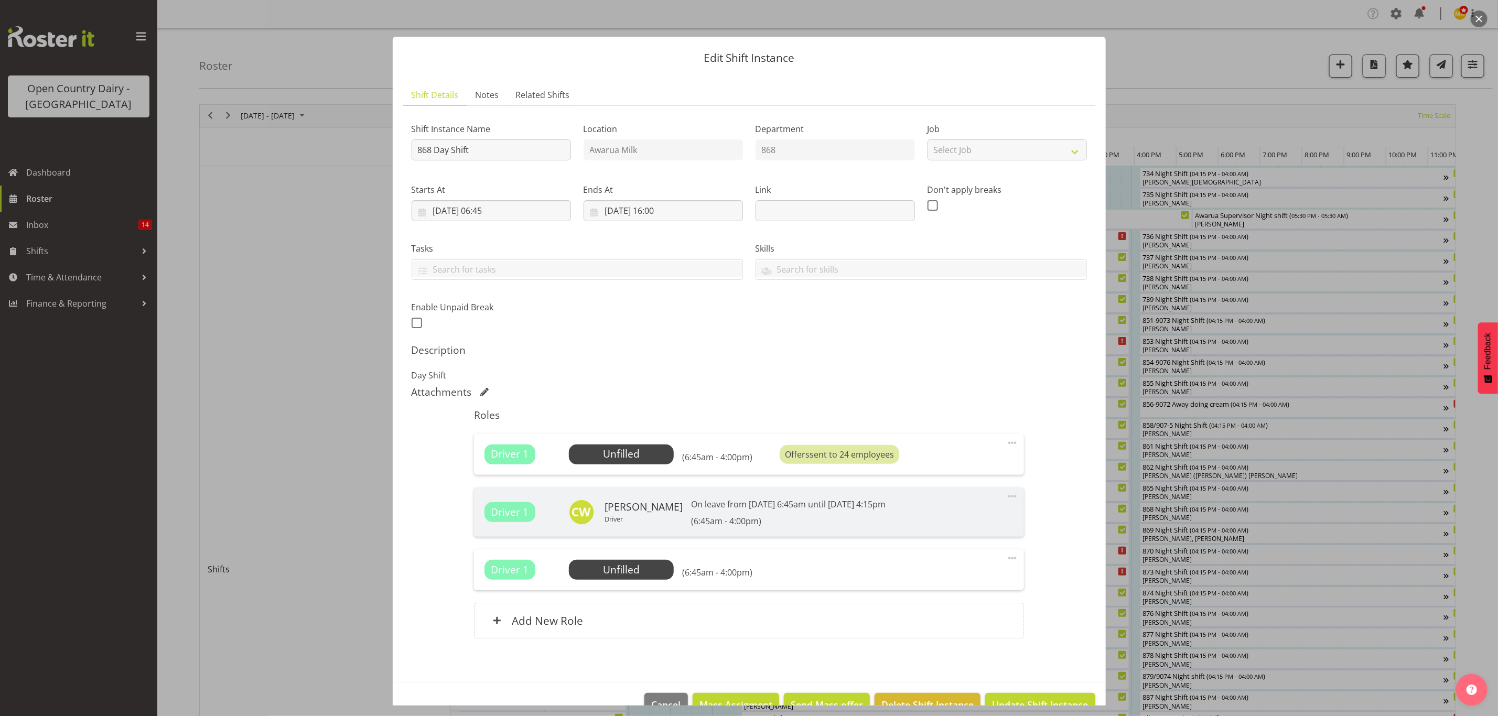
drag, startPoint x: 1162, startPoint y: 115, endPoint x: 1169, endPoint y: 115, distance: 6.8
click at [1169, 115] on div at bounding box center [749, 358] width 1498 height 716
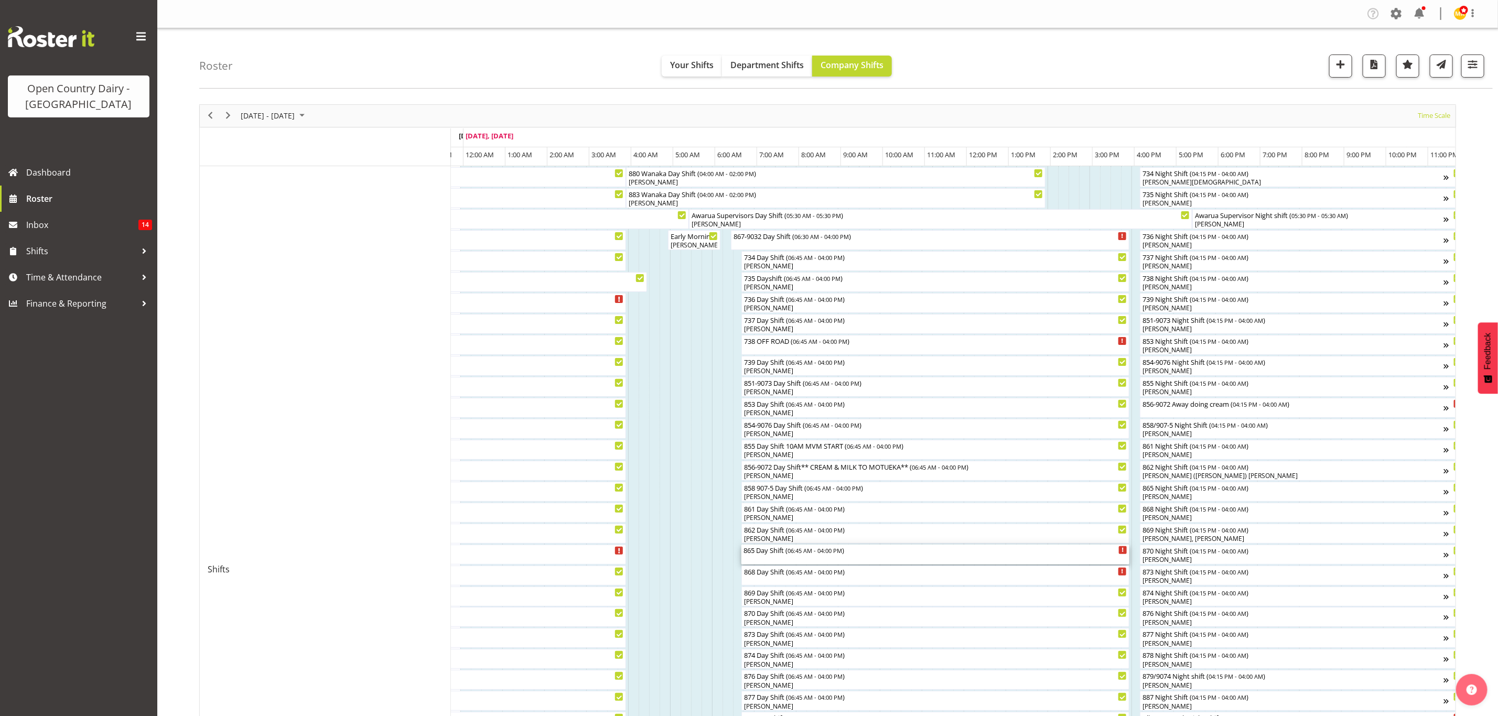
click at [775, 554] on div "865 Day Shift ( 06:45 AM - 04:00 PM )" at bounding box center [935, 550] width 384 height 10
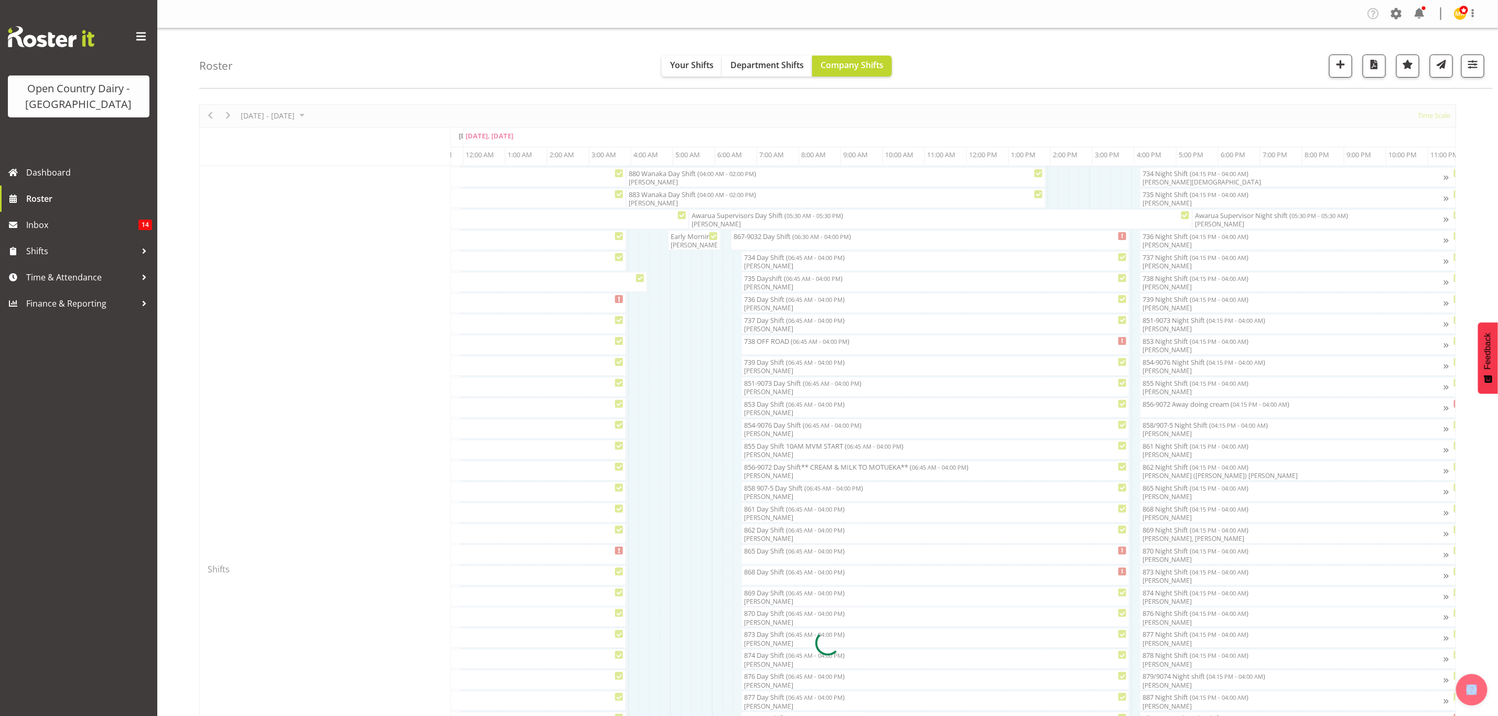
click at [775, 554] on div at bounding box center [827, 643] width 1257 height 1078
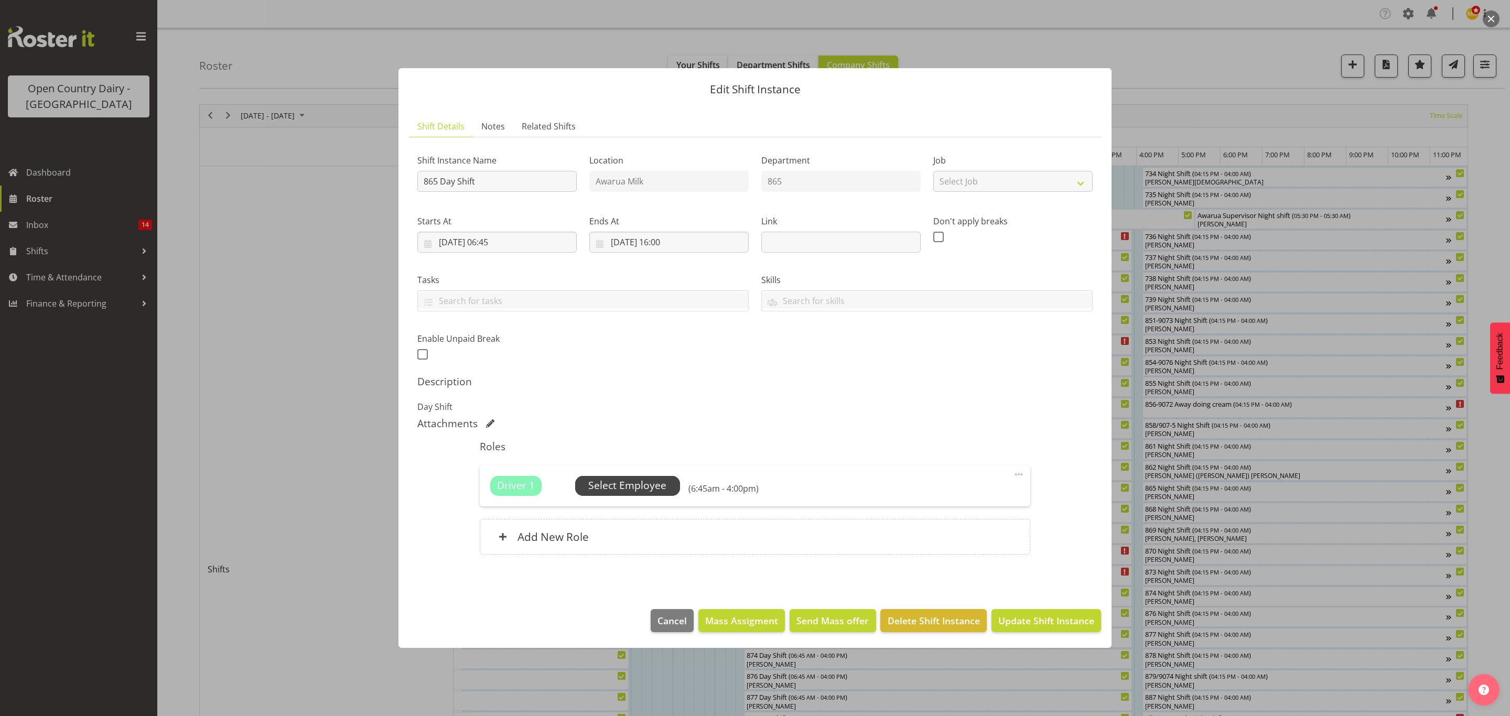
click at [637, 480] on span "Select Employee" at bounding box center [627, 485] width 78 height 15
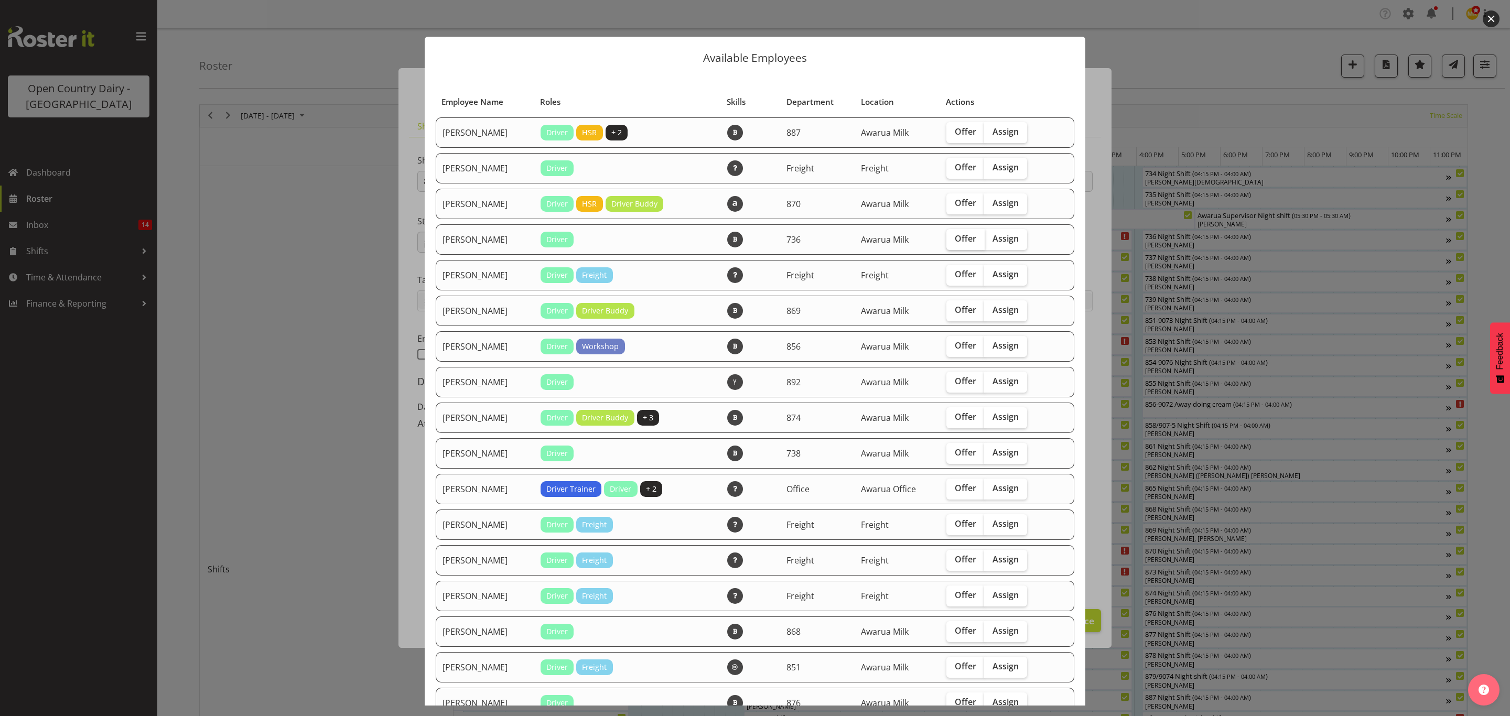
click at [964, 236] on span "Offer" at bounding box center [965, 238] width 21 height 10
click at [953, 236] on input "Offer" at bounding box center [949, 238] width 7 height 7
checkbox input "true"
click at [959, 307] on span "Offer" at bounding box center [965, 310] width 21 height 10
click at [953, 307] on input "Offer" at bounding box center [949, 310] width 7 height 7
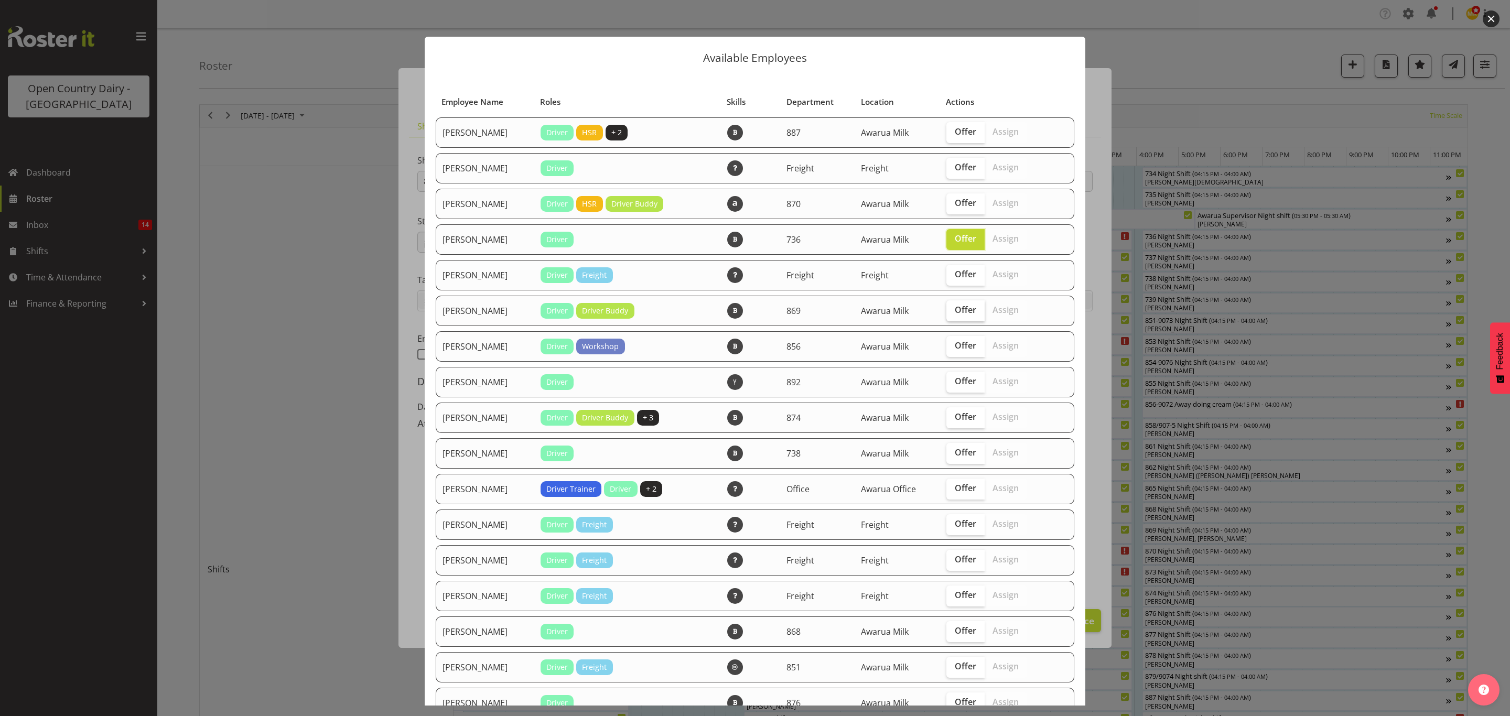
checkbox input "true"
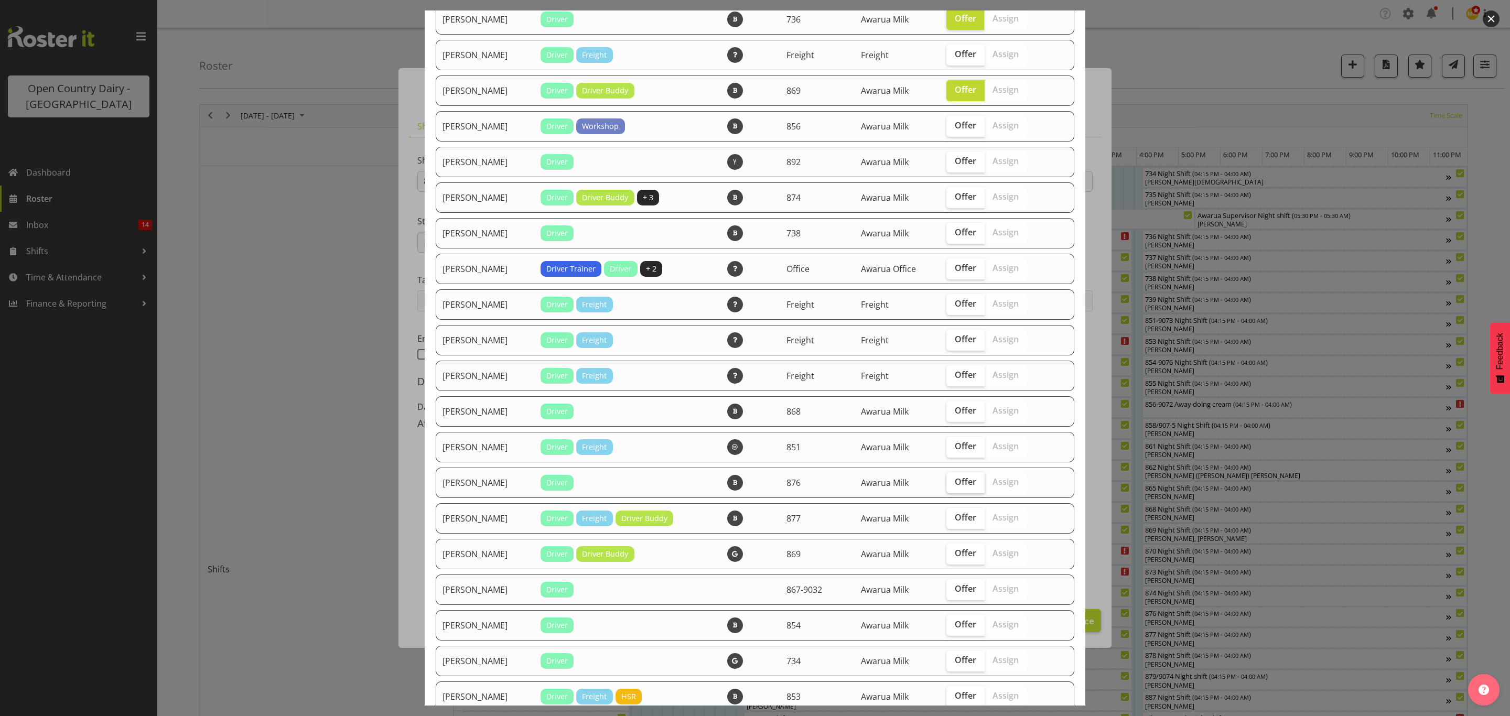
scroll to position [236, 0]
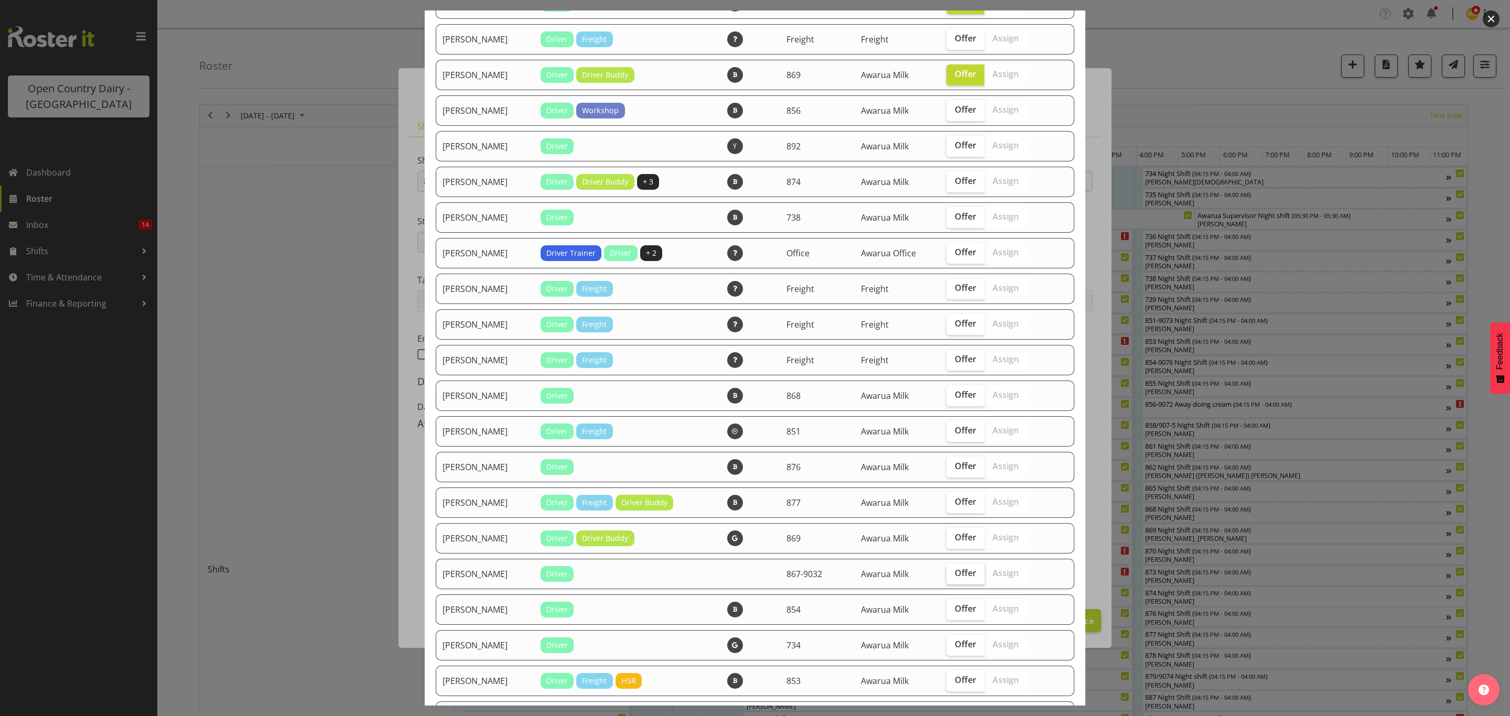
click at [961, 572] on span "Offer" at bounding box center [965, 573] width 21 height 10
click at [953, 572] on input "Offer" at bounding box center [949, 573] width 7 height 7
checkbox input "true"
click at [963, 605] on span "Offer" at bounding box center [965, 608] width 21 height 10
click at [953, 605] on input "Offer" at bounding box center [949, 608] width 7 height 7
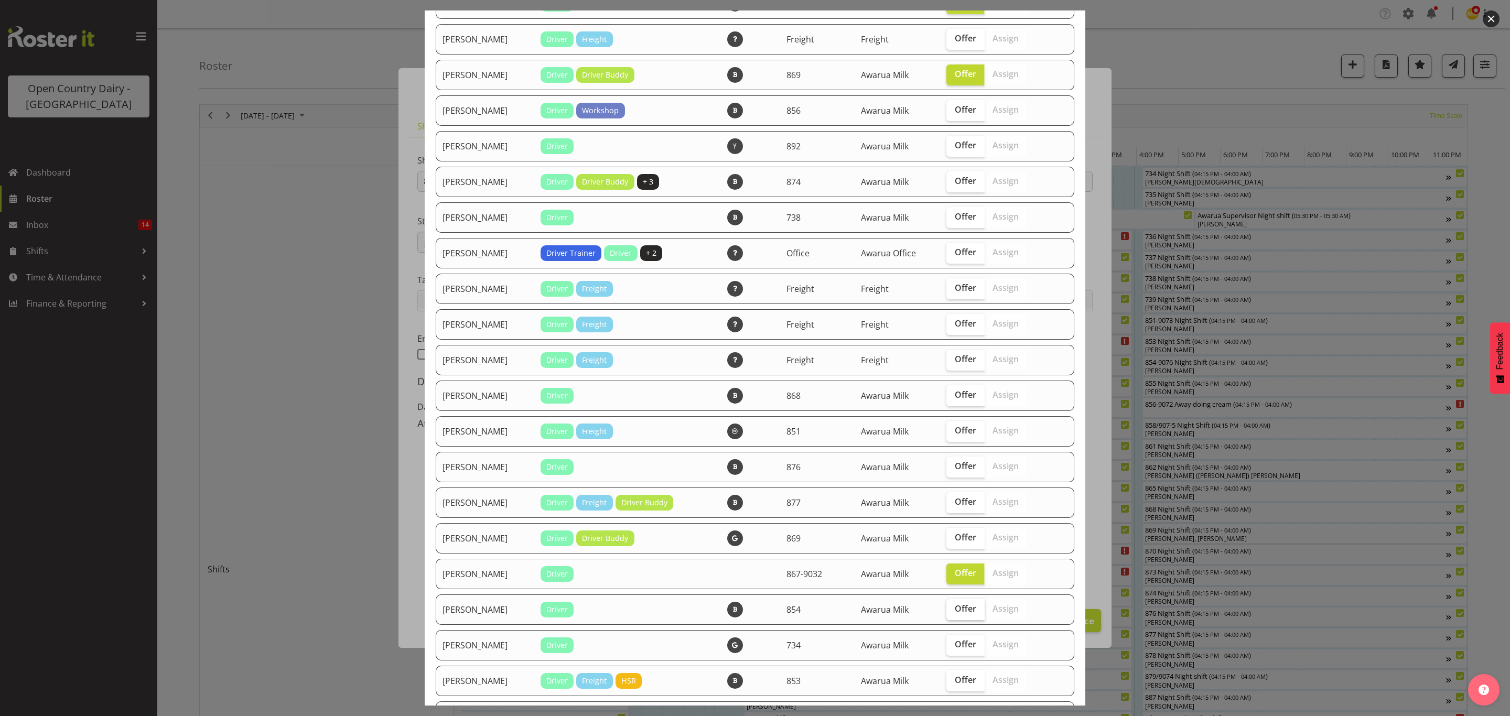
checkbox input "true"
click at [955, 642] on span "Offer" at bounding box center [965, 644] width 21 height 10
click at [953, 642] on input "Offer" at bounding box center [949, 644] width 7 height 7
checkbox input "true"
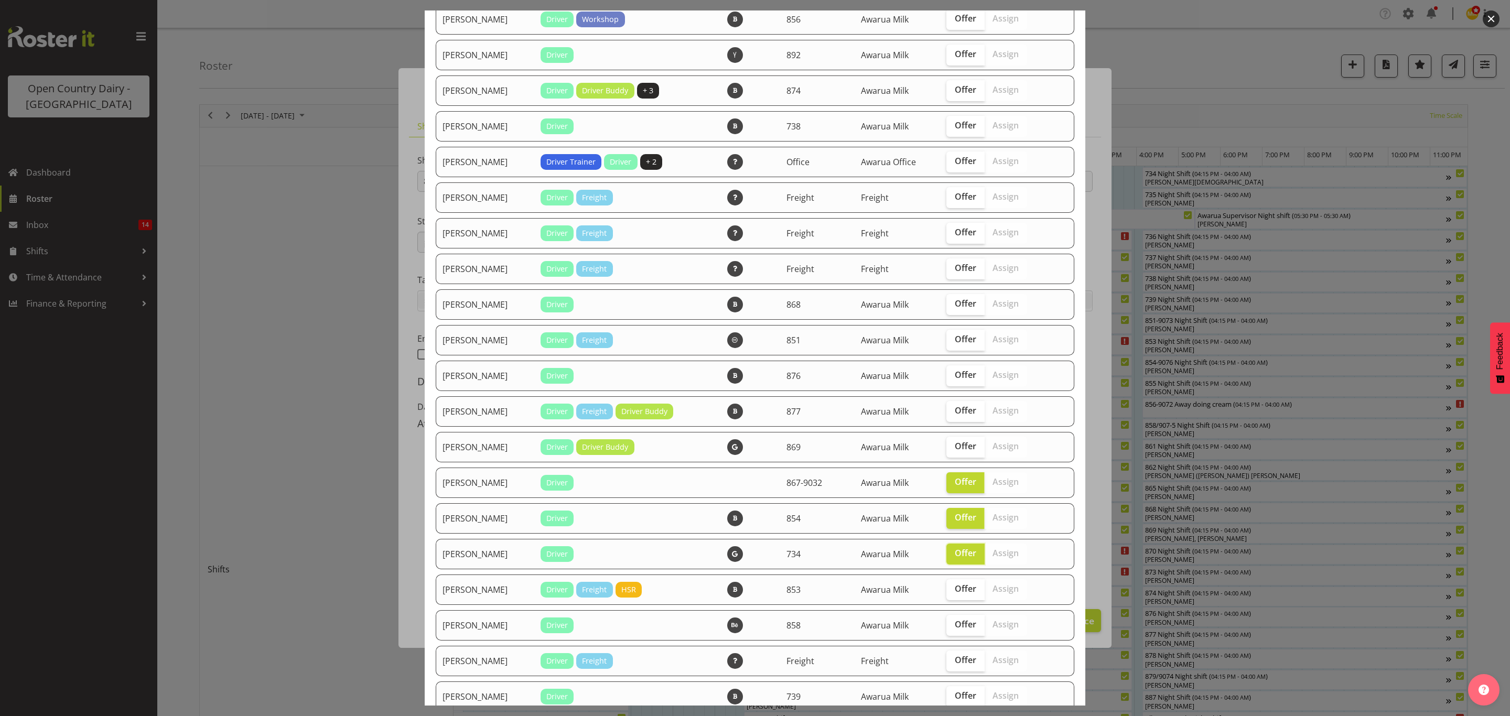
scroll to position [550, 0]
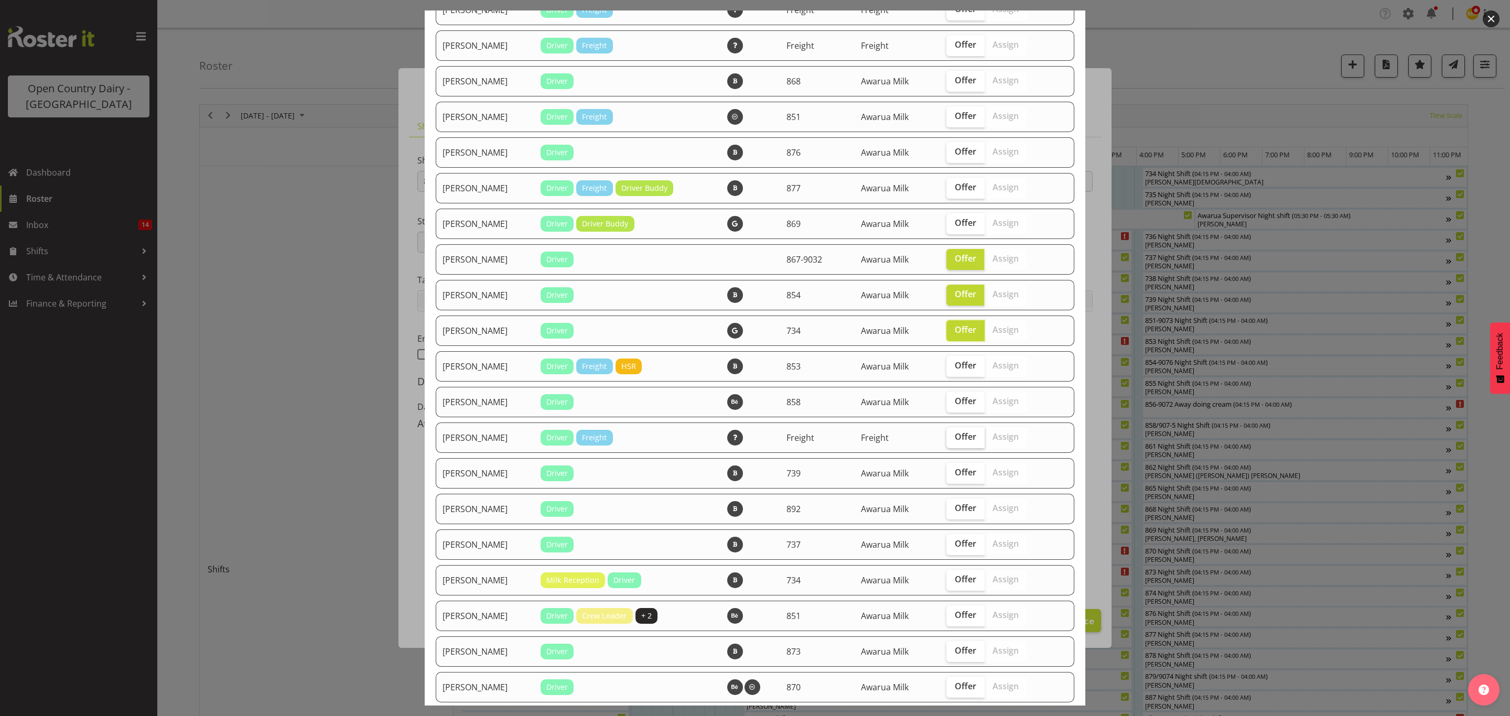
click at [966, 435] on span "Offer" at bounding box center [965, 436] width 21 height 10
click at [953, 435] on input "Offer" at bounding box center [949, 437] width 7 height 7
checkbox input "true"
click at [962, 539] on span "Offer" at bounding box center [965, 543] width 21 height 10
click at [953, 540] on input "Offer" at bounding box center [949, 543] width 7 height 7
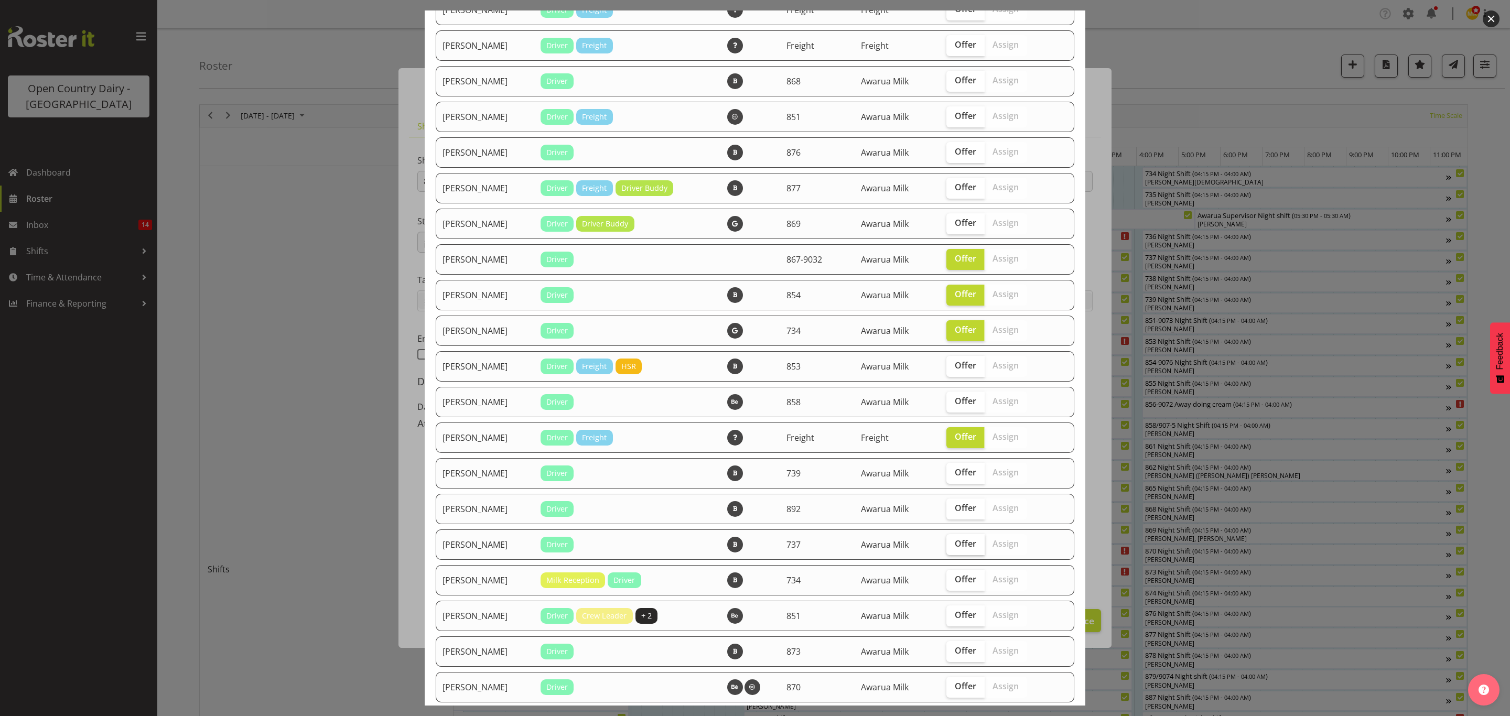
checkbox input "true"
click at [959, 613] on span "Offer" at bounding box center [965, 615] width 21 height 10
click at [953, 613] on input "Offer" at bounding box center [949, 615] width 7 height 7
checkbox input "true"
click at [959, 649] on span "Offer" at bounding box center [965, 650] width 21 height 10
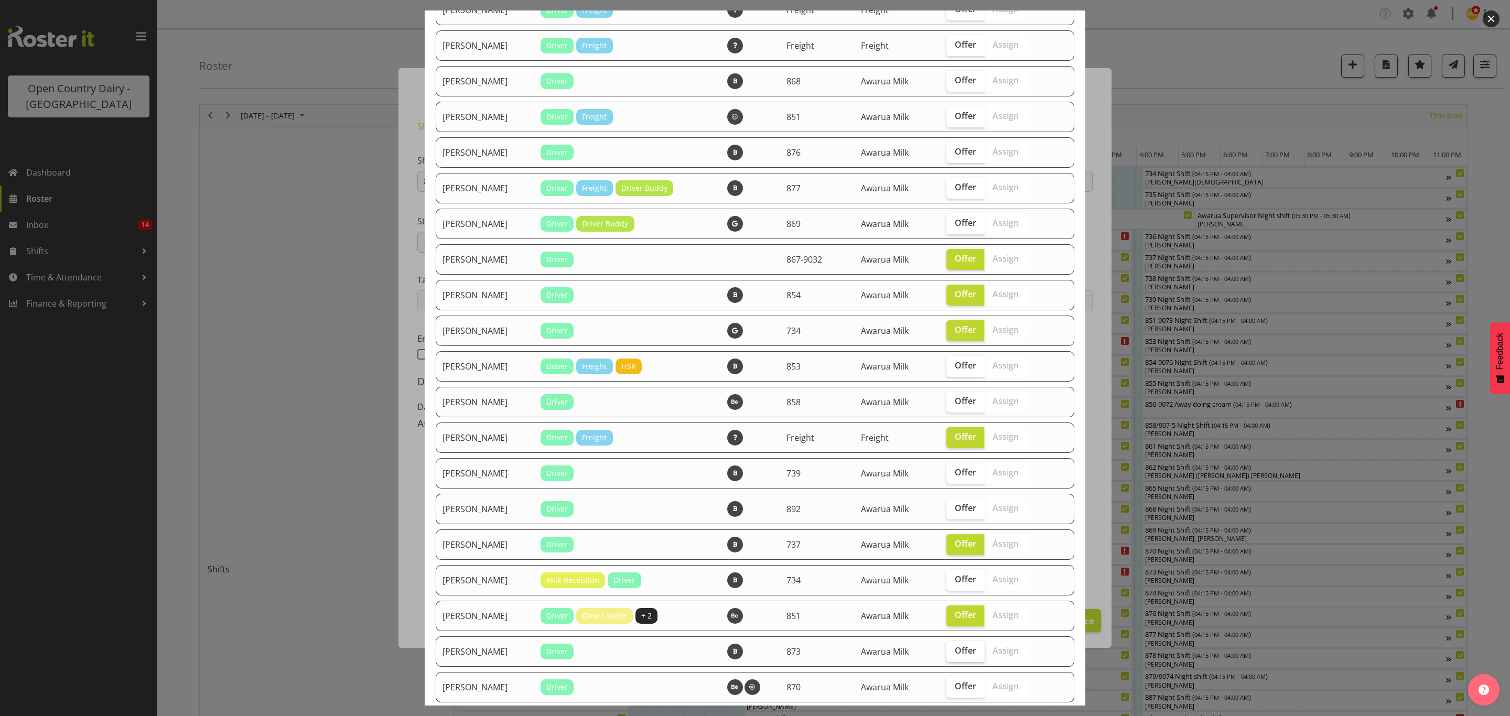
click at [953, 649] on input "Offer" at bounding box center [949, 650] width 7 height 7
checkbox input "true"
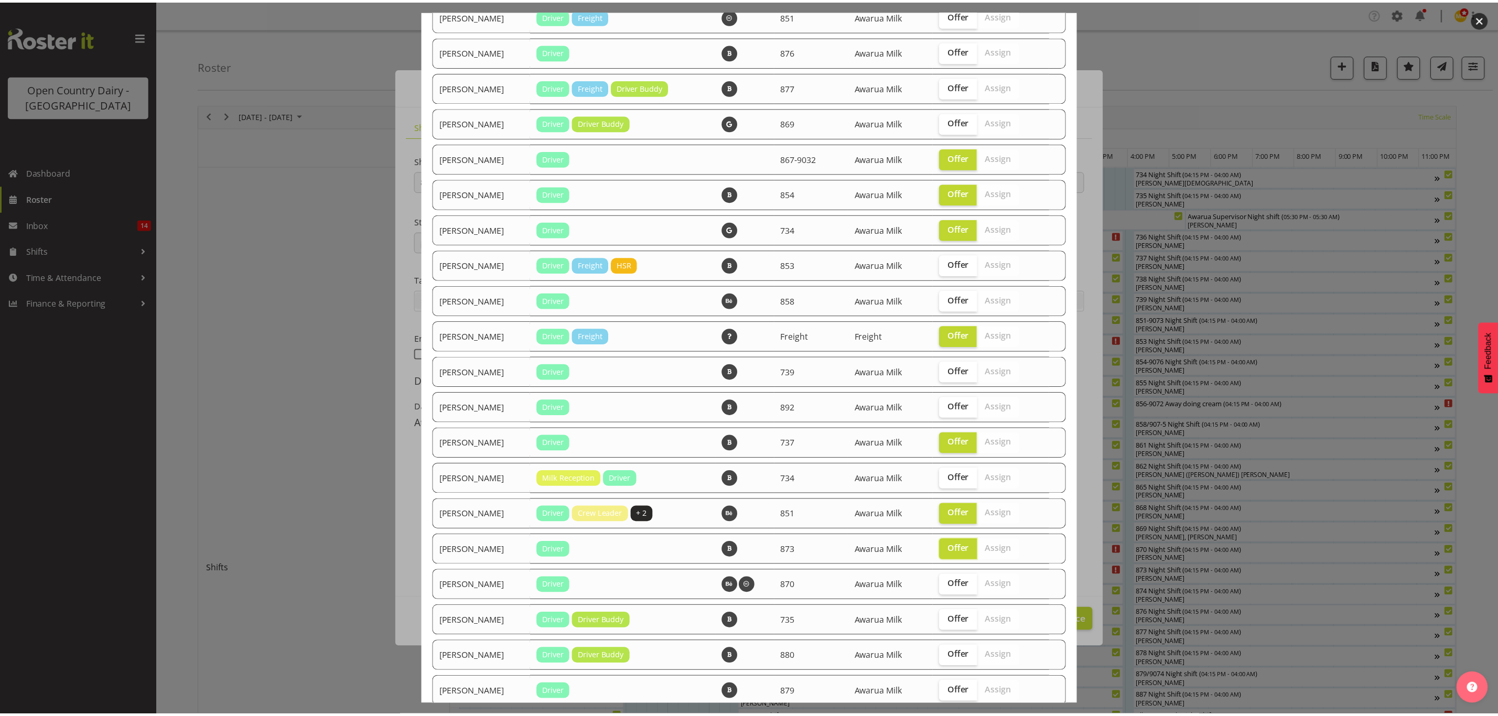
scroll to position [753, 0]
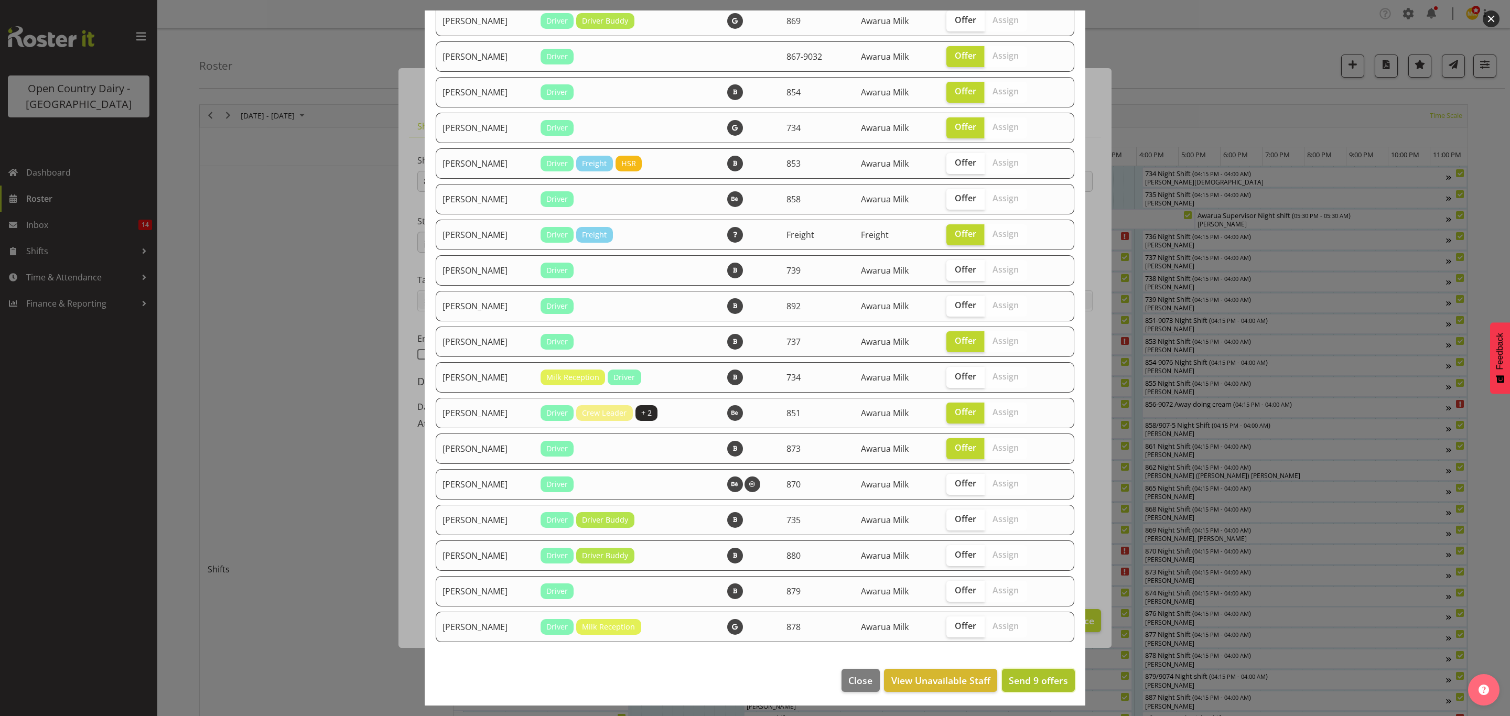
click at [1035, 677] on span "Send 9 offers" at bounding box center [1038, 680] width 59 height 13
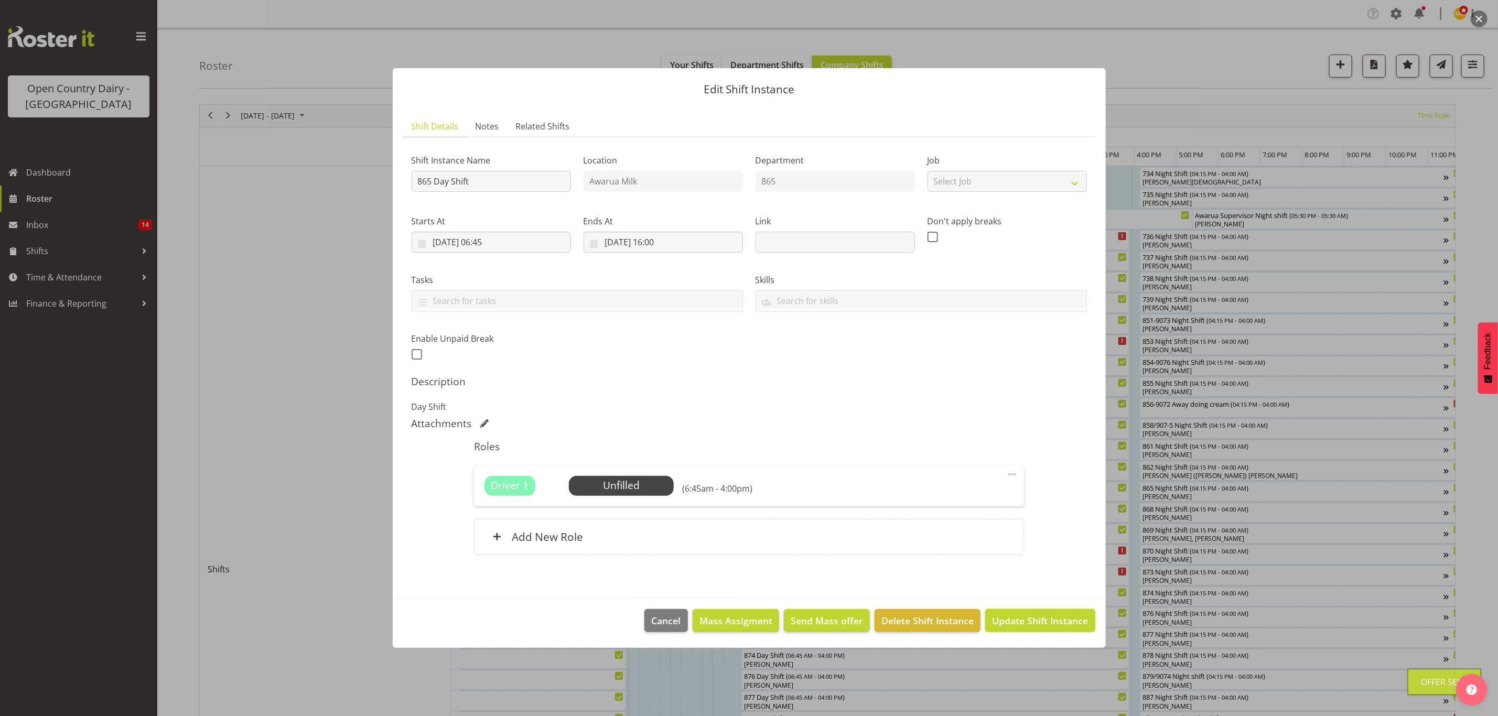
click at [1034, 615] on span "Update Shift Instance" at bounding box center [1040, 621] width 96 height 14
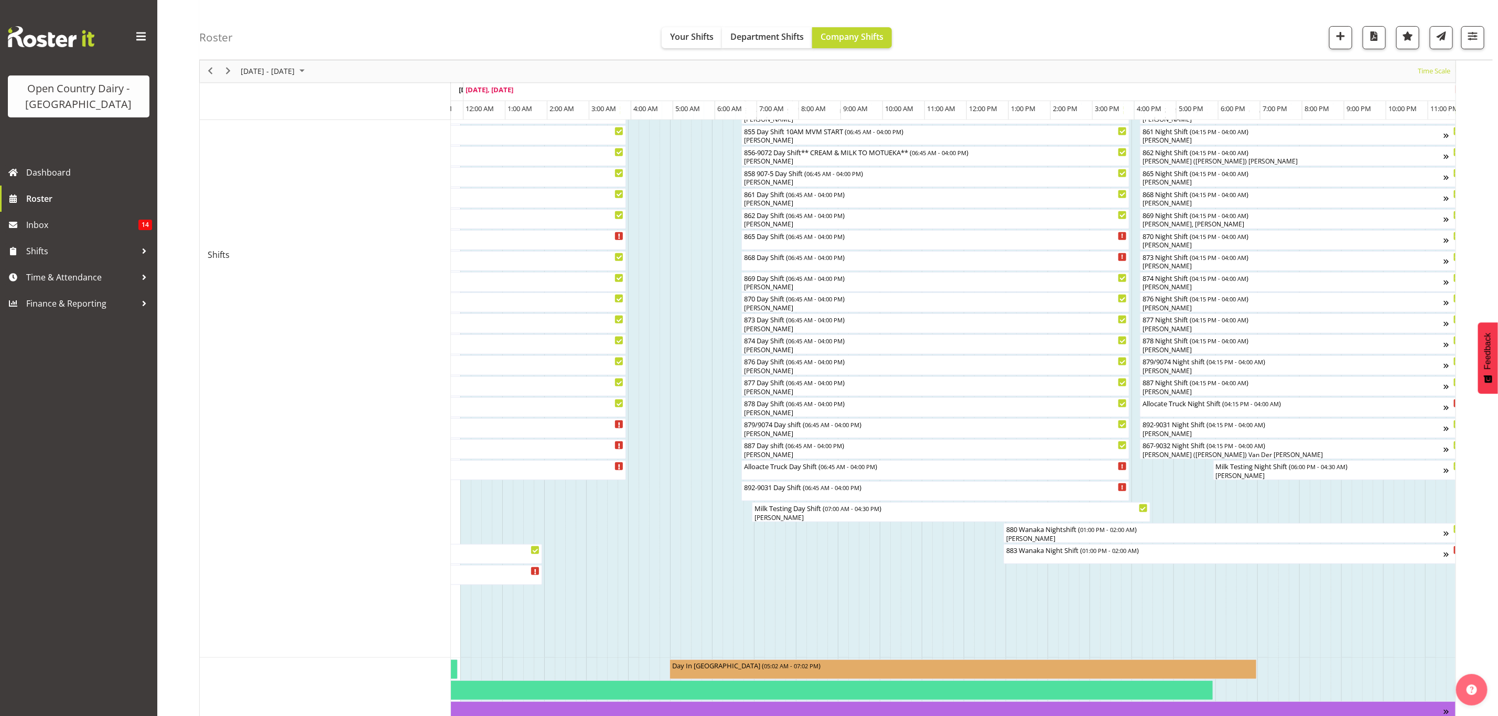
scroll to position [486, 0]
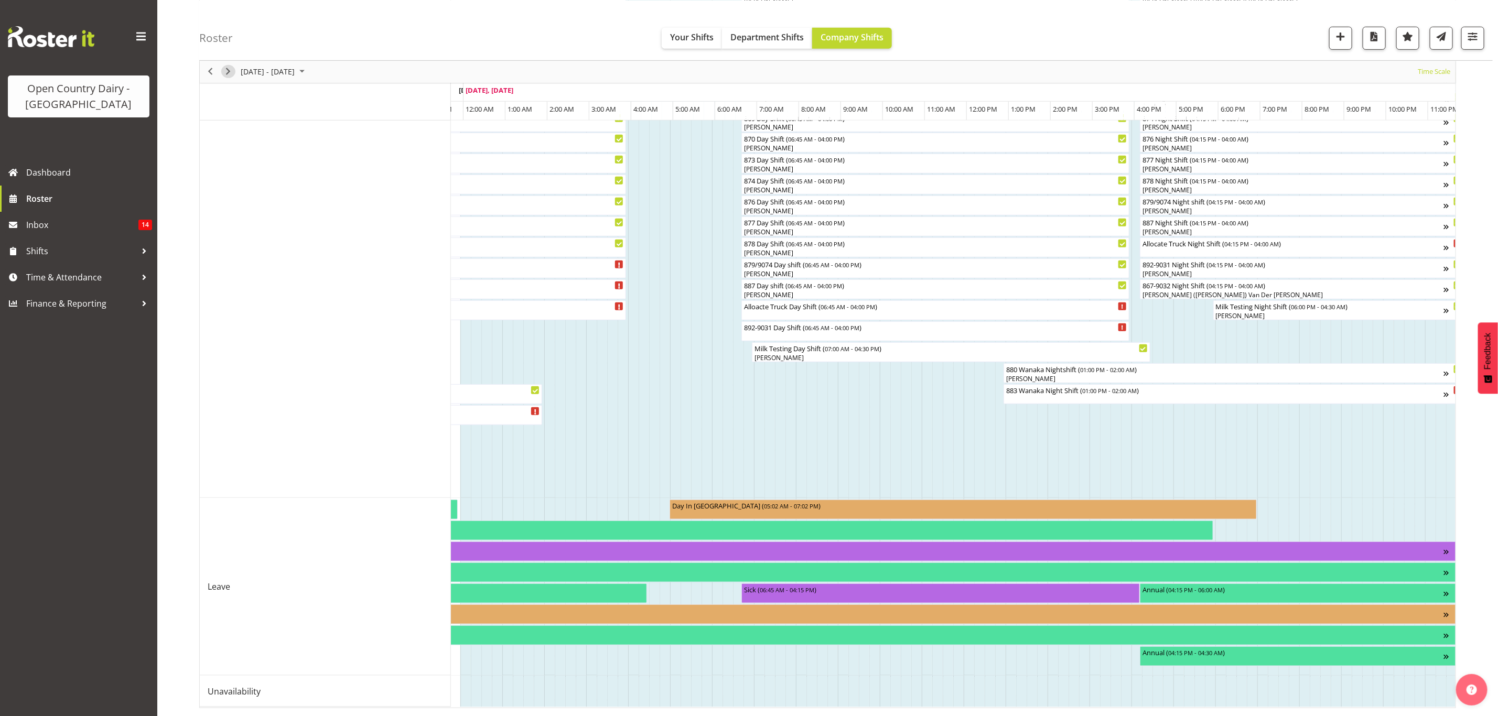
click at [226, 71] on span "Next" at bounding box center [228, 71] width 13 height 13
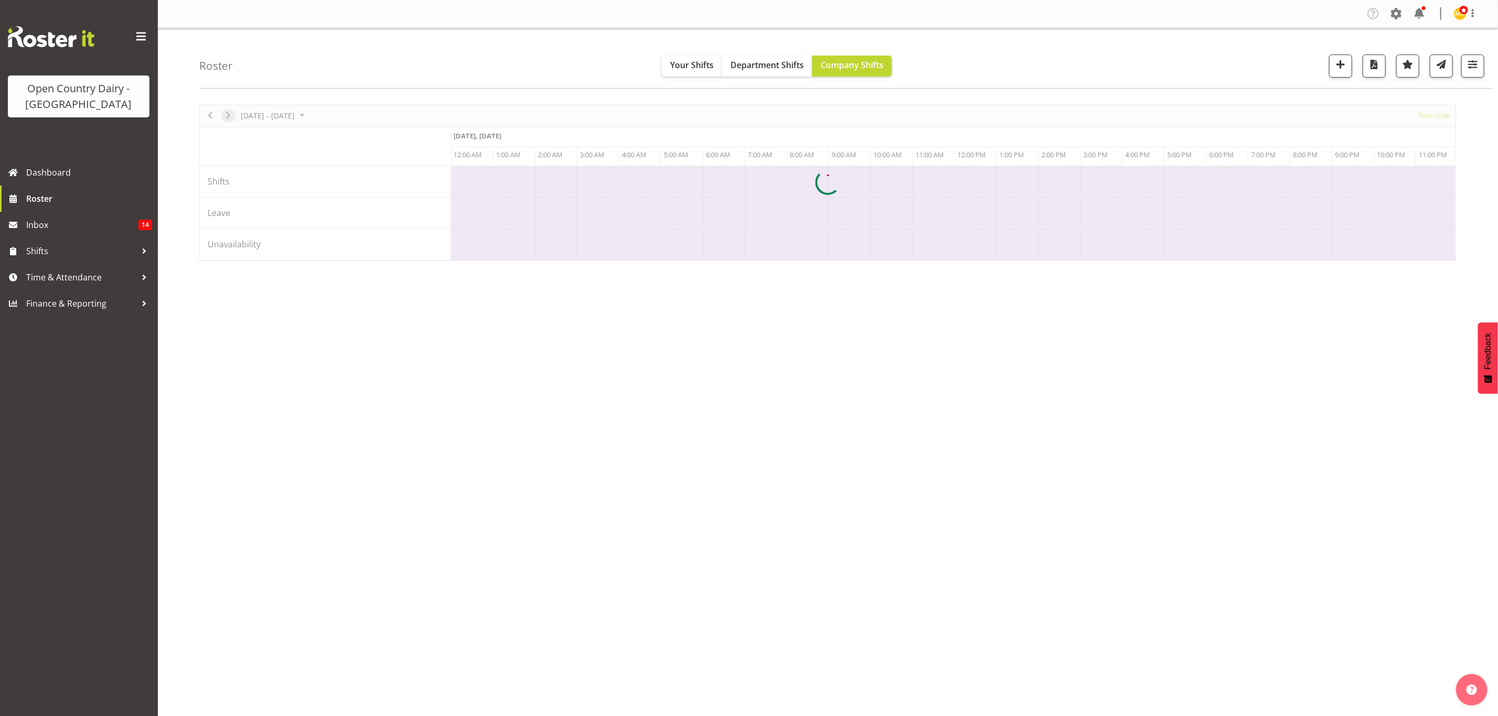
scroll to position [0, 0]
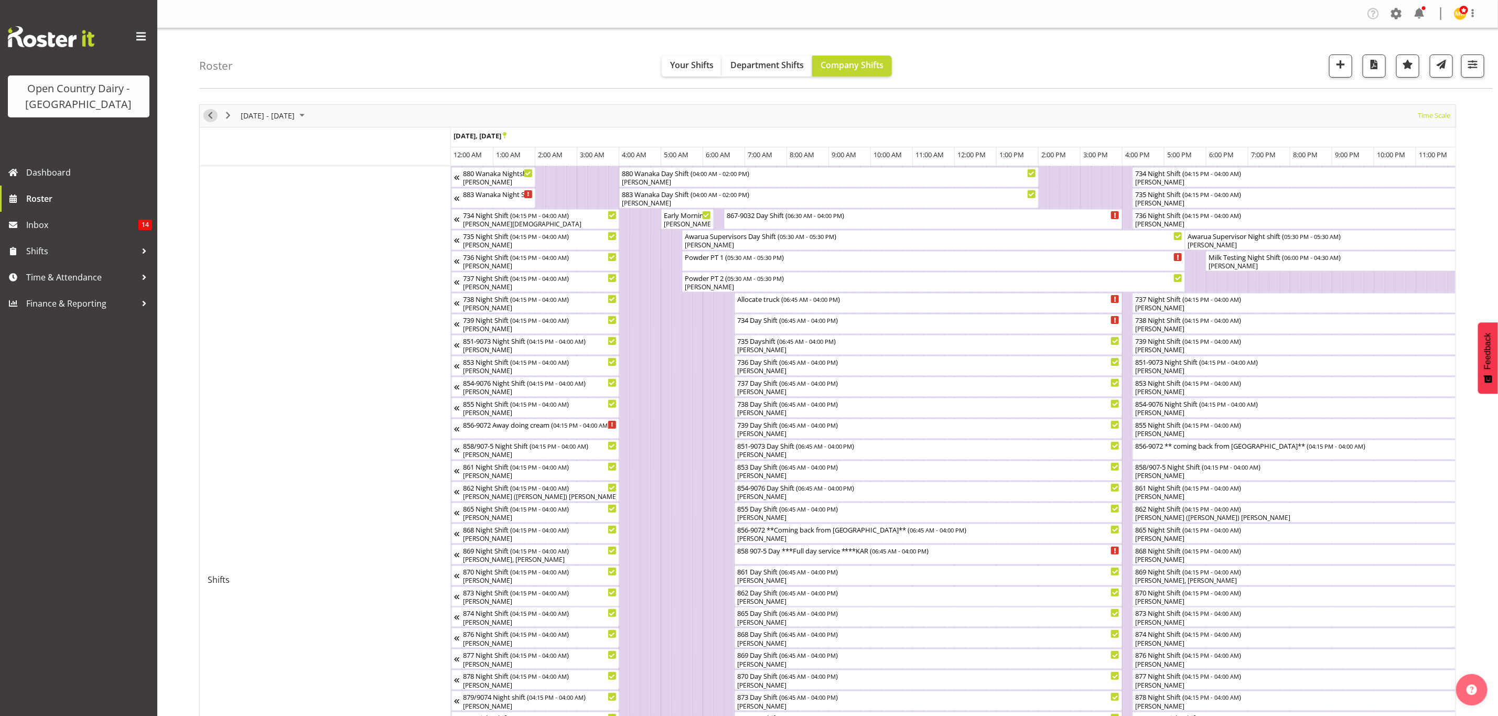
click at [208, 114] on span "Previous" at bounding box center [210, 115] width 13 height 13
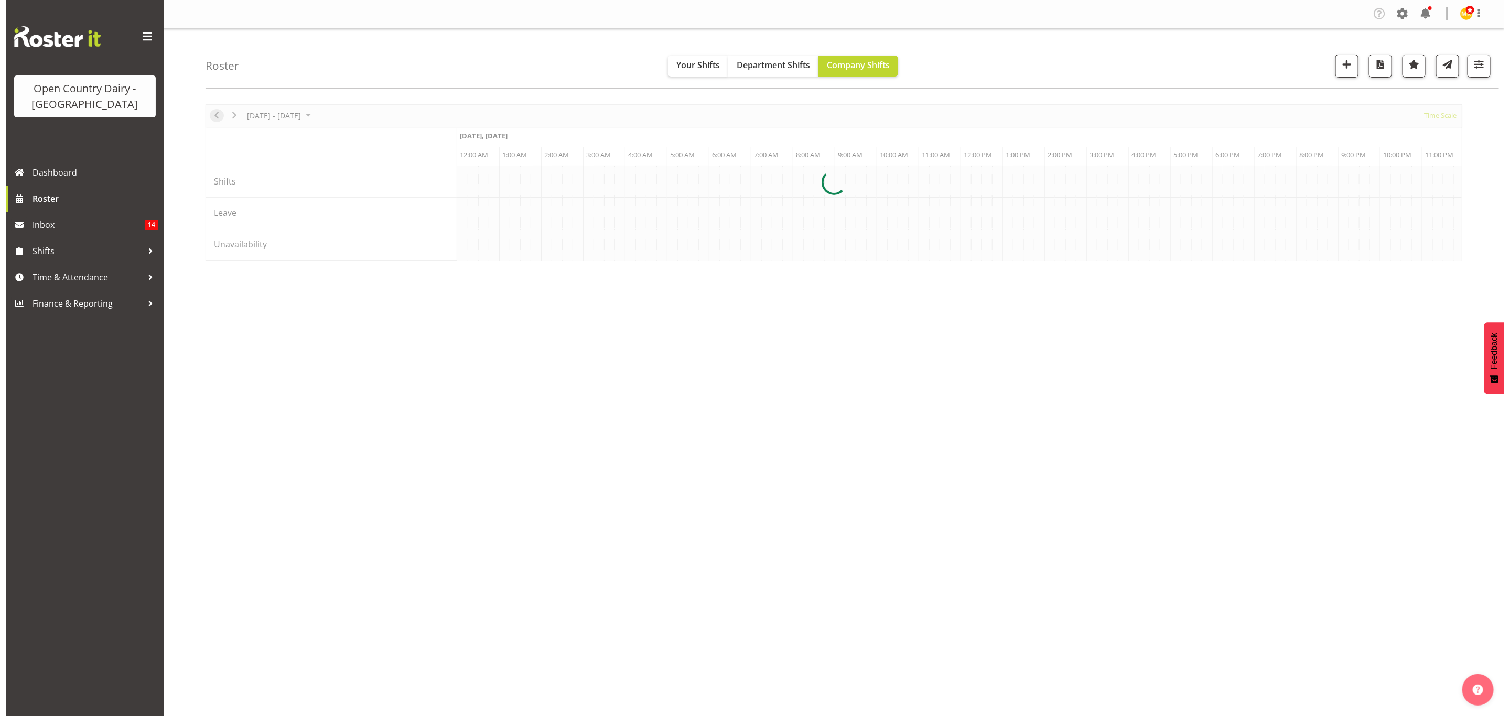
scroll to position [0, 6036]
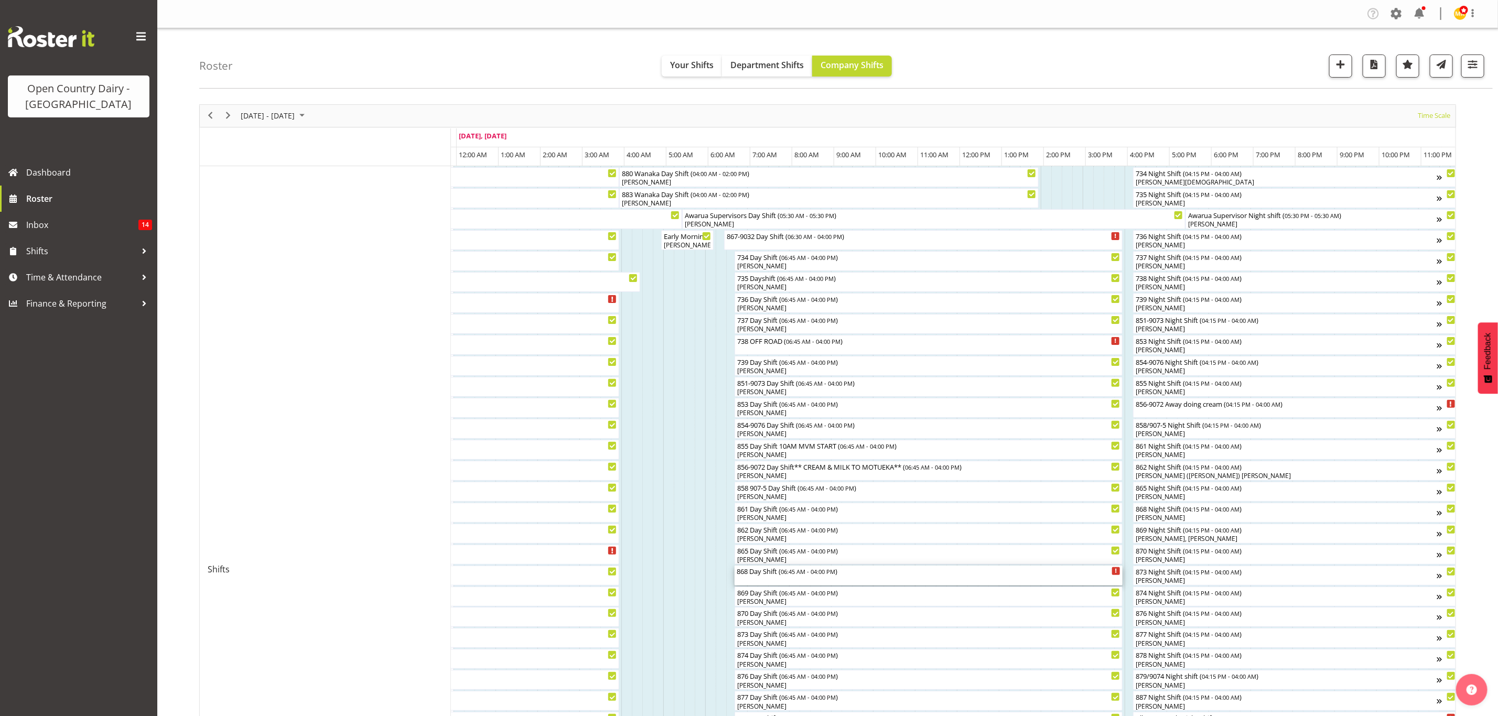
click at [760, 572] on div "868 Day Shift ( 06:45 AM - 04:00 PM )" at bounding box center [929, 571] width 384 height 10
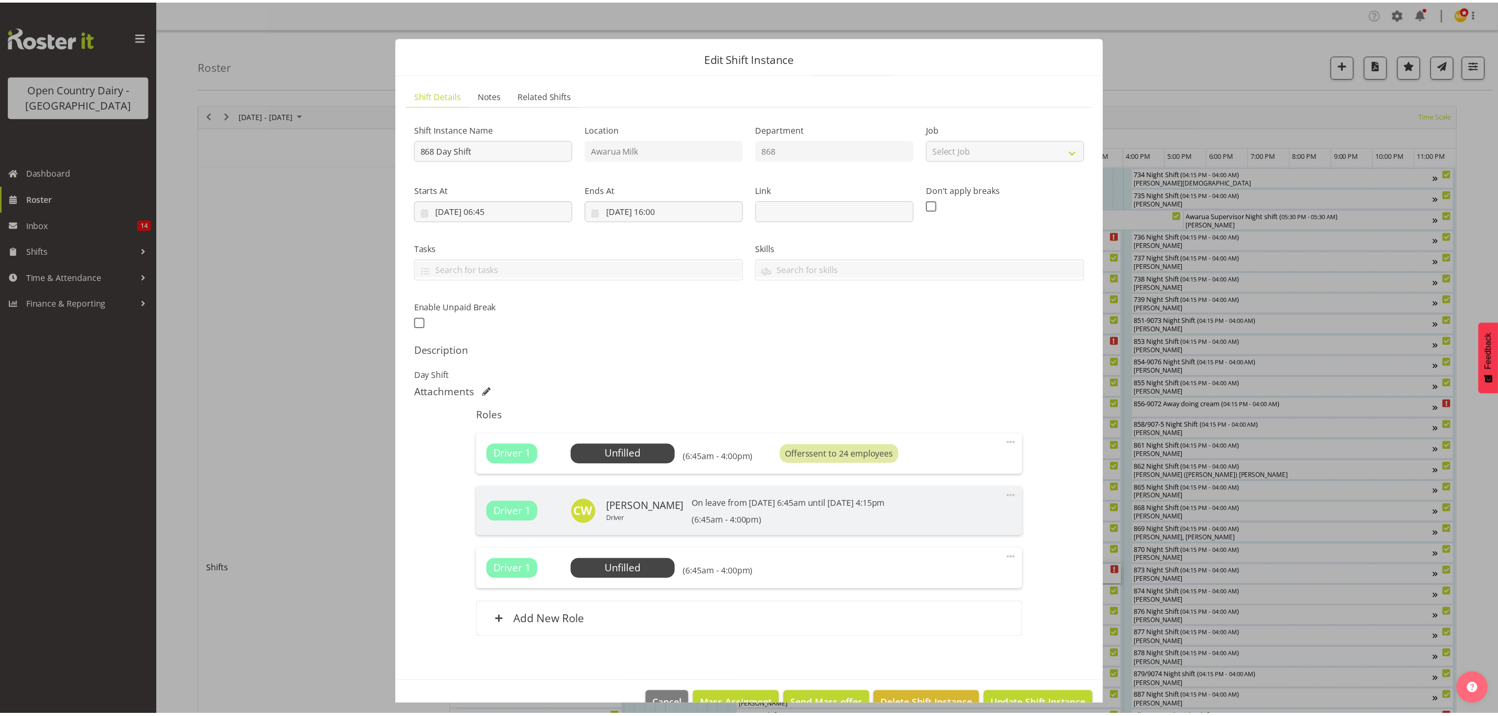
scroll to position [0, 6029]
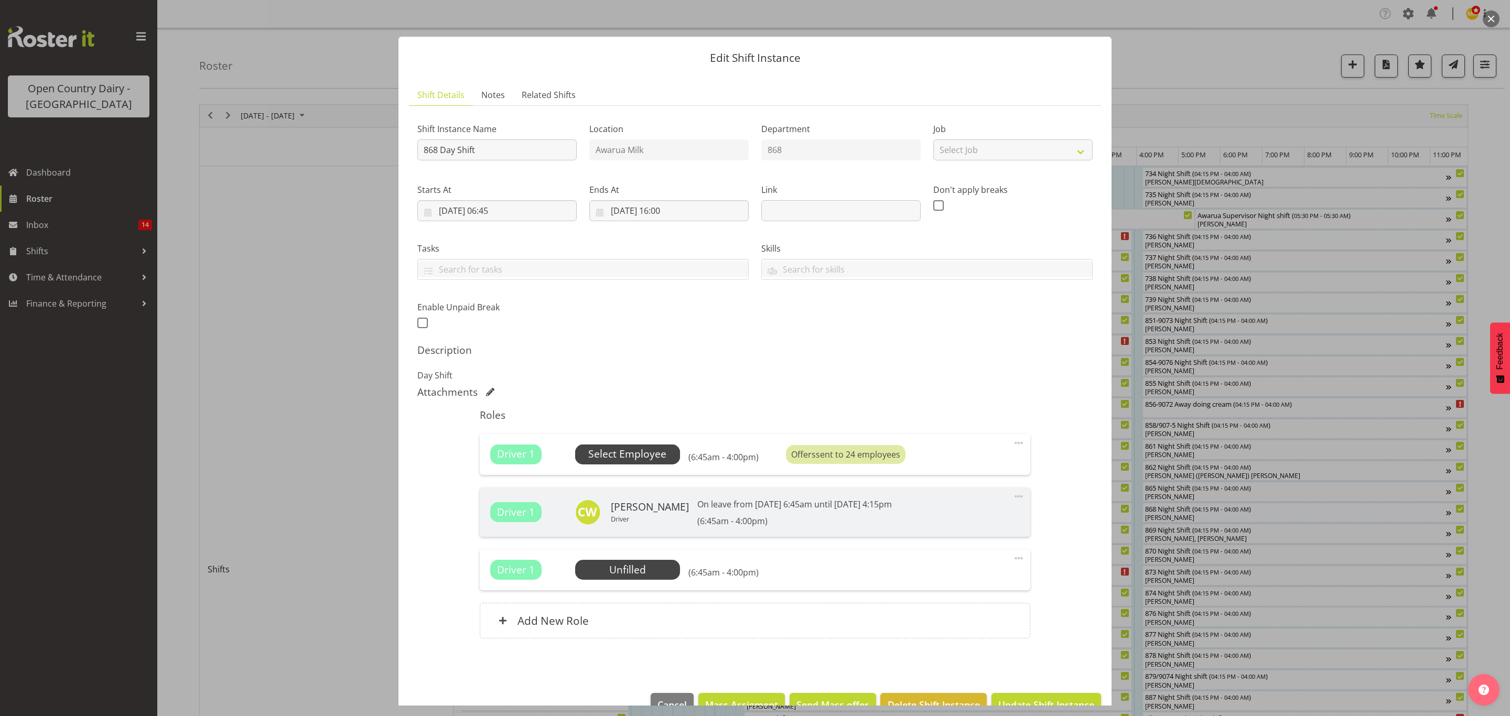
click at [648, 456] on span "Select Employee" at bounding box center [627, 454] width 78 height 15
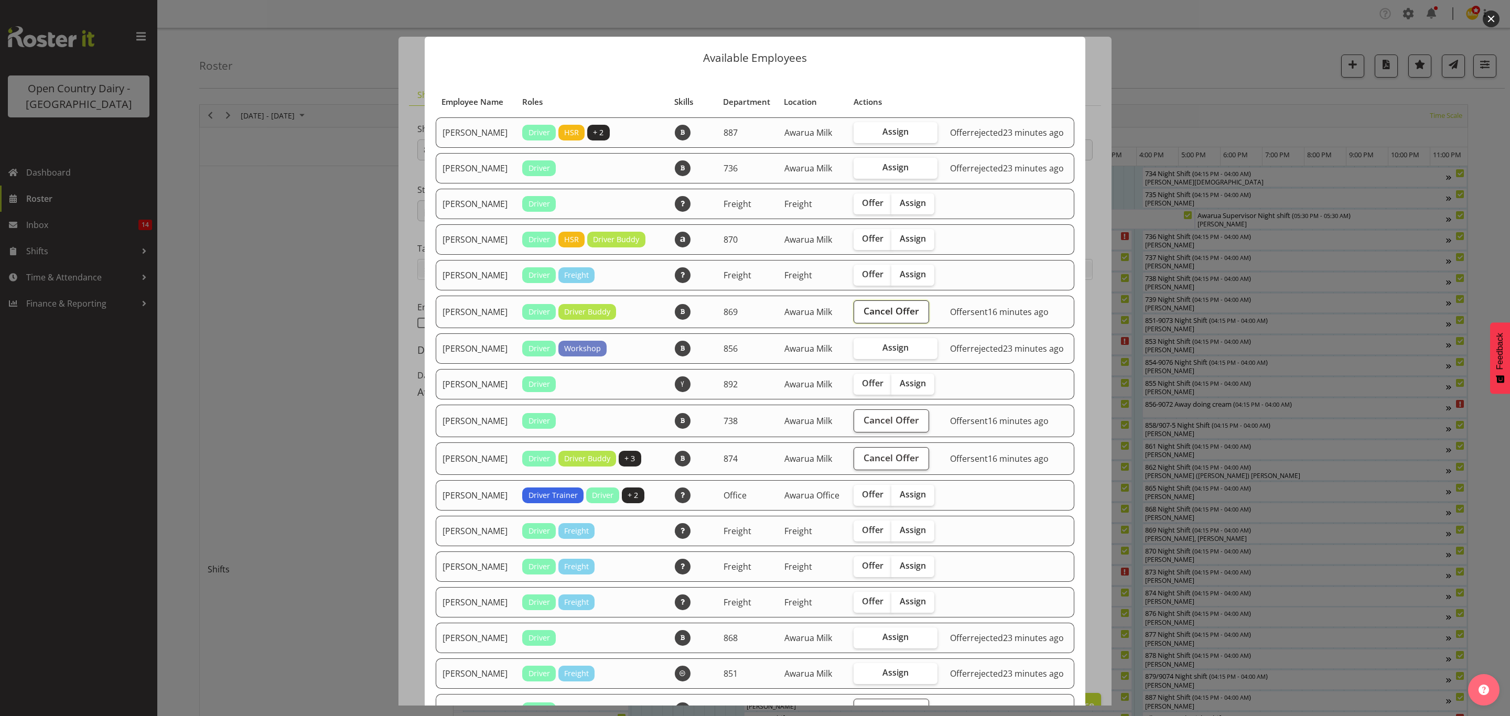
click at [887, 316] on span "Cancel Offer" at bounding box center [891, 311] width 56 height 14
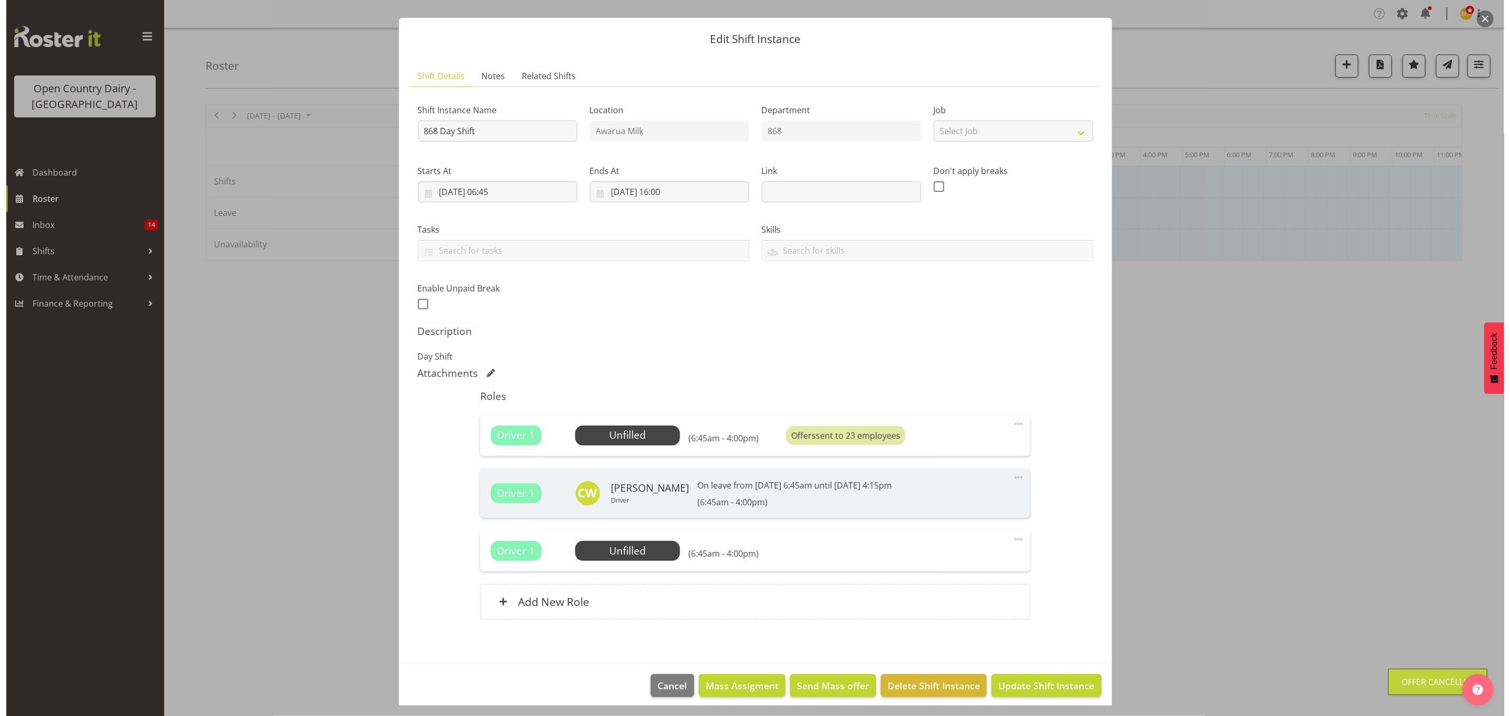
scroll to position [27, 0]
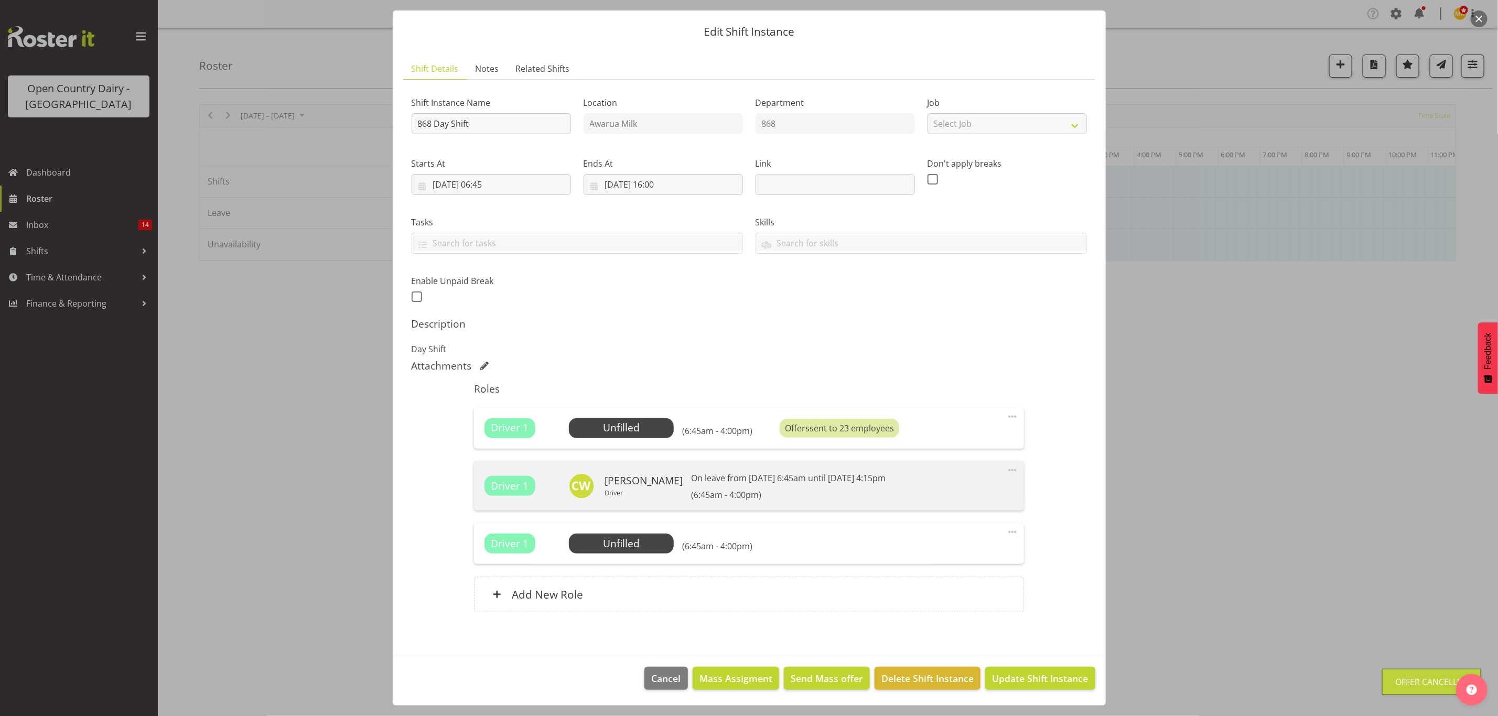
click at [1010, 677] on span "Update Shift Instance" at bounding box center [1040, 679] width 96 height 14
click at [1010, 672] on footer "Cancel Mass Assigment Send Mass offer Delete Shift Instance Update Shift Instan…" at bounding box center [749, 680] width 713 height 49
click at [1008, 680] on footer "Cancel Mass Assigment Send Mass offer Delete Shift Instance Update Shift Instan…" at bounding box center [749, 680] width 713 height 49
click at [1257, 57] on div at bounding box center [749, 358] width 1498 height 716
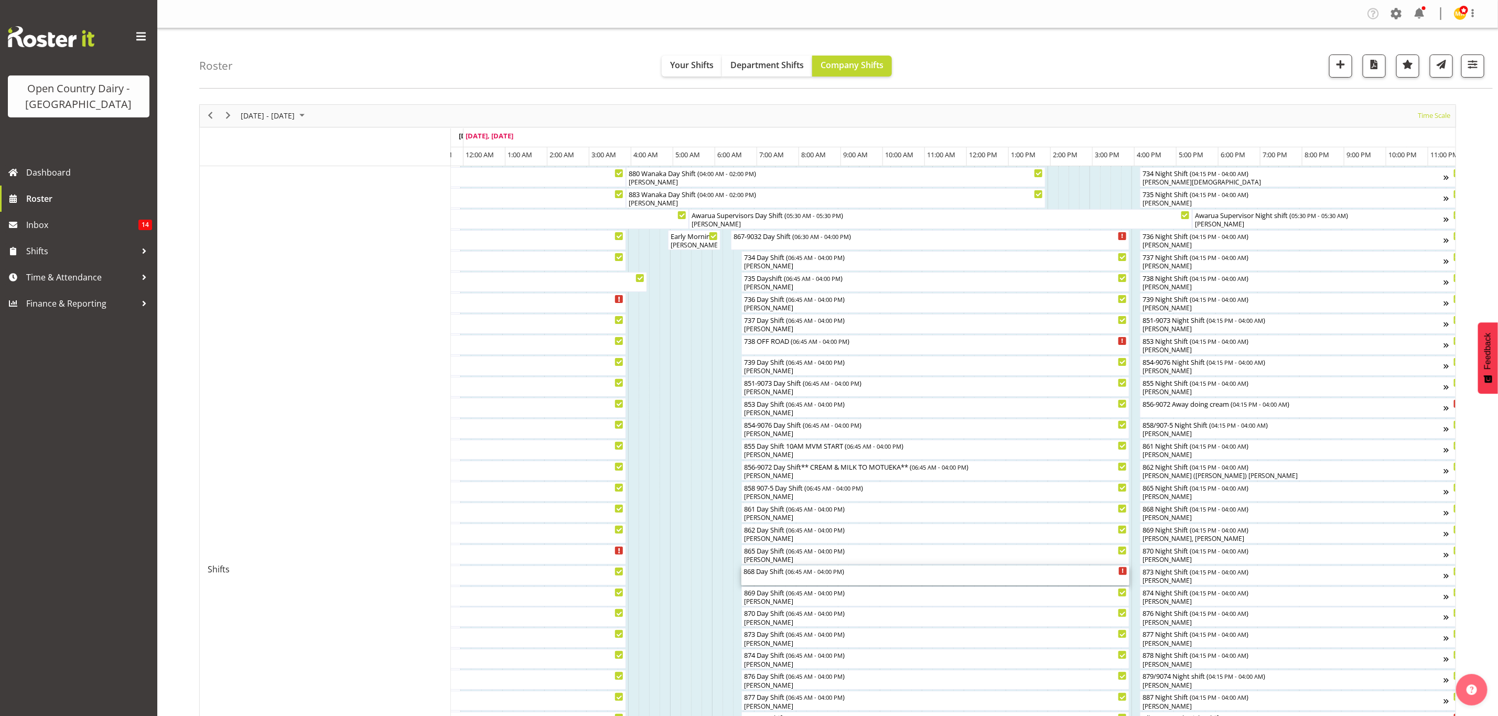
click at [757, 576] on div "868 Day Shift ( 06:45 AM - 04:00 PM )" at bounding box center [935, 571] width 384 height 10
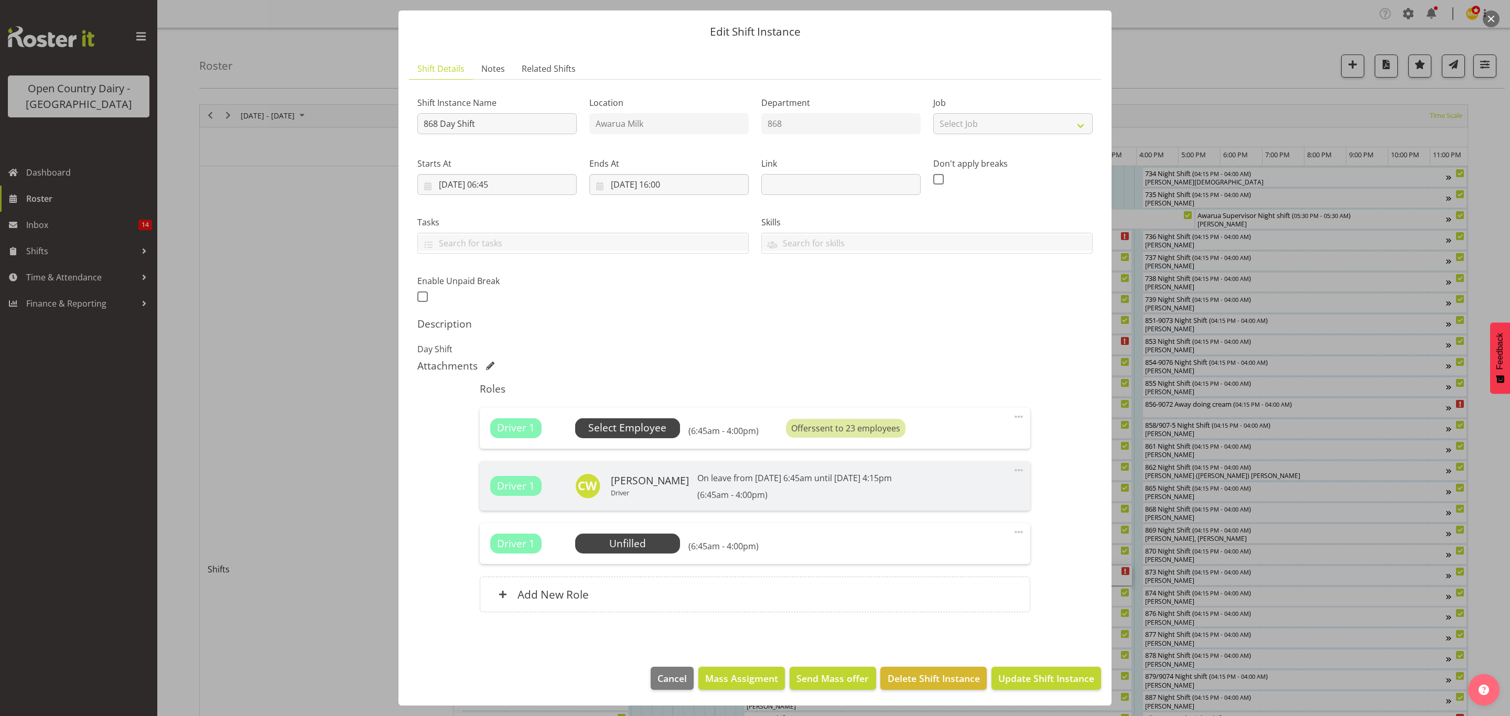
click at [656, 423] on span "Select Employee" at bounding box center [627, 427] width 78 height 15
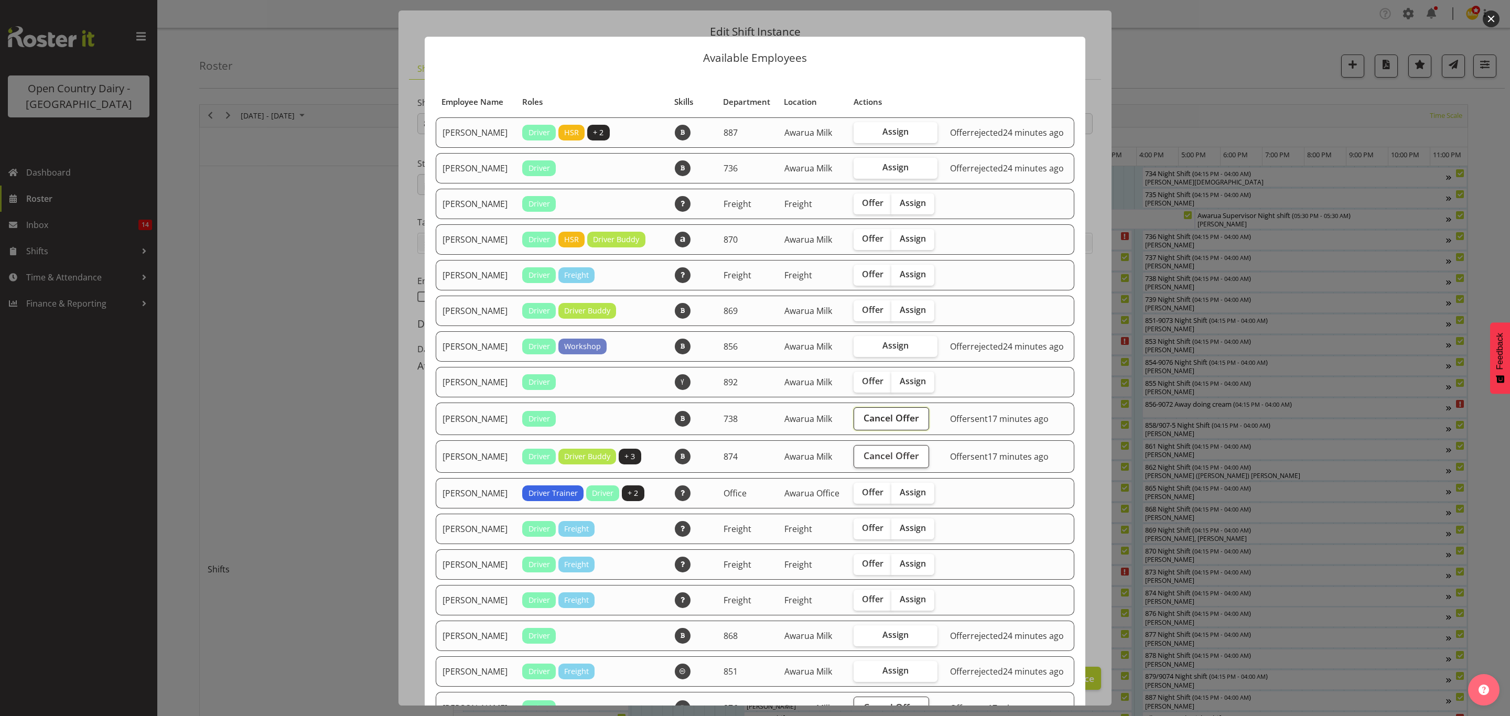
click at [881, 425] on span "Cancel Offer" at bounding box center [891, 418] width 56 height 14
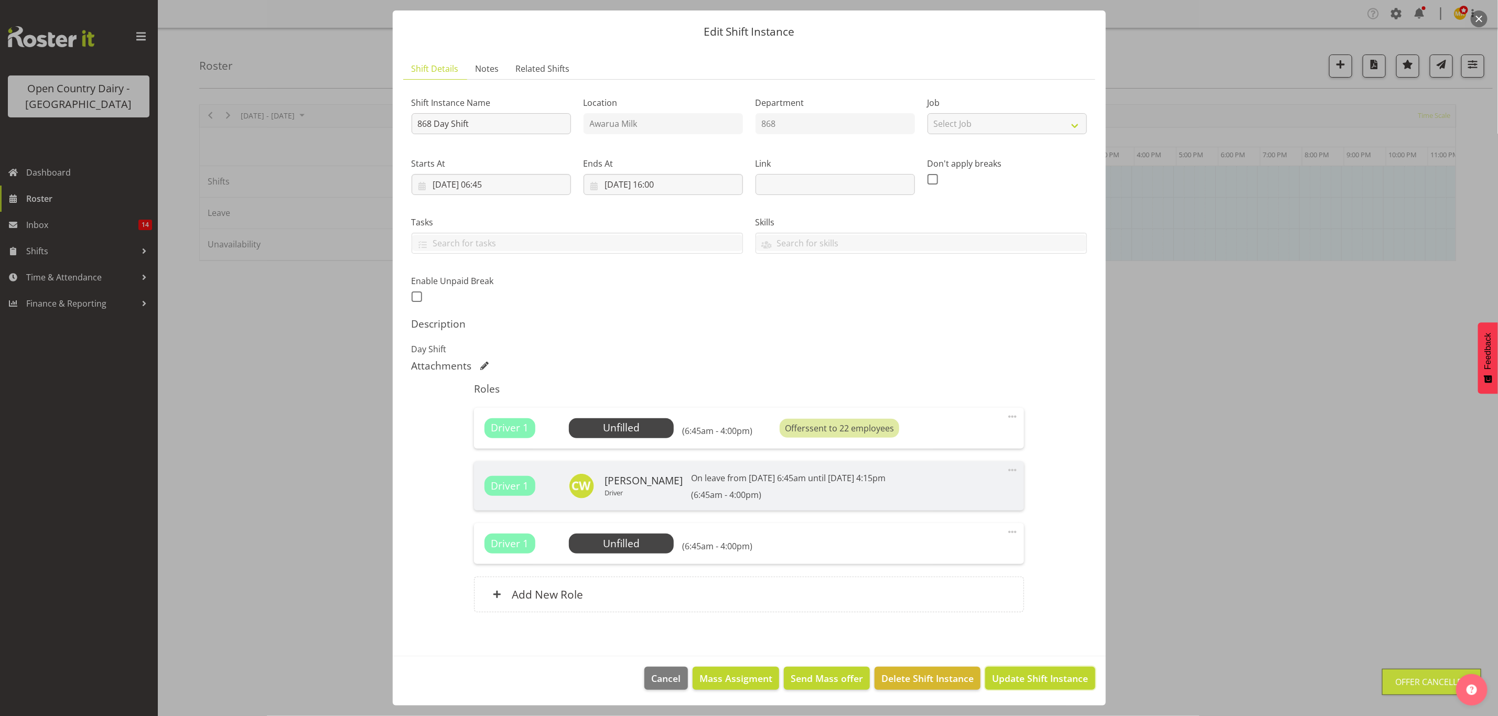
click at [1006, 675] on span "Update Shift Instance" at bounding box center [1040, 679] width 96 height 14
click at [1006, 678] on footer "Cancel Mass Assigment Send Mass offer Delete Shift Instance Update Shift Instan…" at bounding box center [749, 680] width 713 height 49
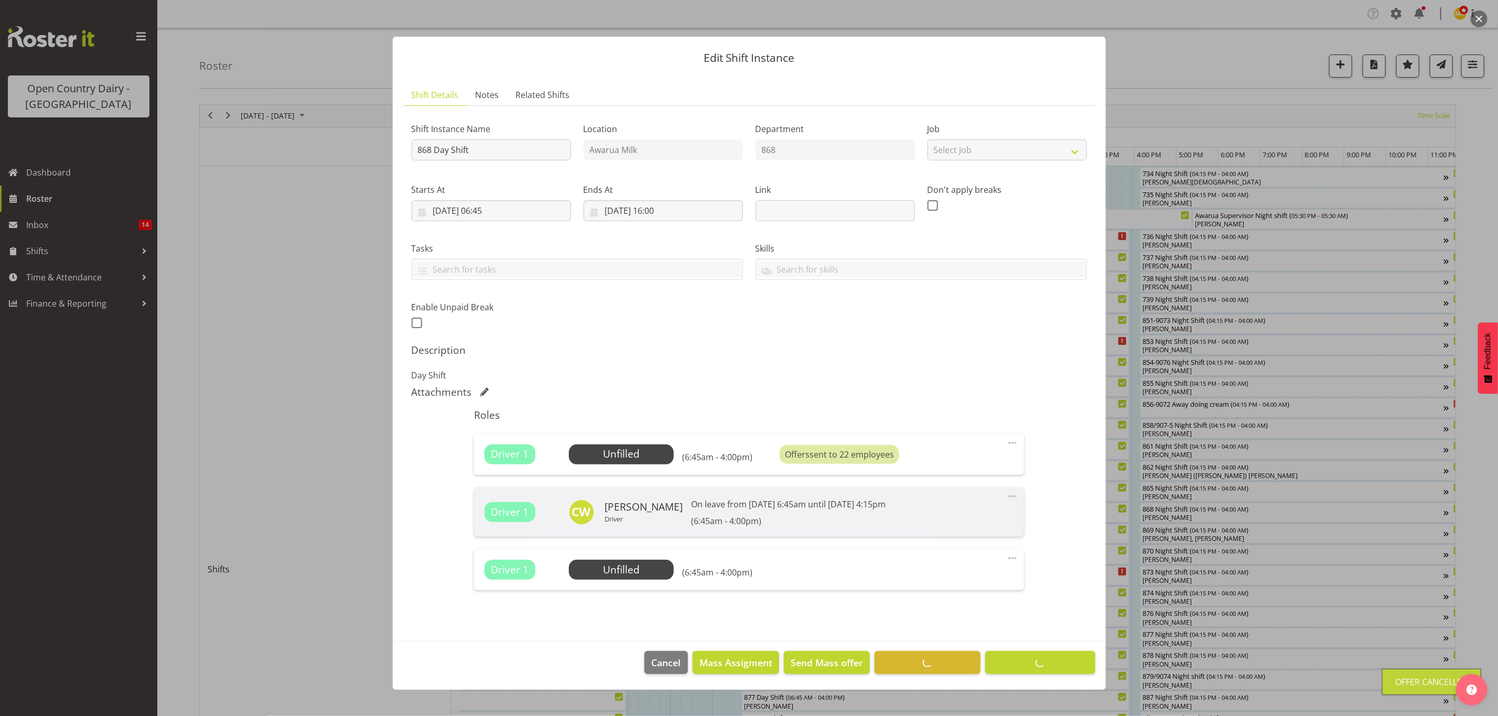
drag, startPoint x: 1042, startPoint y: 685, endPoint x: 1236, endPoint y: 470, distance: 289.5
click at [1038, 680] on footer "Cancel Mass Assigment Send Mass offer Delete Shift Instance Update Shift Instan…" at bounding box center [749, 665] width 713 height 49
click at [1039, 678] on footer "Cancel Mass Assigment Send Mass offer Delete Shift Instance Update Shift Instan…" at bounding box center [749, 665] width 713 height 49
click at [1038, 678] on footer "Cancel Mass Assigment Send Mass offer Delete Shift Instance Update Shift Instan…" at bounding box center [749, 665] width 713 height 49
click at [1034, 675] on footer "Cancel Mass Assigment Send Mass offer Delete Shift Instance Update Shift Instan…" at bounding box center [749, 665] width 713 height 49
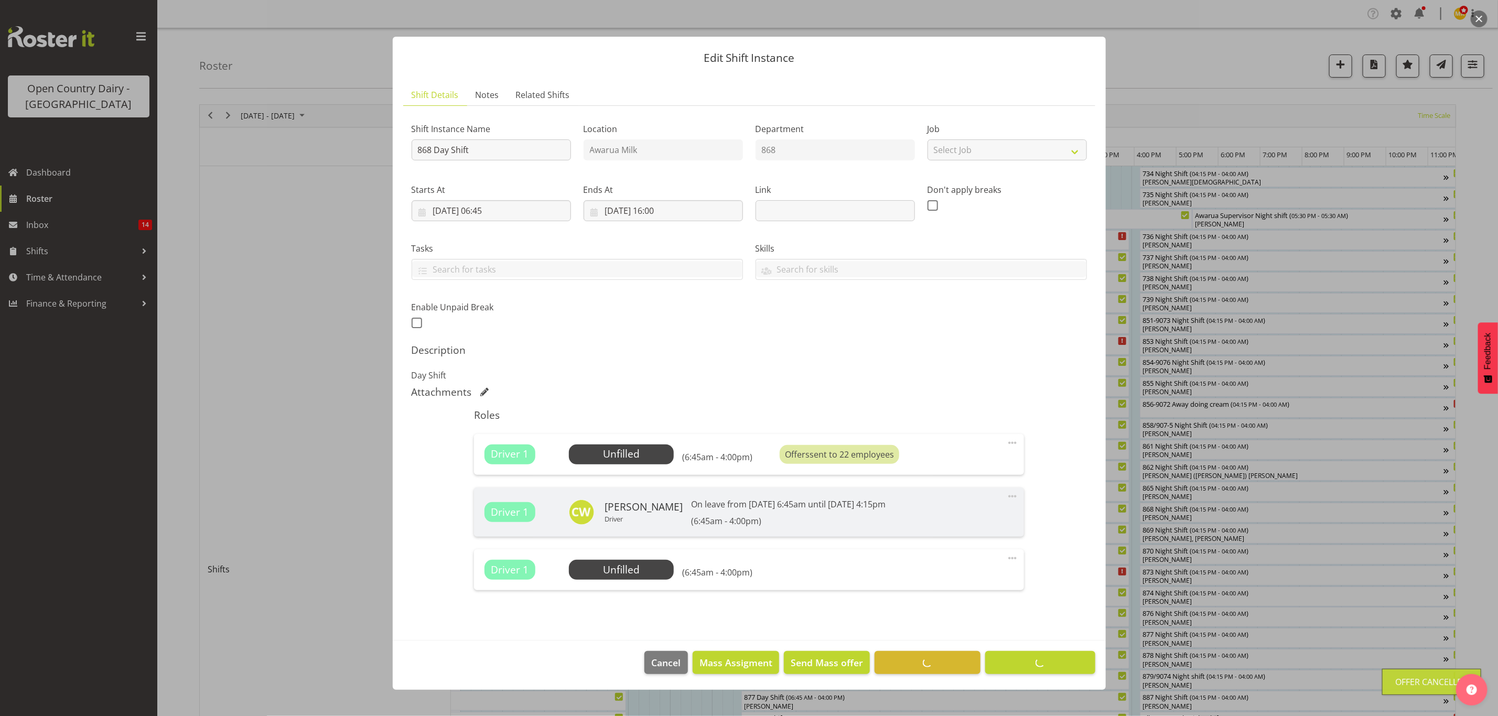
click at [1034, 675] on footer "Cancel Mass Assigment Send Mass offer Delete Shift Instance Update Shift Instan…" at bounding box center [749, 665] width 713 height 49
click at [1036, 674] on footer "Cancel Mass Assigment Send Mass offer Delete Shift Instance Update Shift Instan…" at bounding box center [749, 665] width 713 height 49
click at [1038, 668] on footer "Cancel Mass Assigment Send Mass offer Delete Shift Instance Update Shift Instan…" at bounding box center [749, 665] width 713 height 49
click at [1232, 467] on div at bounding box center [749, 358] width 1498 height 716
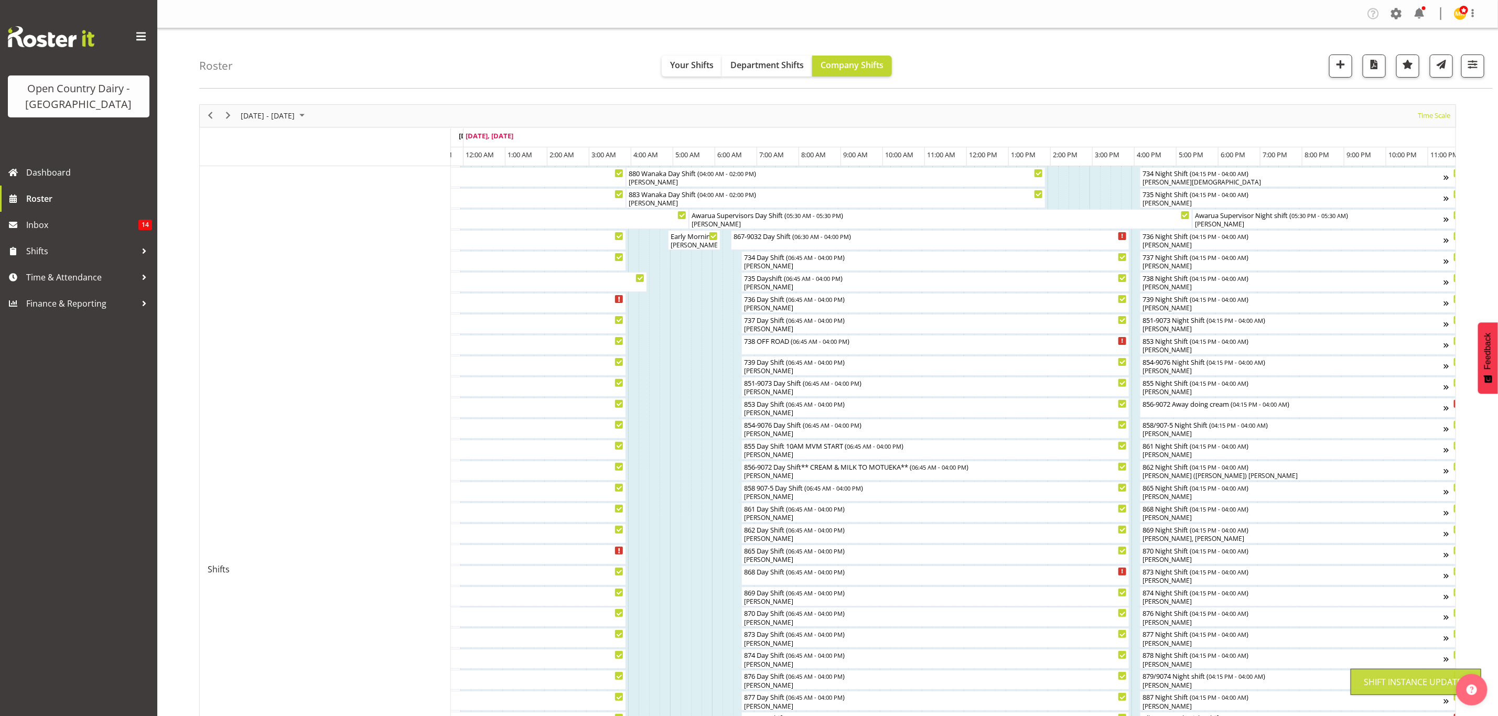
scroll to position [0, 0]
